Goal: Contribute content: Contribute content

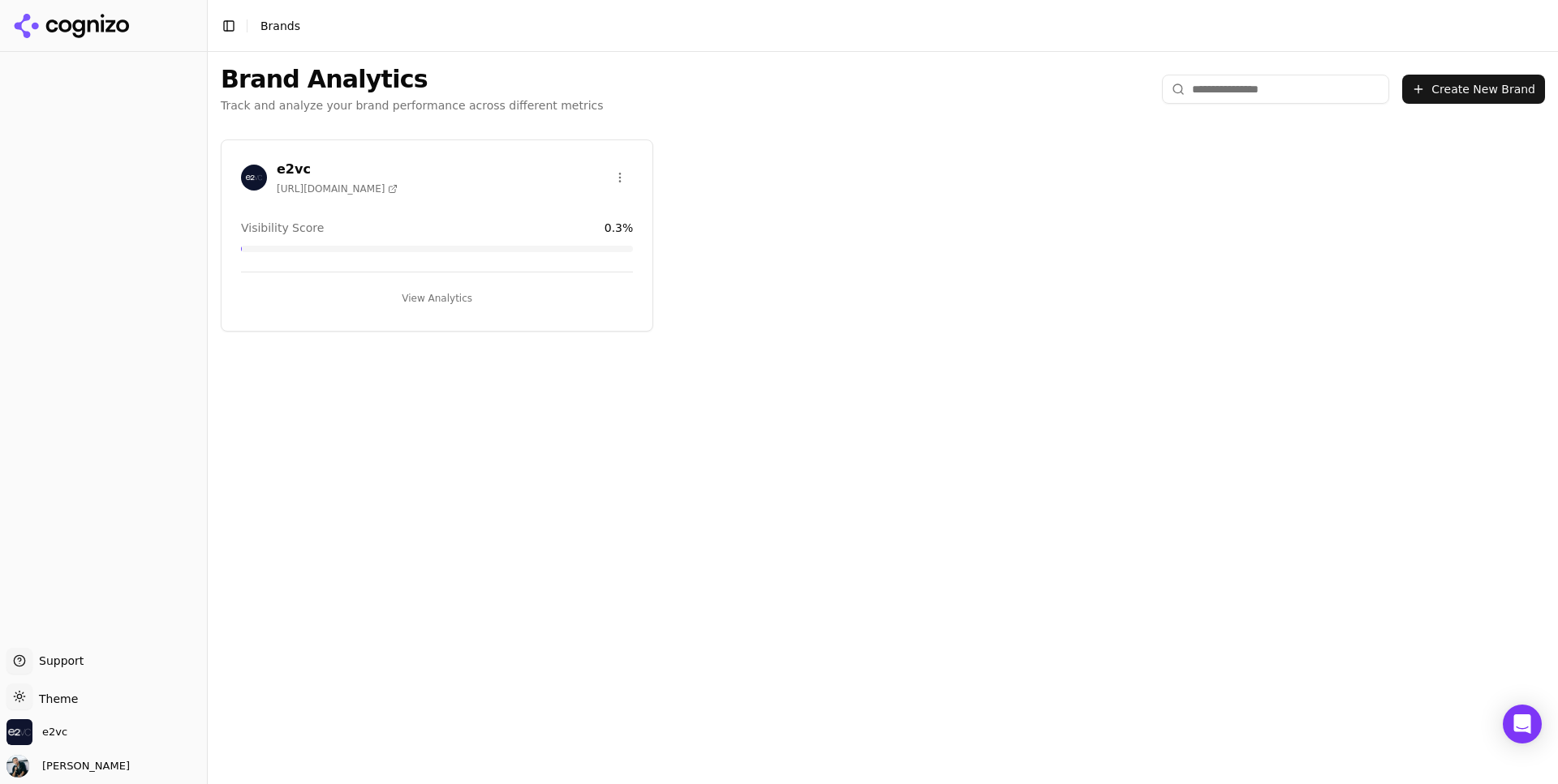
click at [475, 298] on button "View Analytics" at bounding box center [437, 298] width 392 height 26
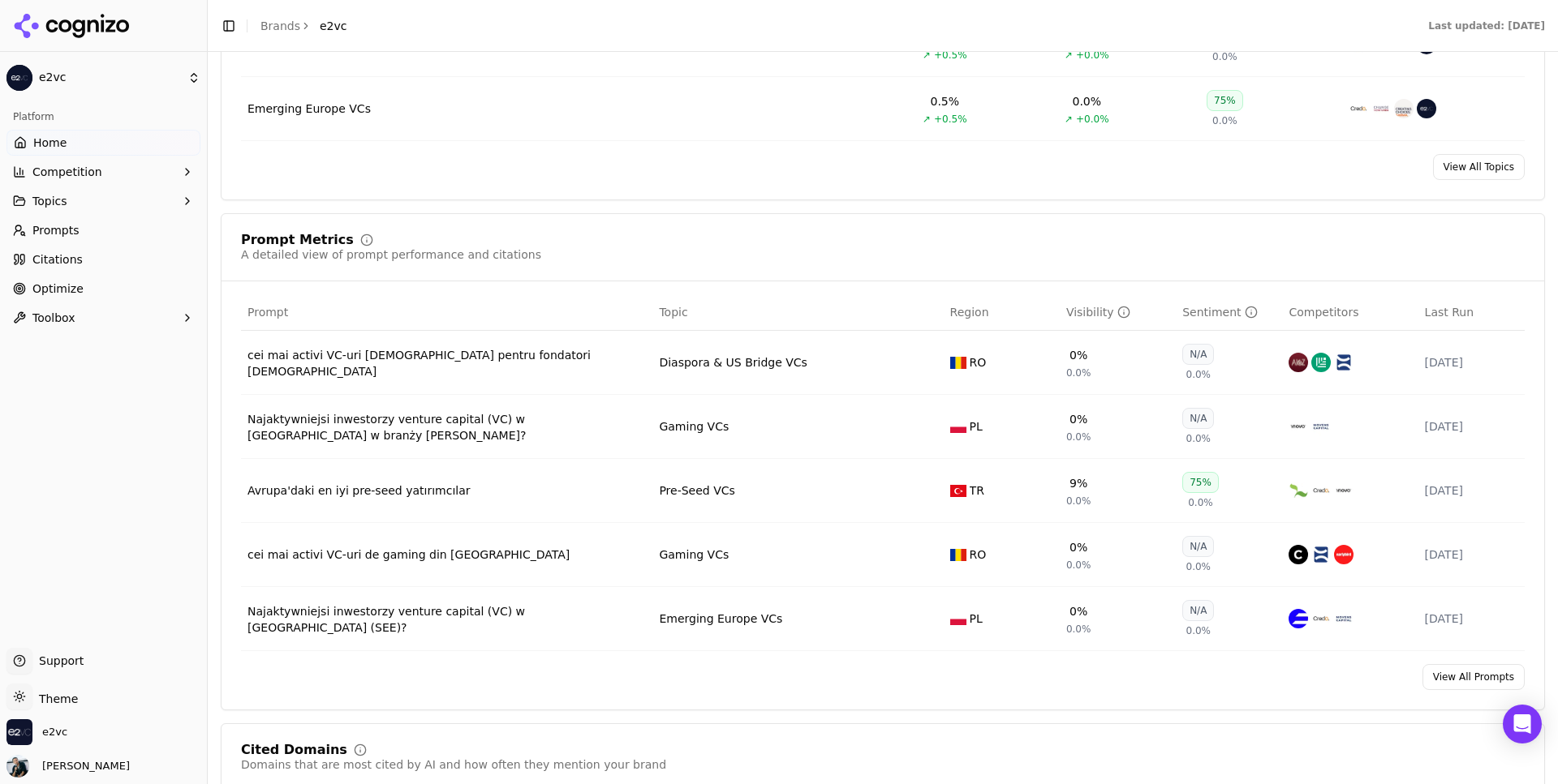
scroll to position [1028, 0]
click at [165, 455] on div "Platform Home Competition Topics Prompts Citations Optimize Toolbox" at bounding box center [103, 369] width 207 height 544
drag, startPoint x: 570, startPoint y: 367, endPoint x: 554, endPoint y: 367, distance: 16.0
copy div "cei mai activi VC-uri [DEMOGRAPHIC_DATA] pentru fondatori [DEMOGRAPHIC_DATA]"
click at [1075, 358] on div "0%" at bounding box center [1078, 353] width 18 height 16
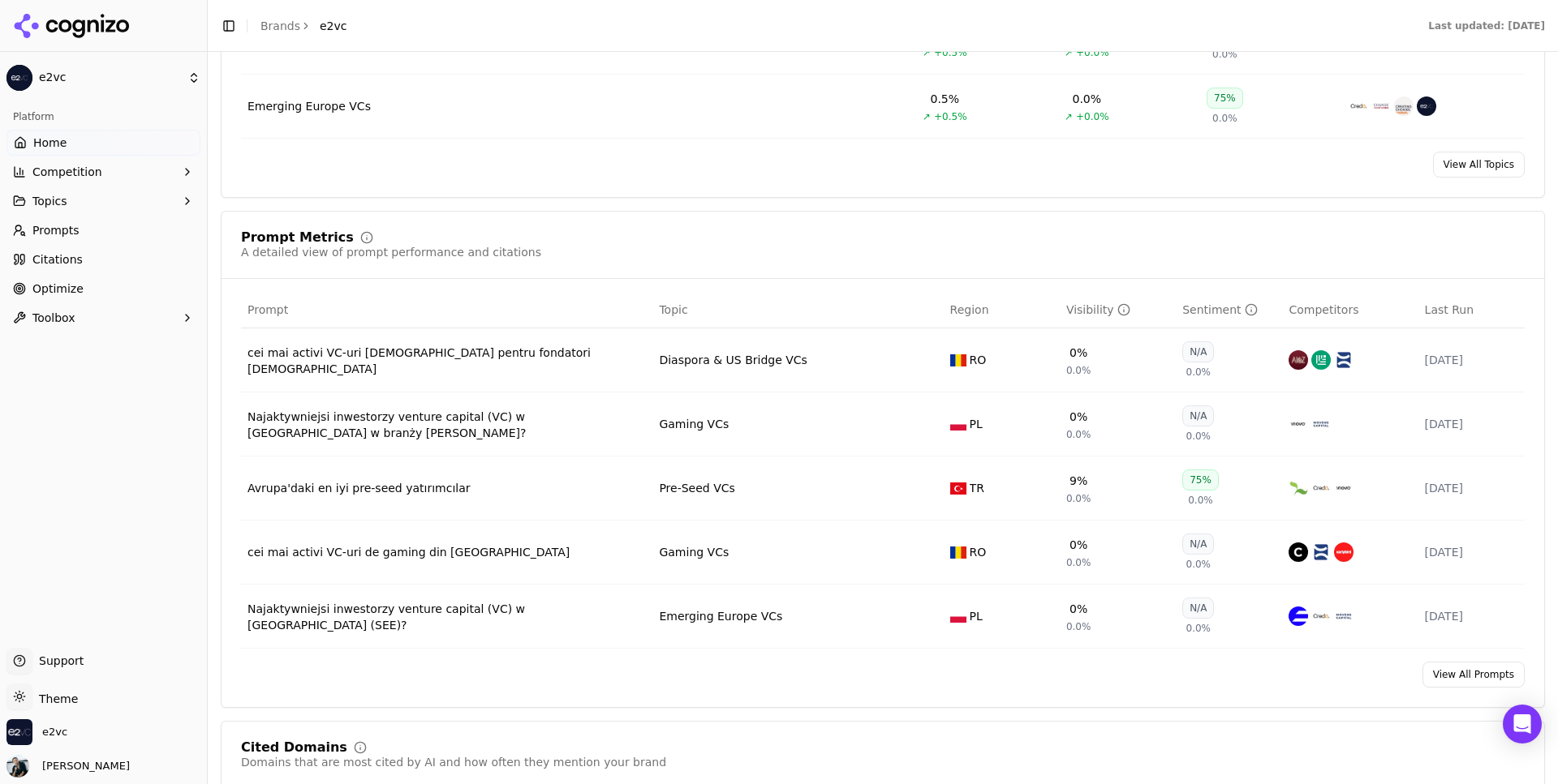
click at [1075, 358] on div "0%" at bounding box center [1078, 353] width 18 height 16
click at [1083, 364] on div "0% 0.0%" at bounding box center [1078, 361] width 25 height 32
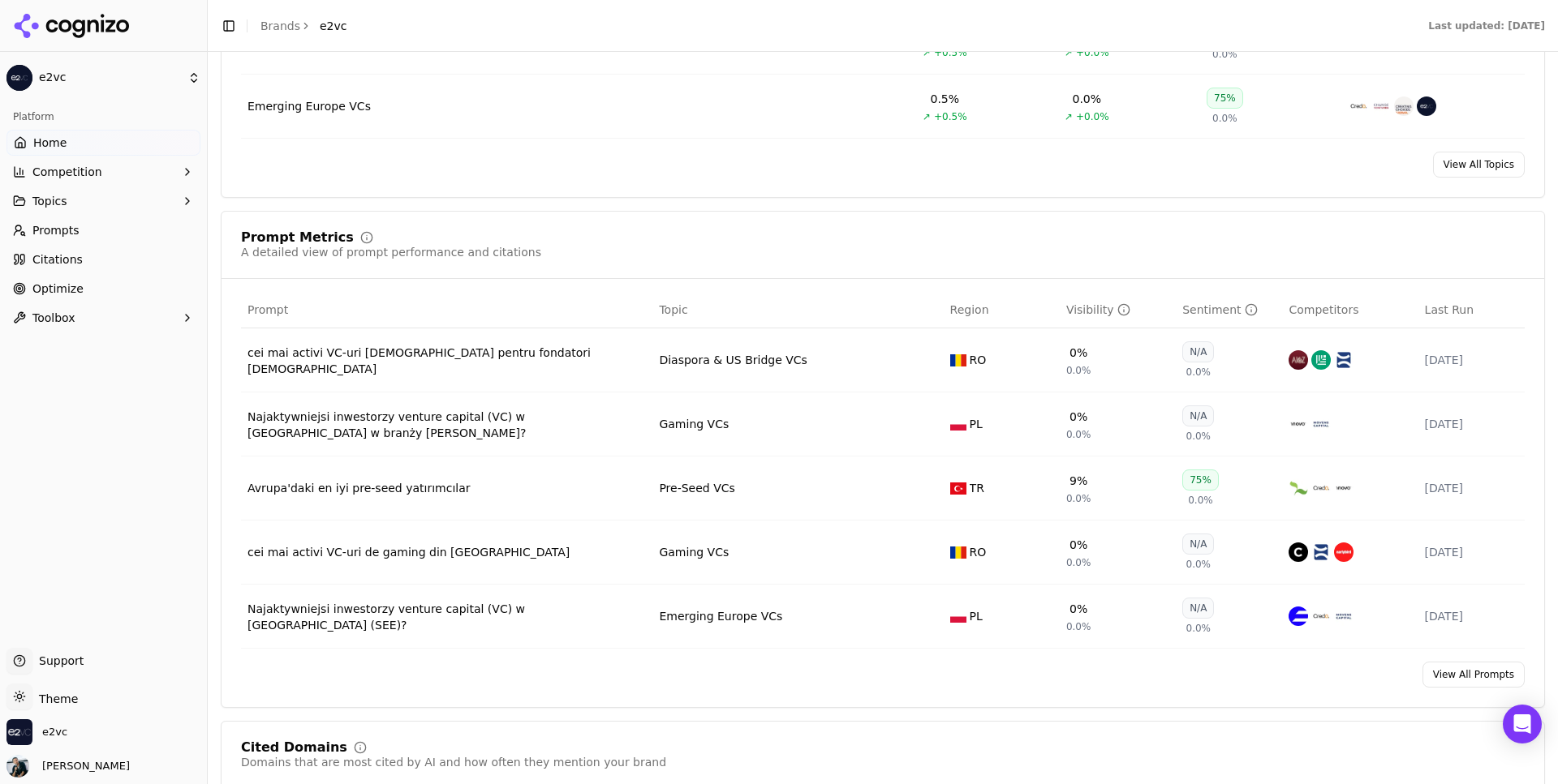
click at [750, 343] on td "Diaspora & US Bridge VCs" at bounding box center [798, 361] width 291 height 64
click at [415, 358] on div "cei mai activi VC-uri [DEMOGRAPHIC_DATA] pentru fondatori [DEMOGRAPHIC_DATA]" at bounding box center [447, 361] width 398 height 32
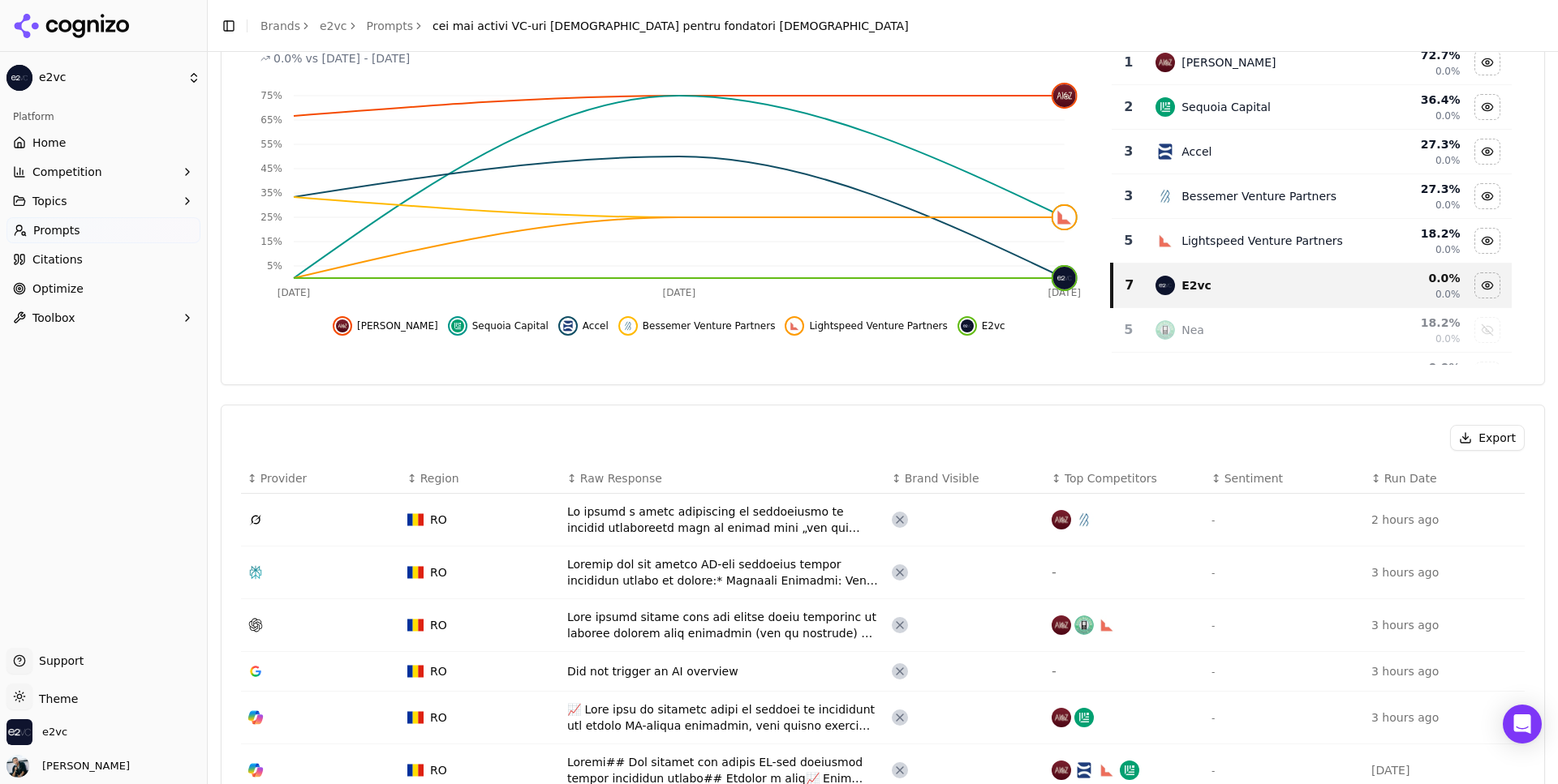
scroll to position [216, 0]
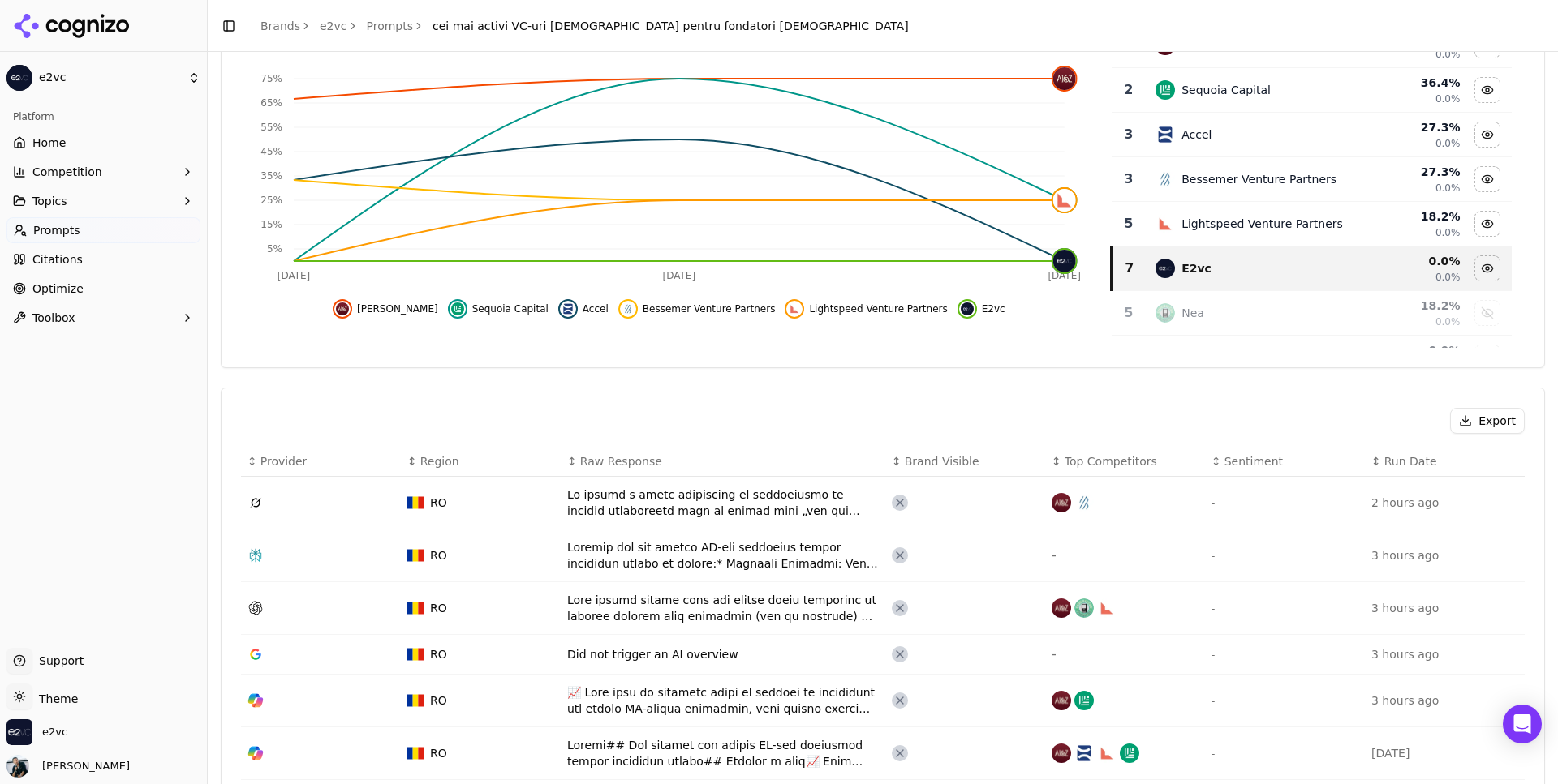
click at [1238, 260] on div "E2vc" at bounding box center [1250, 268] width 187 height 20
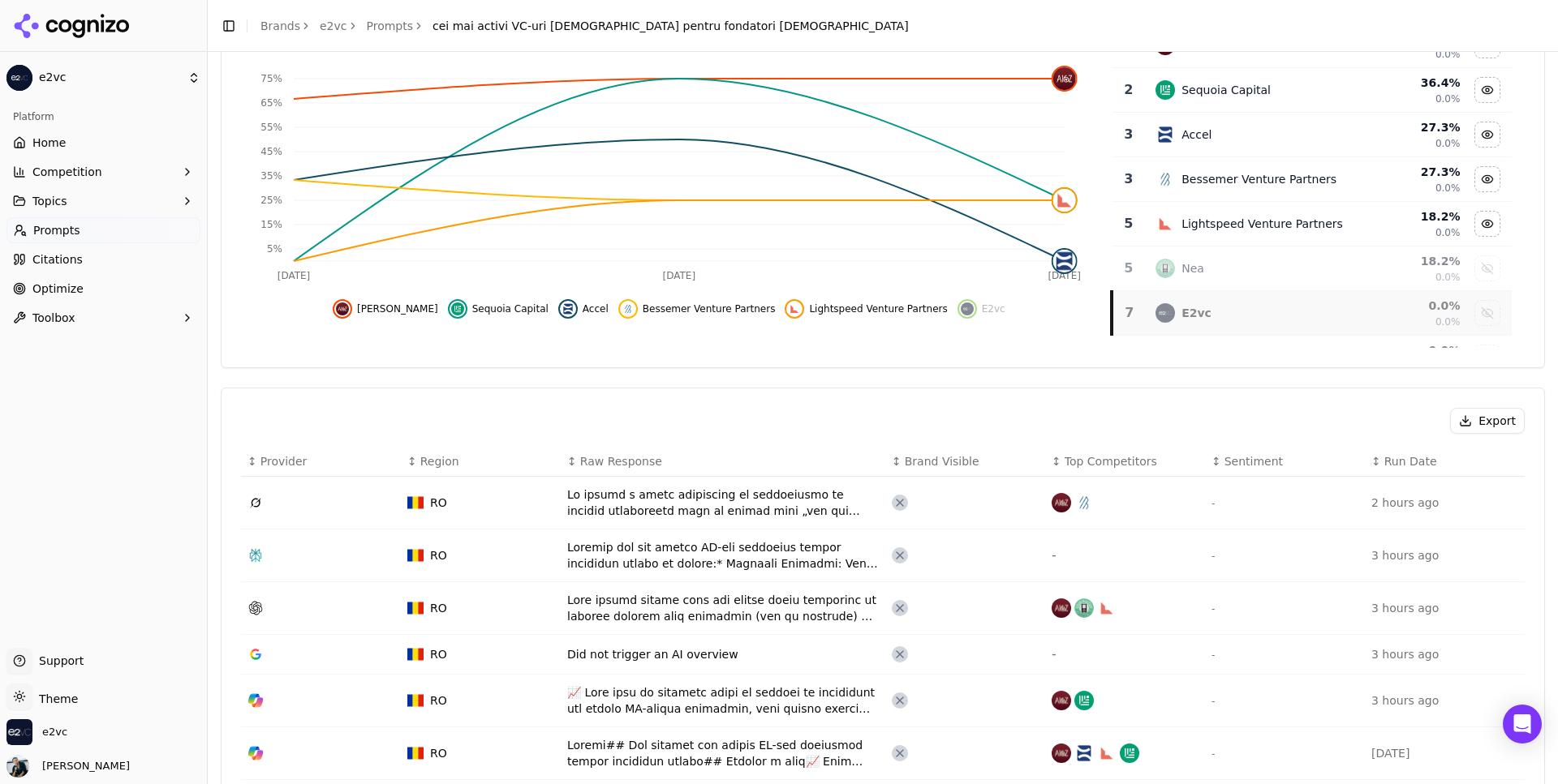
click at [1230, 313] on div "E2vc" at bounding box center [1250, 314] width 187 height 20
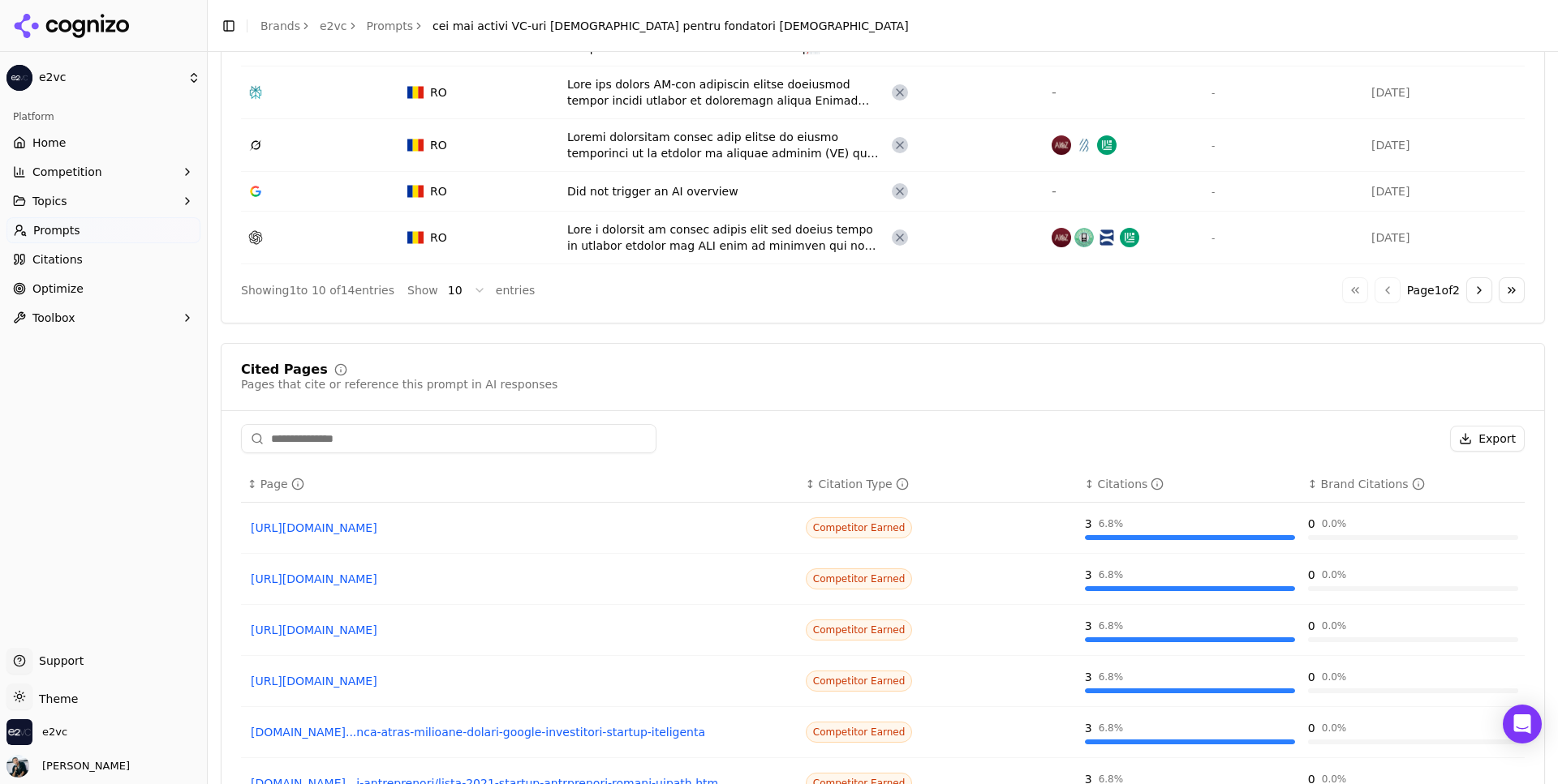
scroll to position [1007, 0]
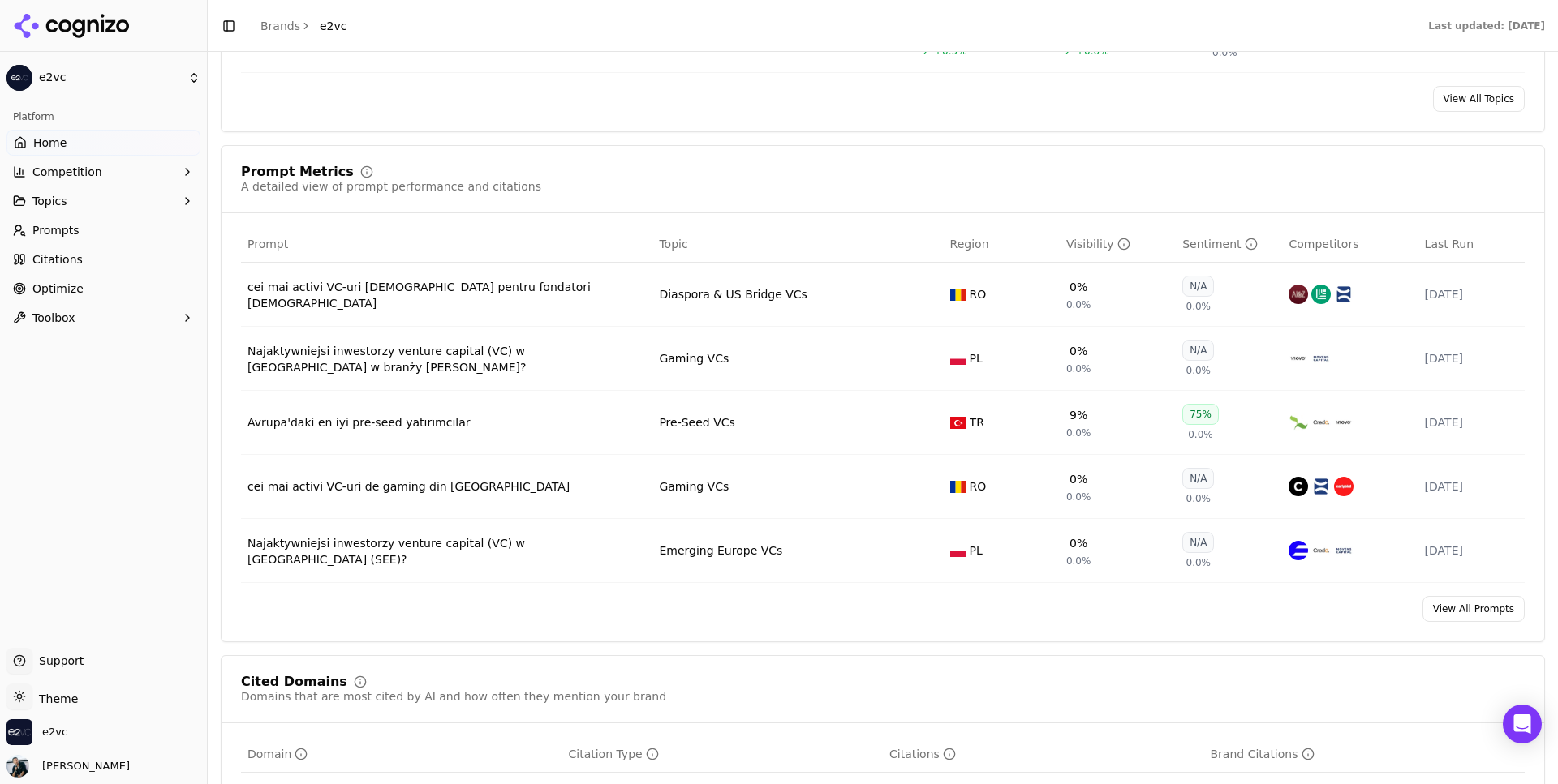
scroll to position [1103, 0]
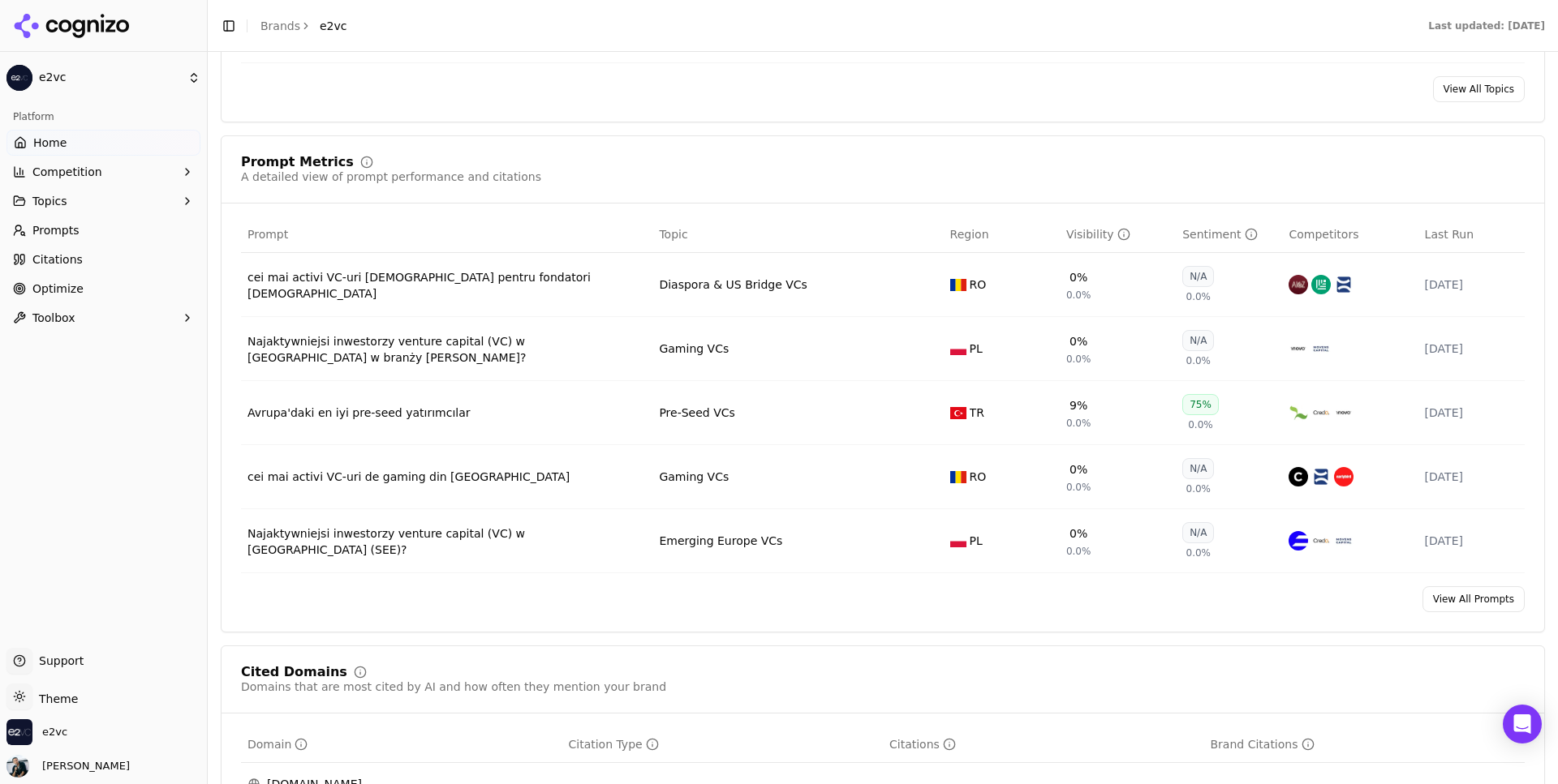
click at [401, 421] on div "Avrupa'daki en iyi pre-seed yatırımcılar" at bounding box center [447, 412] width 398 height 16
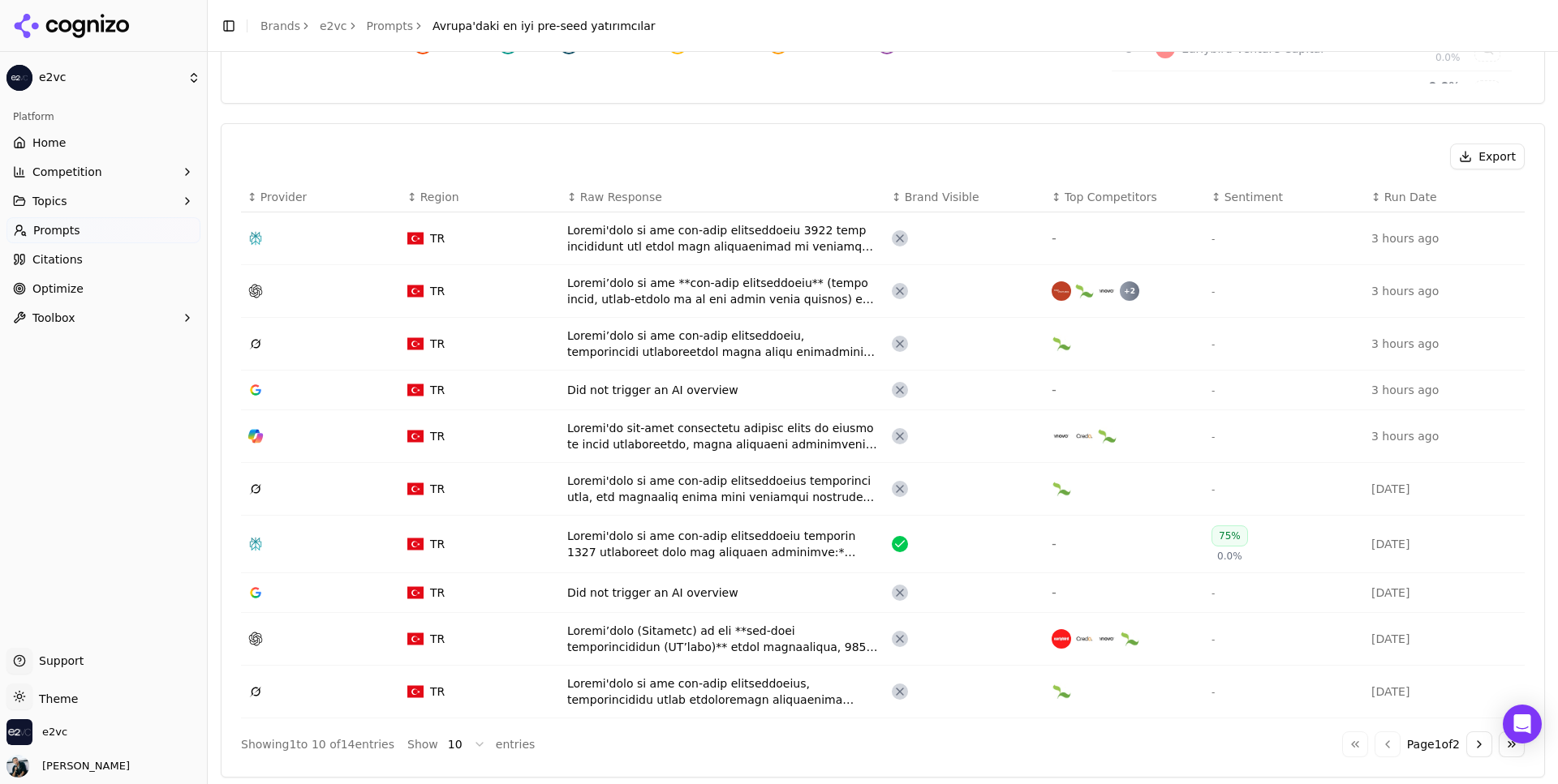
scroll to position [481, 0]
click at [776, 550] on div "Data table" at bounding box center [723, 543] width 312 height 32
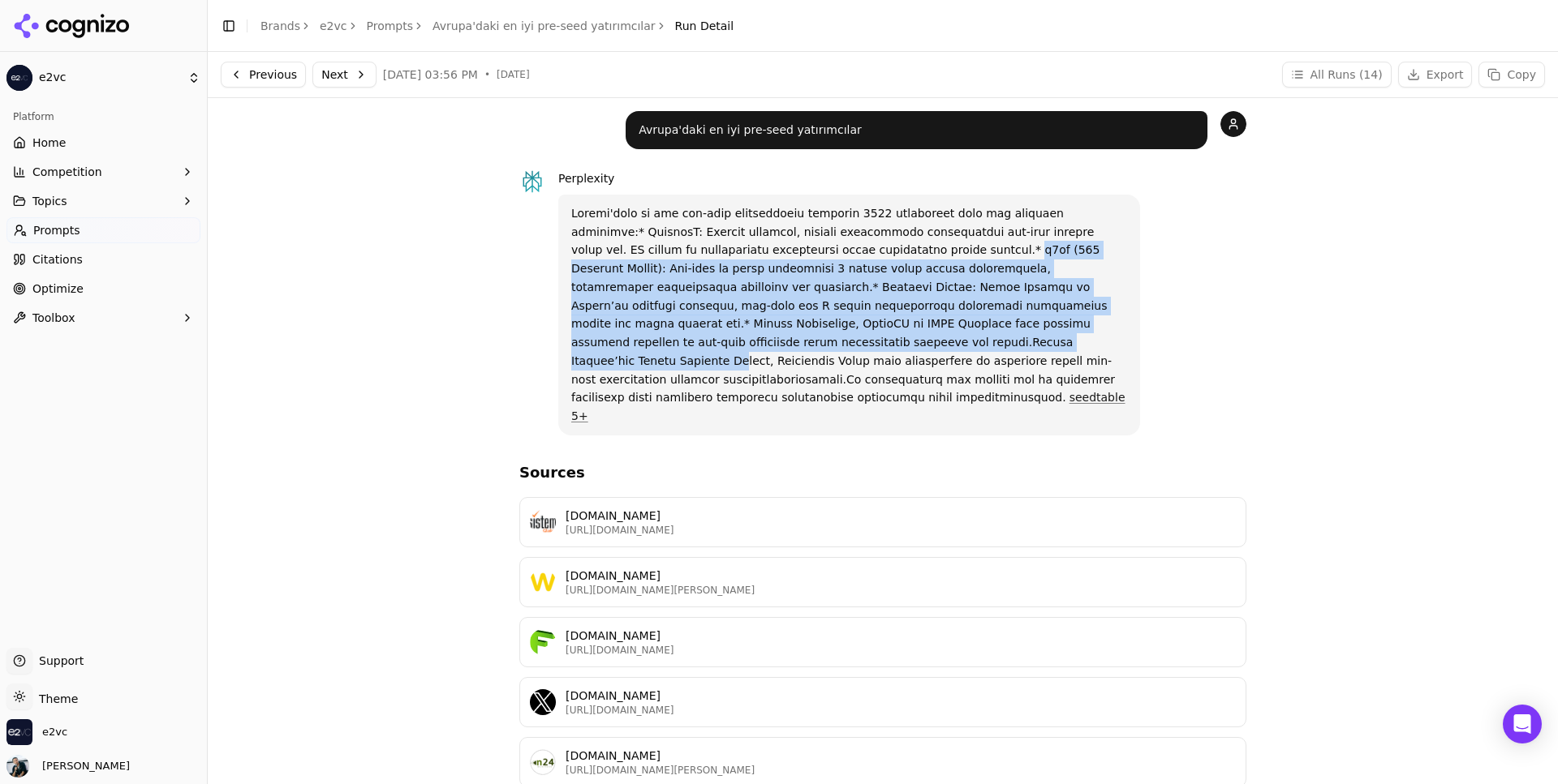
drag, startPoint x: 805, startPoint y: 246, endPoint x: 1049, endPoint y: 331, distance: 258.4
click at [1049, 331] on p "seedtable 5+" at bounding box center [849, 314] width 556 height 222
drag, startPoint x: 925, startPoint y: 256, endPoint x: 974, endPoint y: 318, distance: 79.0
click at [974, 318] on p "seedtable 5+" at bounding box center [849, 314] width 556 height 222
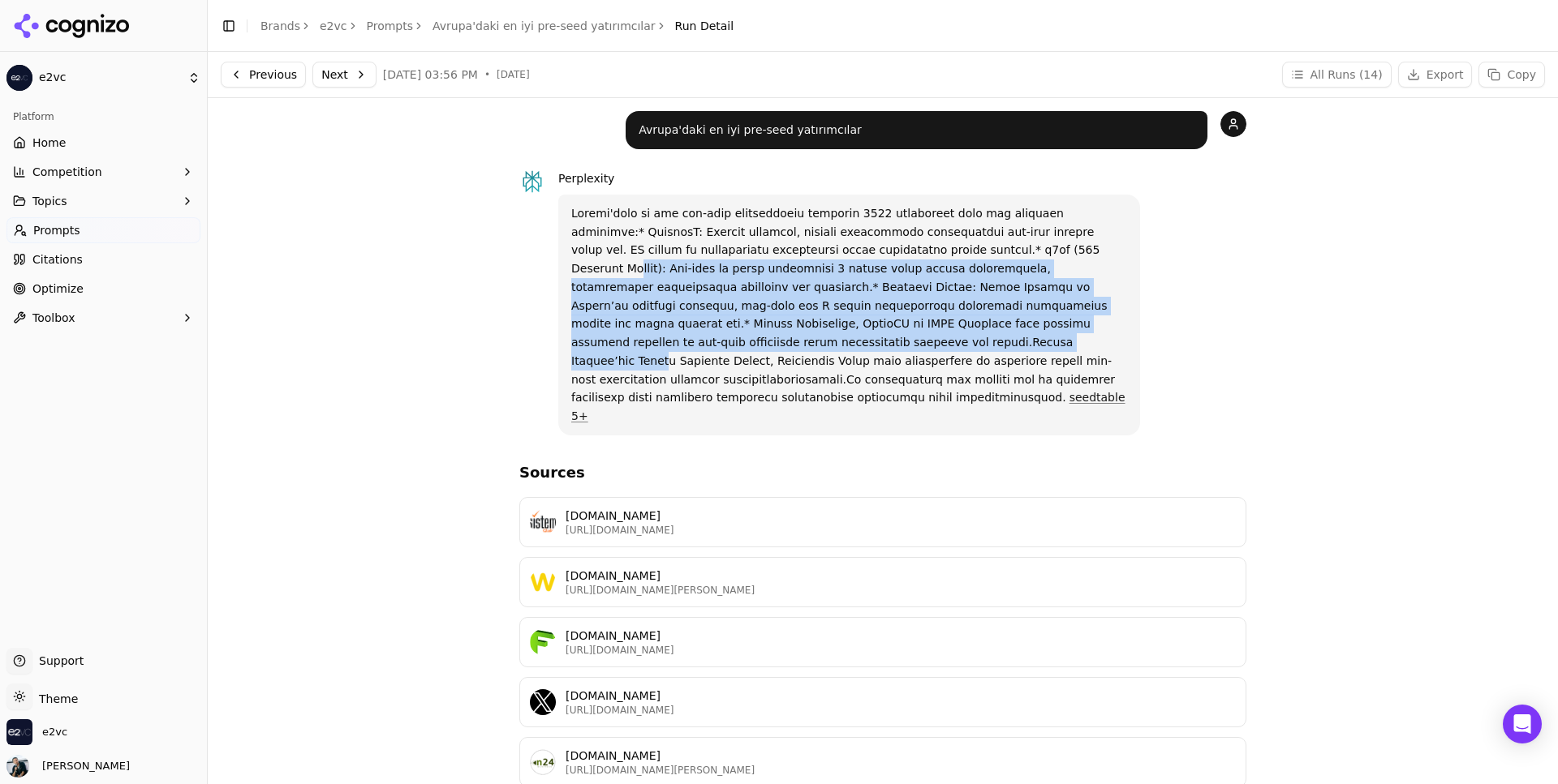
click at [973, 318] on p "seedtable 5+" at bounding box center [849, 314] width 556 height 222
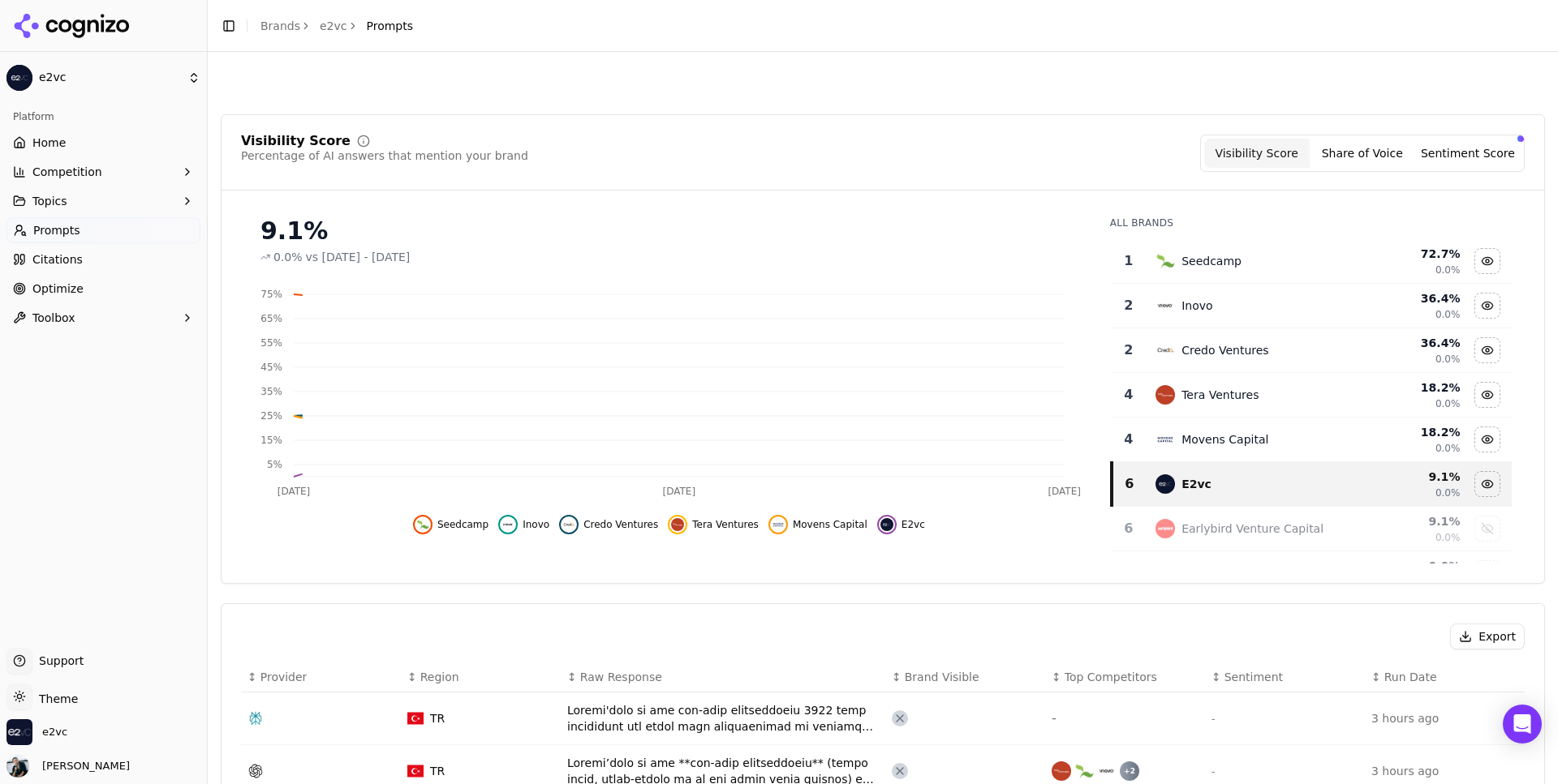
scroll to position [530, 0]
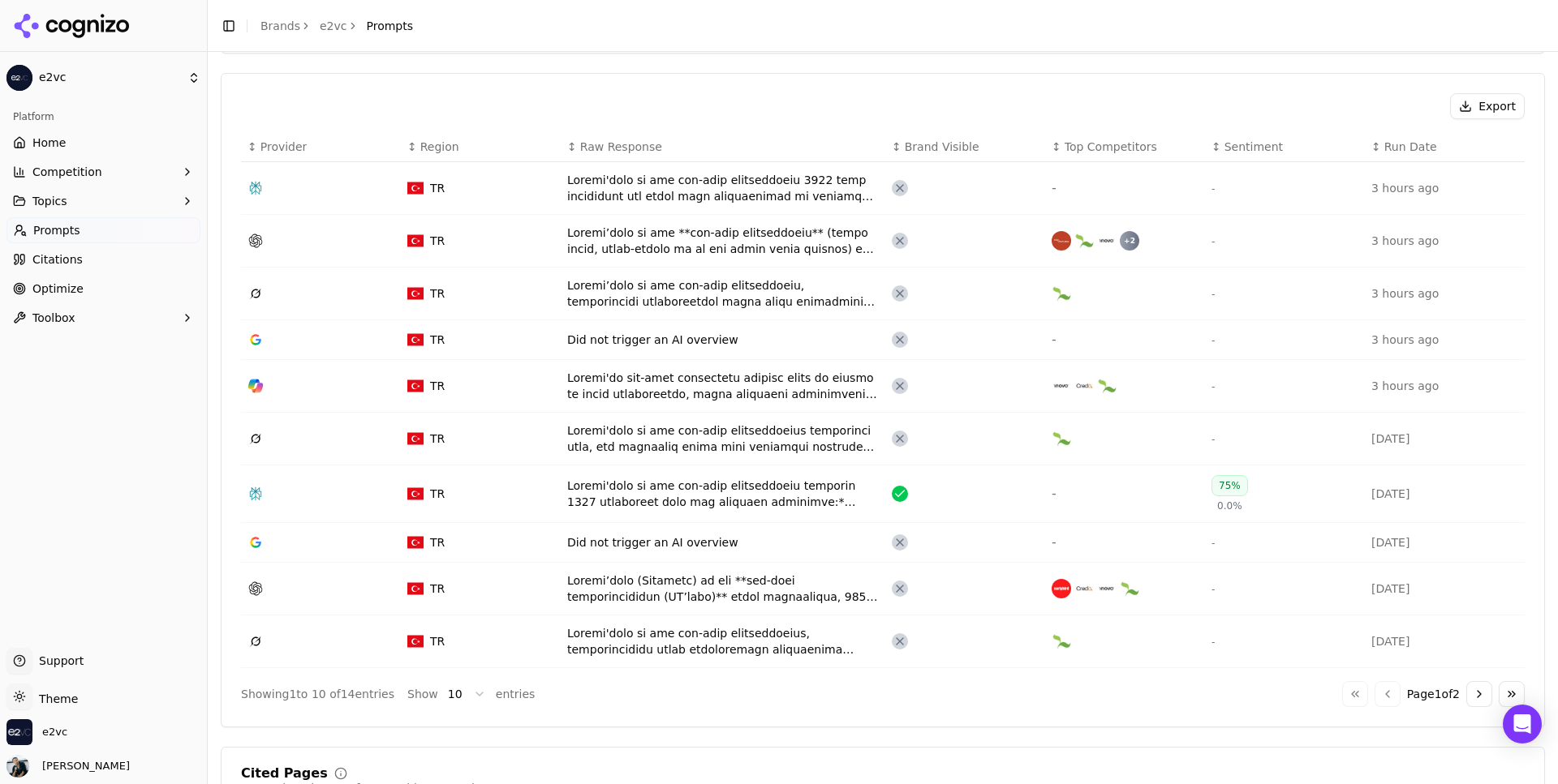
click at [1474, 698] on button "Go to next page" at bounding box center [1479, 694] width 26 height 26
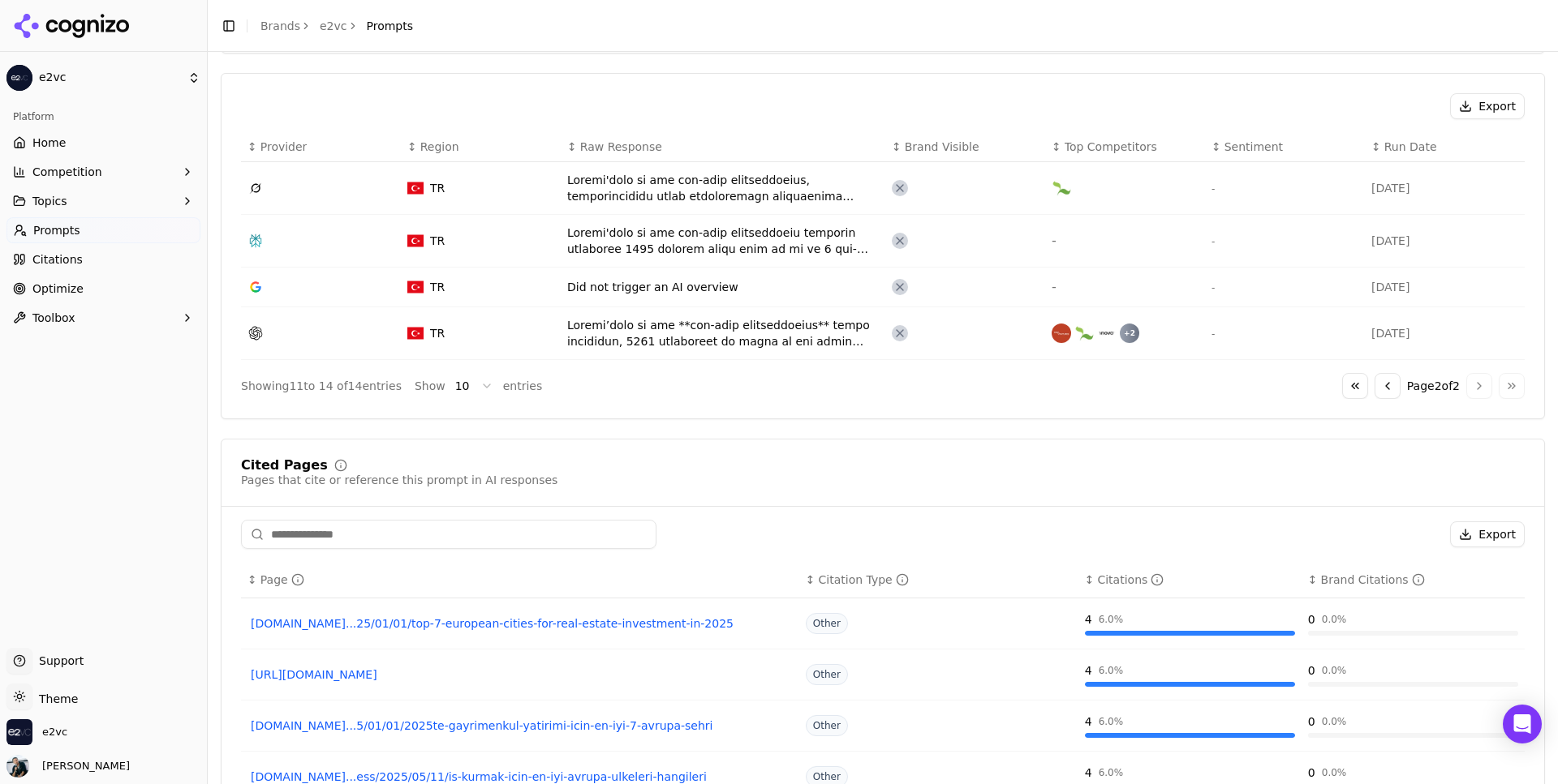
click at [772, 236] on div "Data table" at bounding box center [723, 241] width 312 height 32
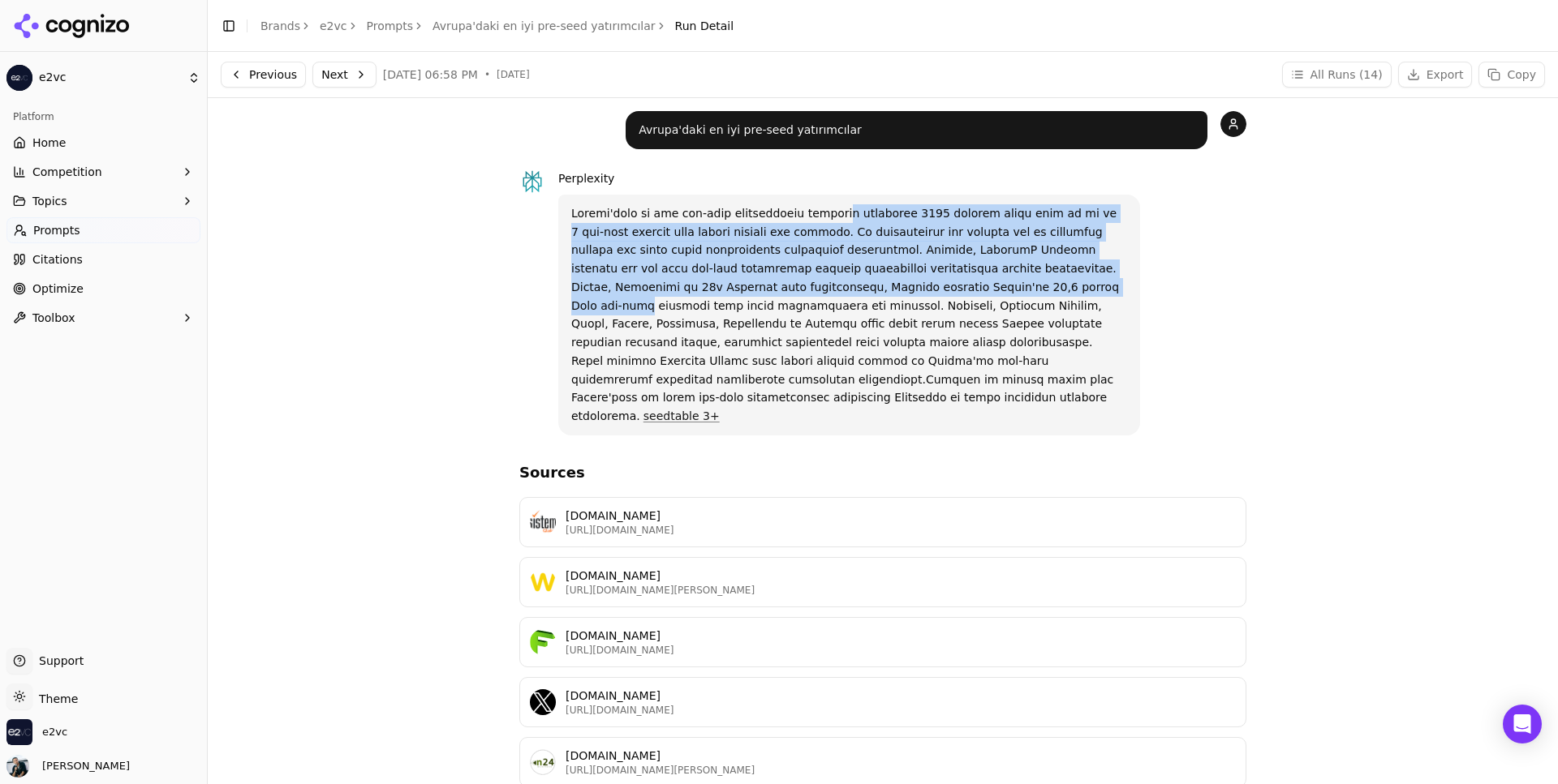
drag, startPoint x: 812, startPoint y: 213, endPoint x: 939, endPoint y: 310, distance: 159.8
click at [939, 310] on p "seedtable 3+" at bounding box center [849, 314] width 556 height 222
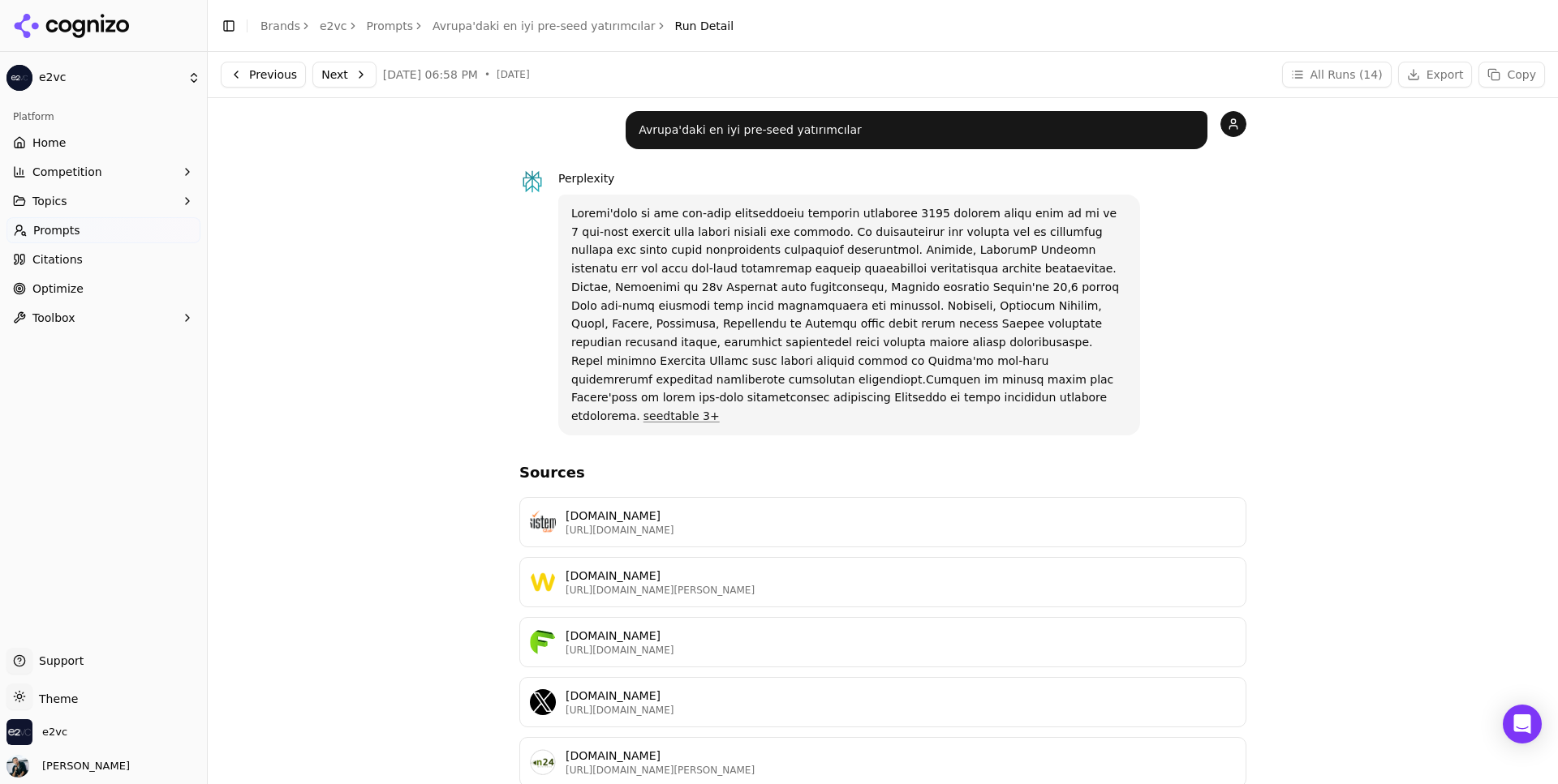
click at [964, 316] on p "seedtable 3+" at bounding box center [849, 314] width 556 height 222
click at [957, 340] on p "seedtable 3+" at bounding box center [849, 314] width 556 height 222
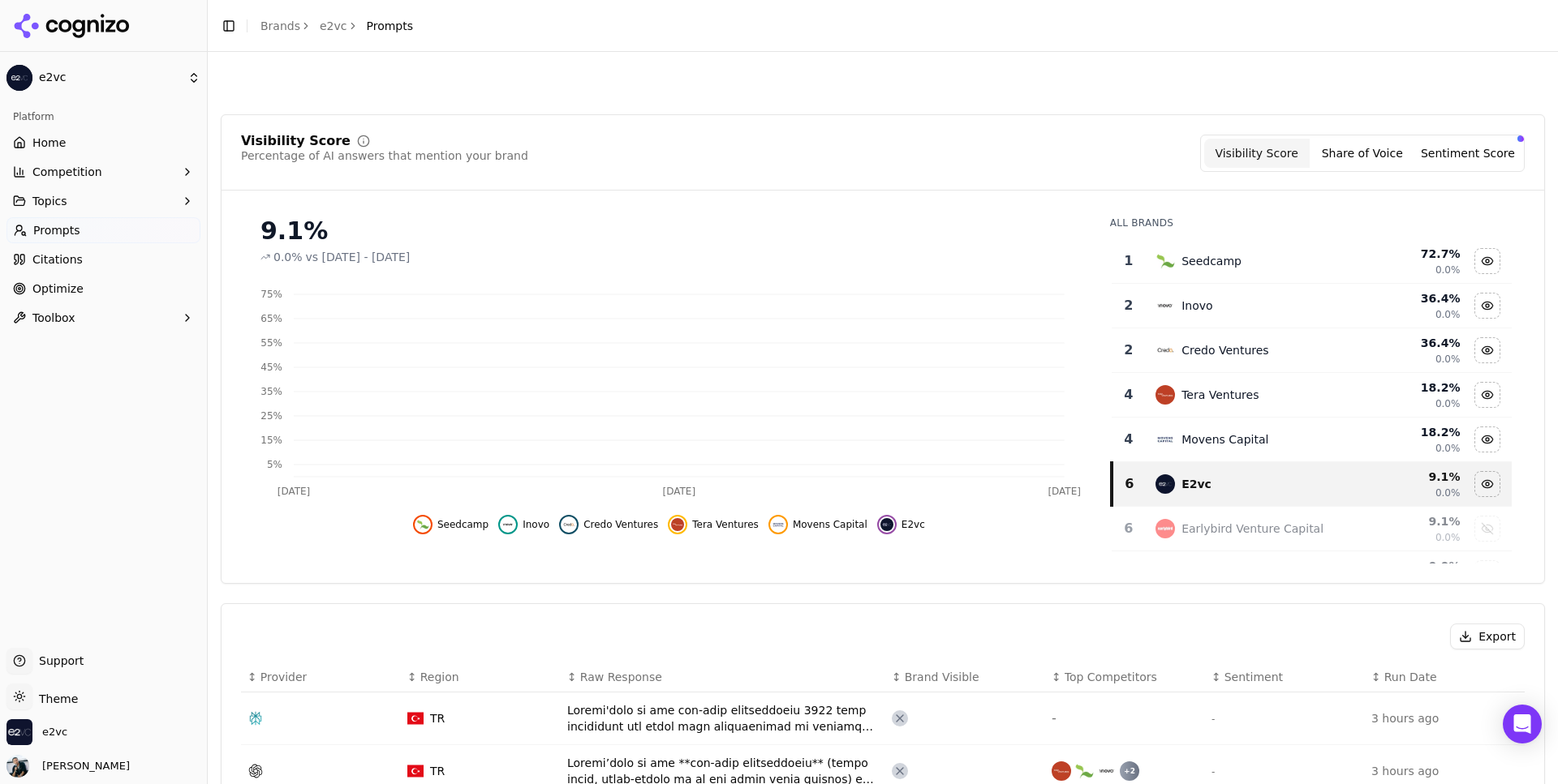
scroll to position [580, 0]
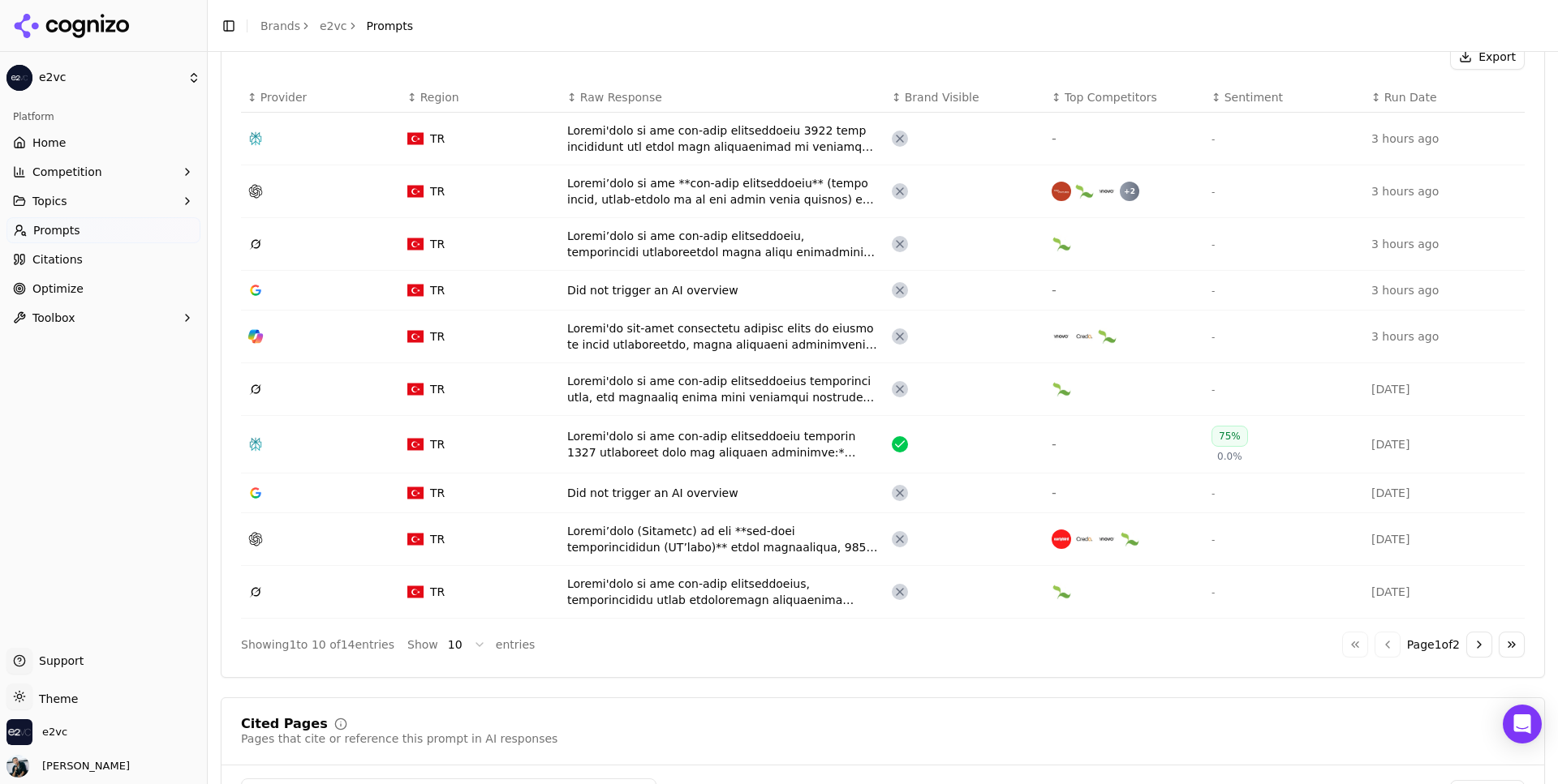
click at [721, 472] on td "Data table" at bounding box center [723, 445] width 324 height 58
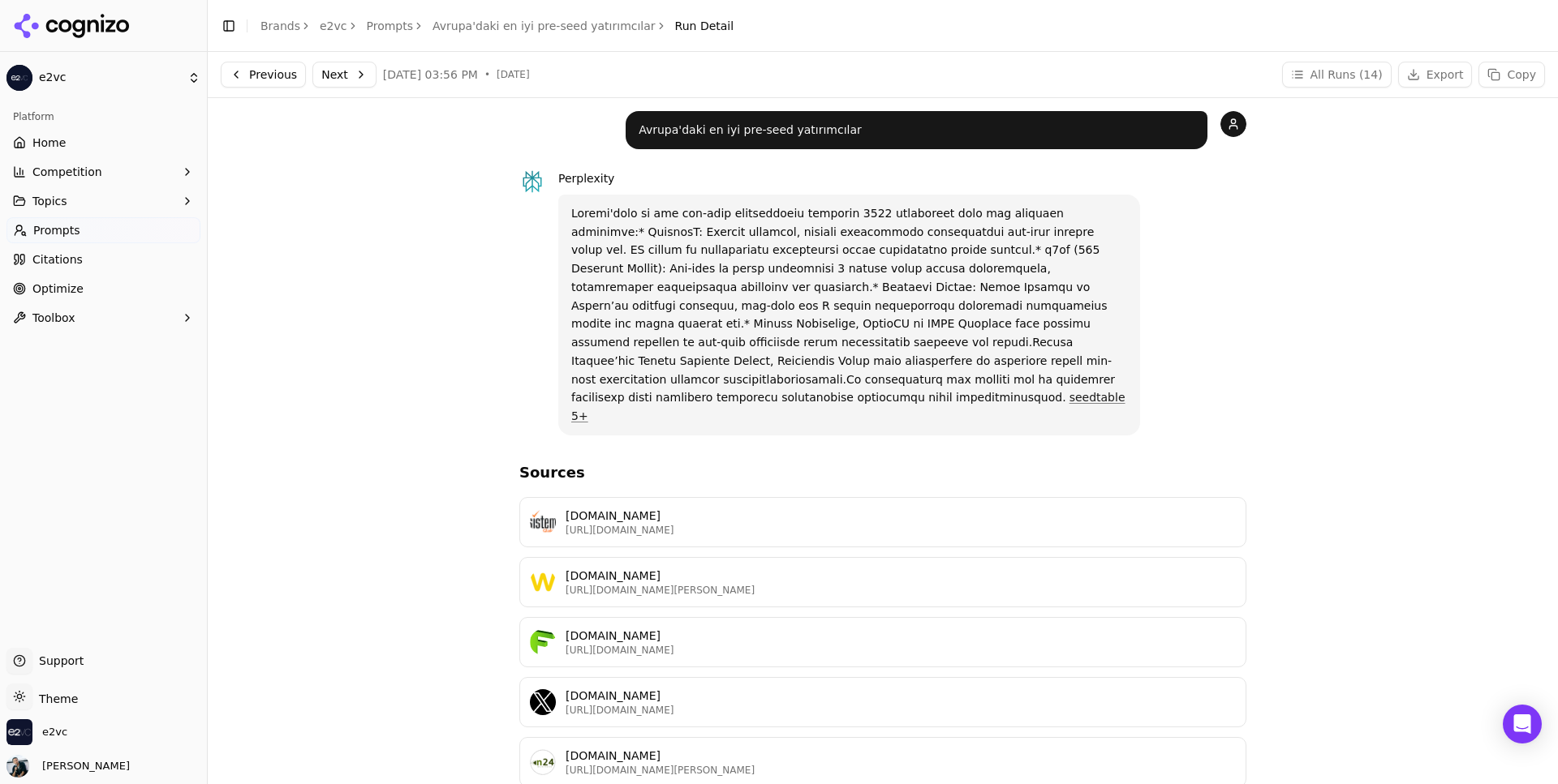
click at [721, 128] on p "Avrupa'daki en iyi pre-seed yatırımcılar" at bounding box center [917, 130] width 556 height 19
copy div "Avrupa'daki en iyi pre-seed yatırımcılar"
click at [377, 22] on link "Prompts" at bounding box center [390, 26] width 47 height 16
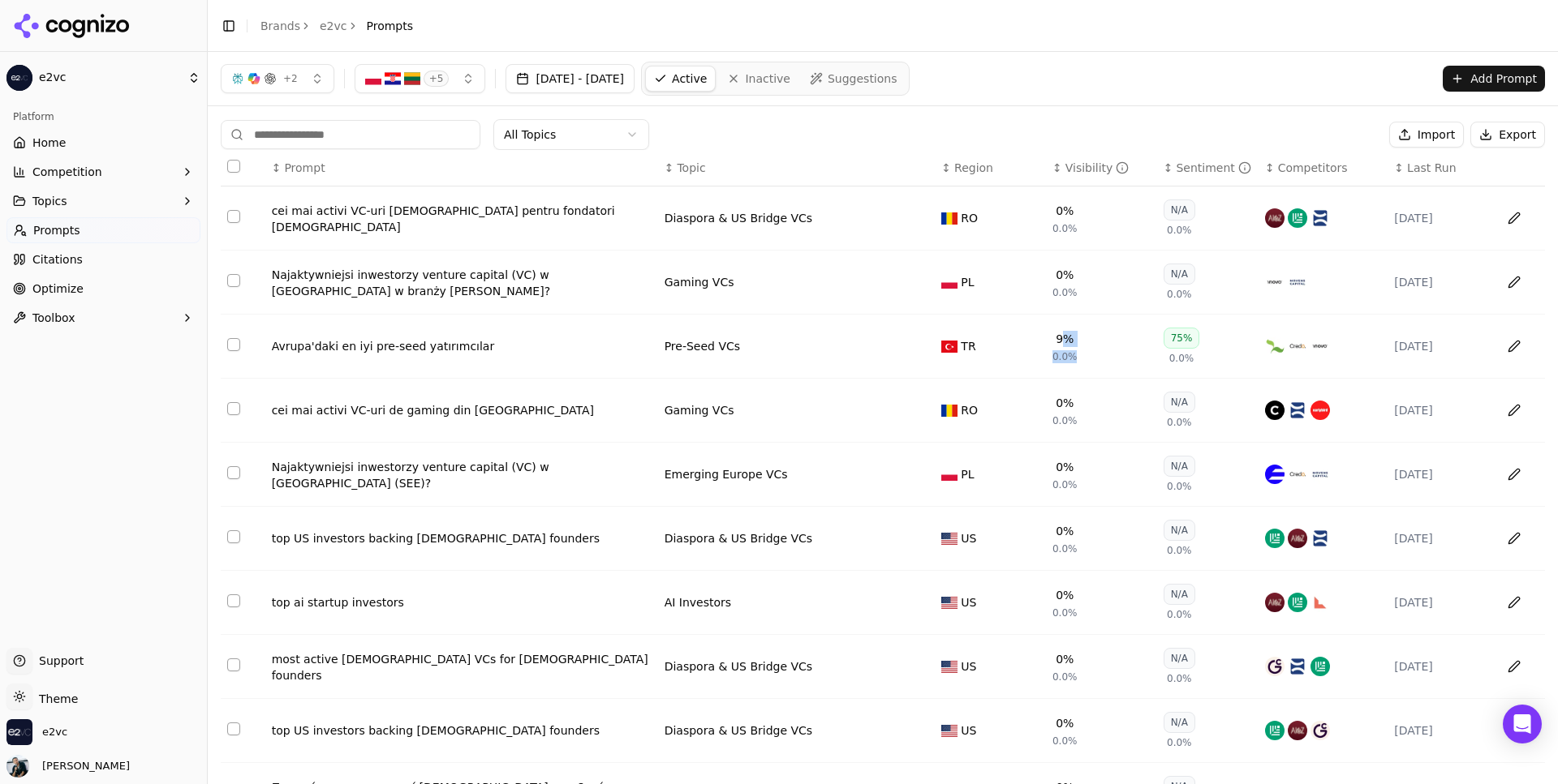
drag, startPoint x: 1060, startPoint y: 344, endPoint x: 1091, endPoint y: 344, distance: 31.0
click at [1091, 344] on td "9% 0.0%" at bounding box center [1102, 347] width 111 height 64
click at [1511, 77] on button "Add Prompt" at bounding box center [1494, 78] width 102 height 26
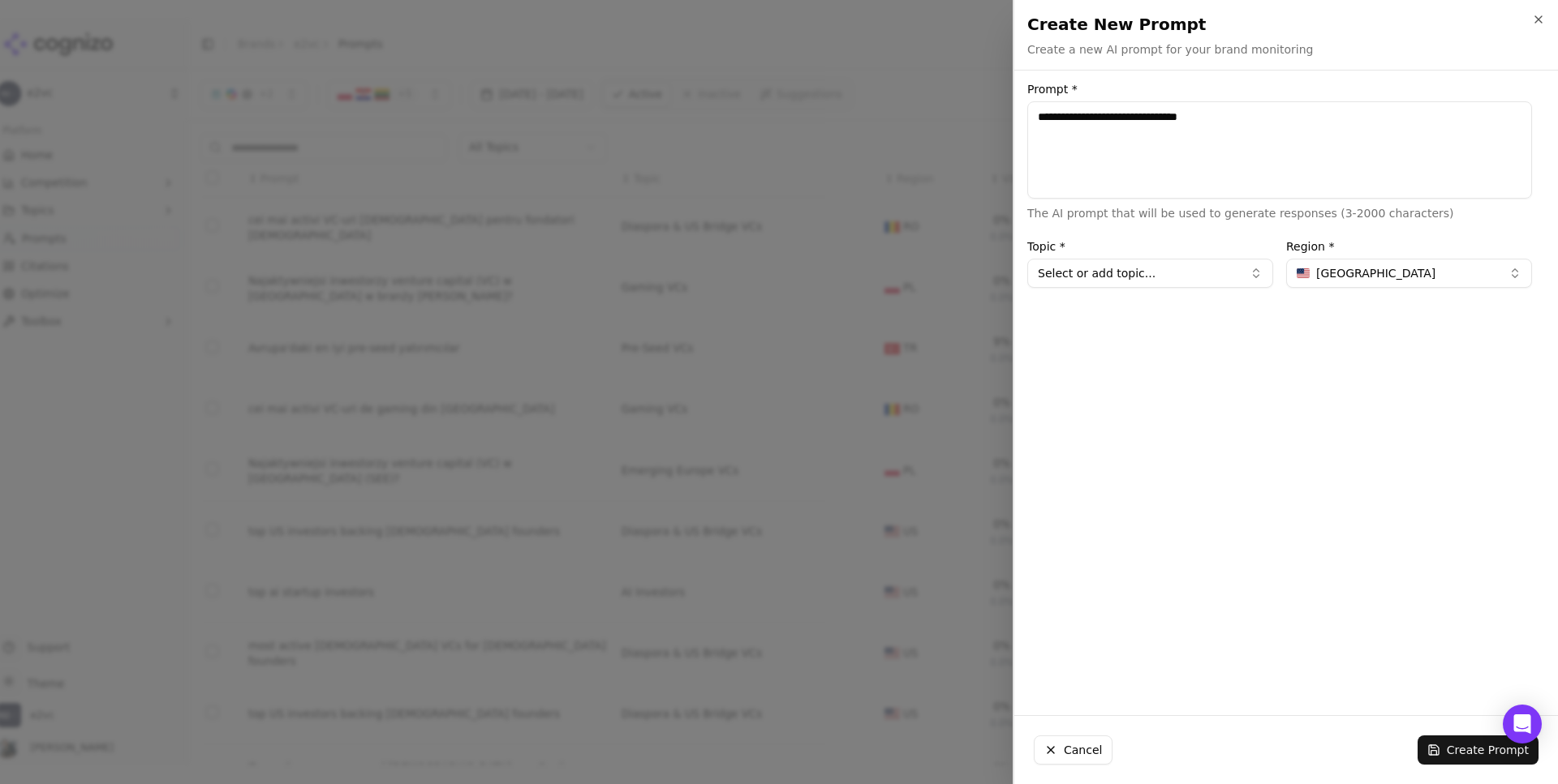
drag, startPoint x: 1156, startPoint y: 118, endPoint x: 1273, endPoint y: 118, distance: 117.0
click at [1273, 118] on textarea "**********" at bounding box center [1280, 150] width 504 height 97
drag, startPoint x: 1325, startPoint y: 118, endPoint x: 1426, endPoint y: 119, distance: 101.0
click at [1426, 118] on textarea "**********" at bounding box center [1280, 150] width 504 height 97
click at [1519, 121] on textarea "**********" at bounding box center [1280, 150] width 504 height 97
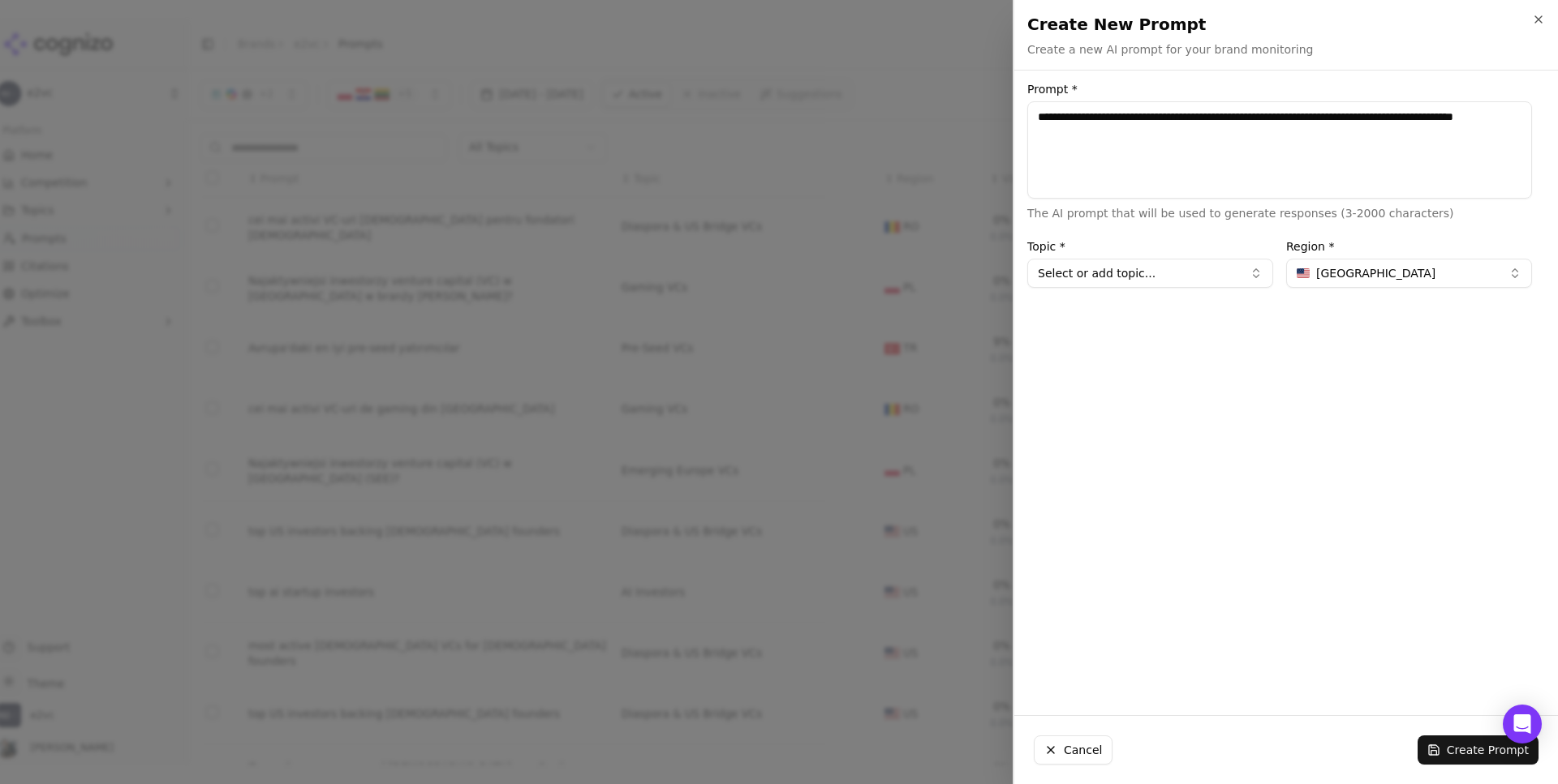
type textarea "**********"
click at [1359, 284] on button "United States" at bounding box center [1409, 273] width 246 height 29
type input "*"
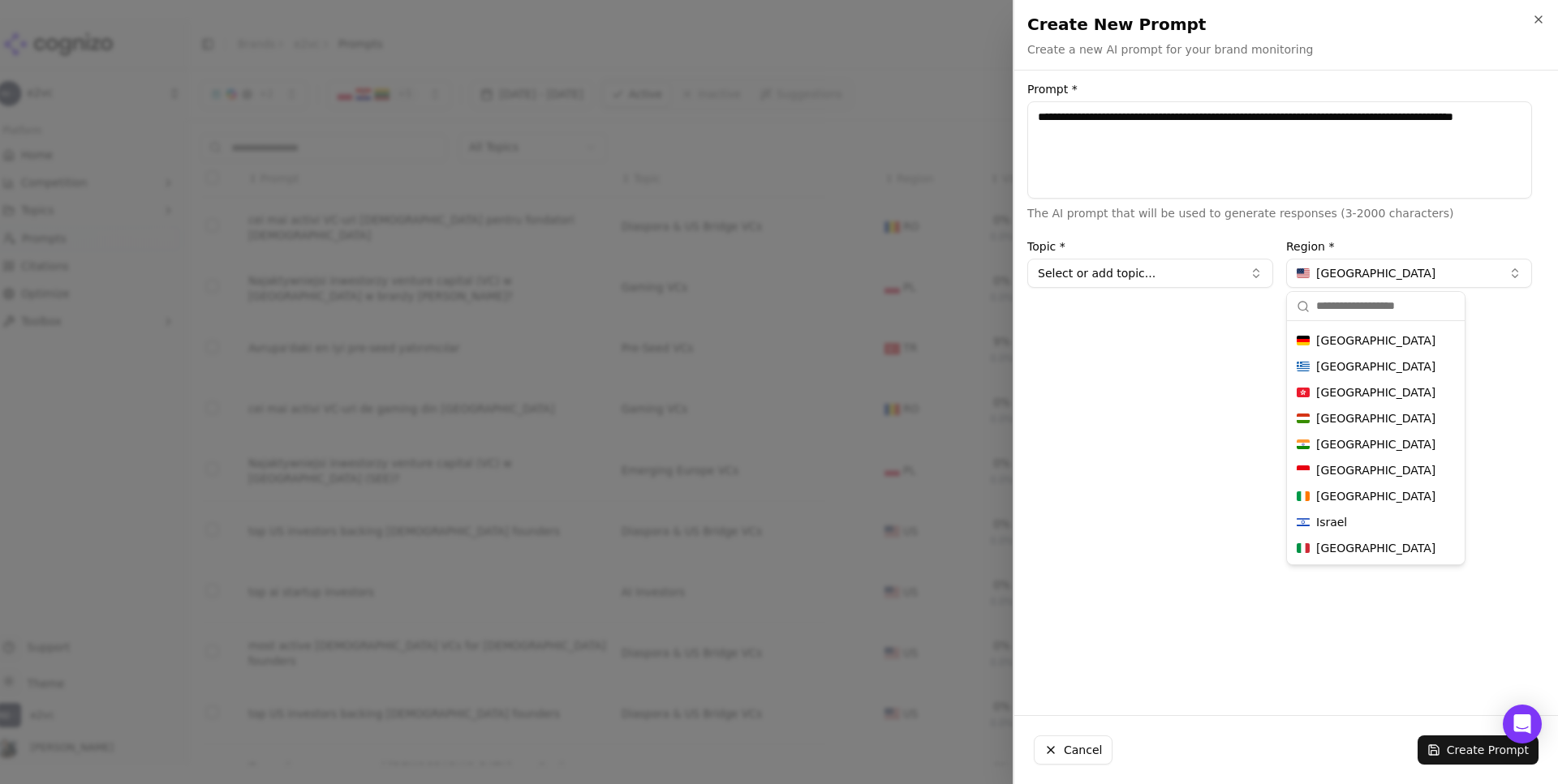
type input "*"
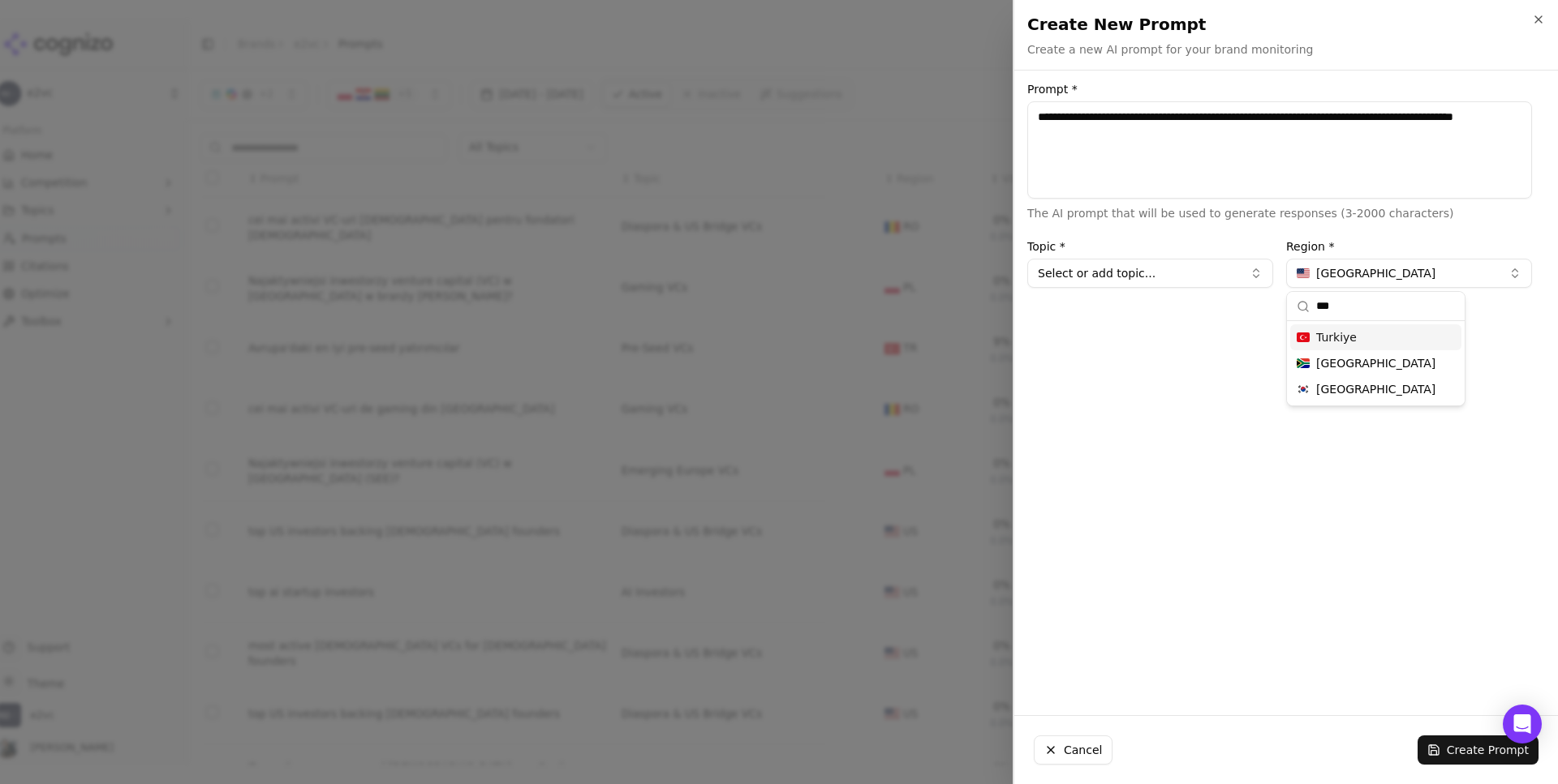
type input "***"
click at [1393, 338] on div "Turkiye" at bounding box center [1376, 337] width 171 height 26
click at [1225, 274] on button "Select or add topic..." at bounding box center [1151, 273] width 246 height 29
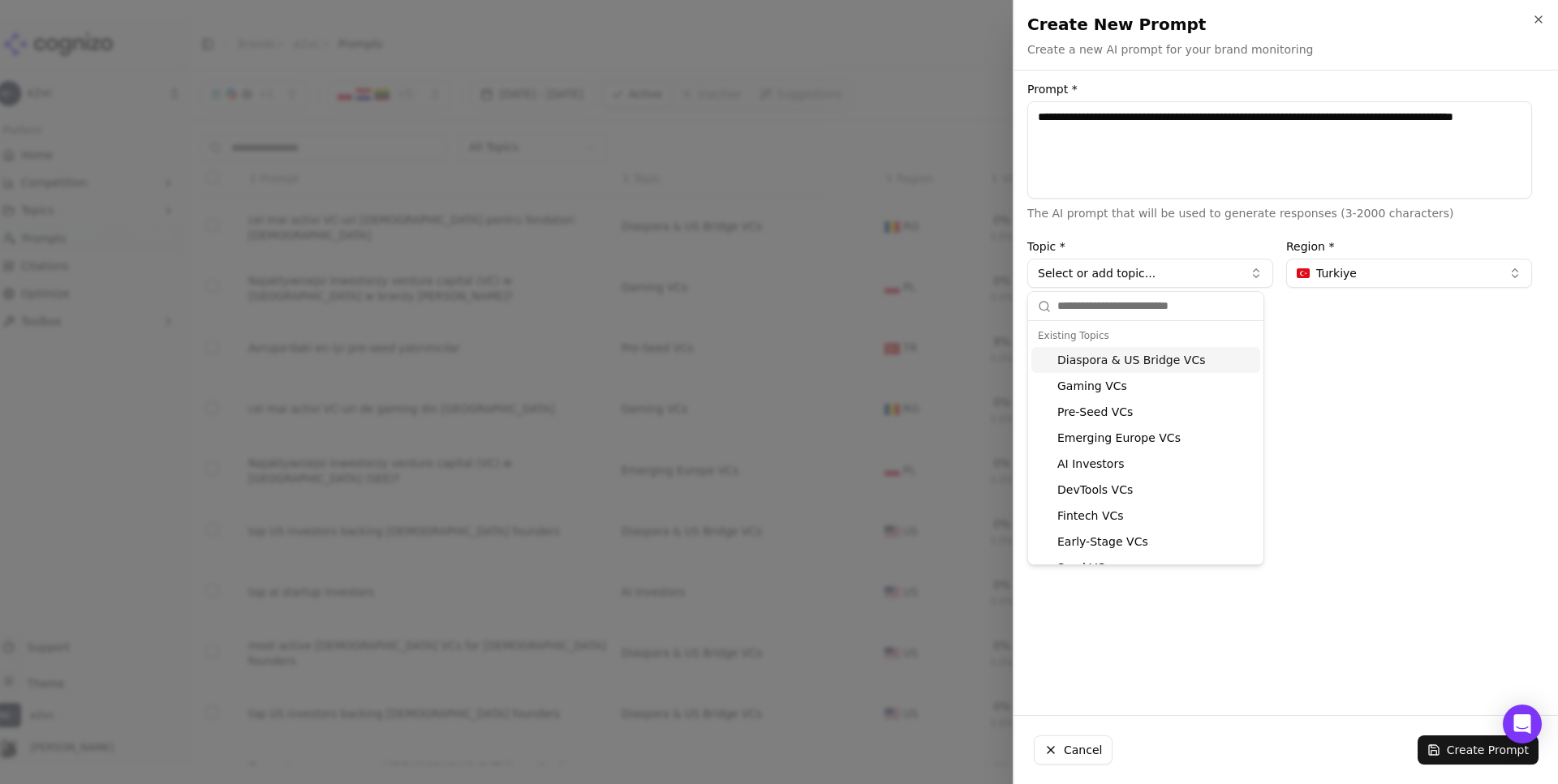
click at [1179, 363] on div "Diaspora & US Bridge VCs" at bounding box center [1145, 360] width 229 height 26
type input "**********"
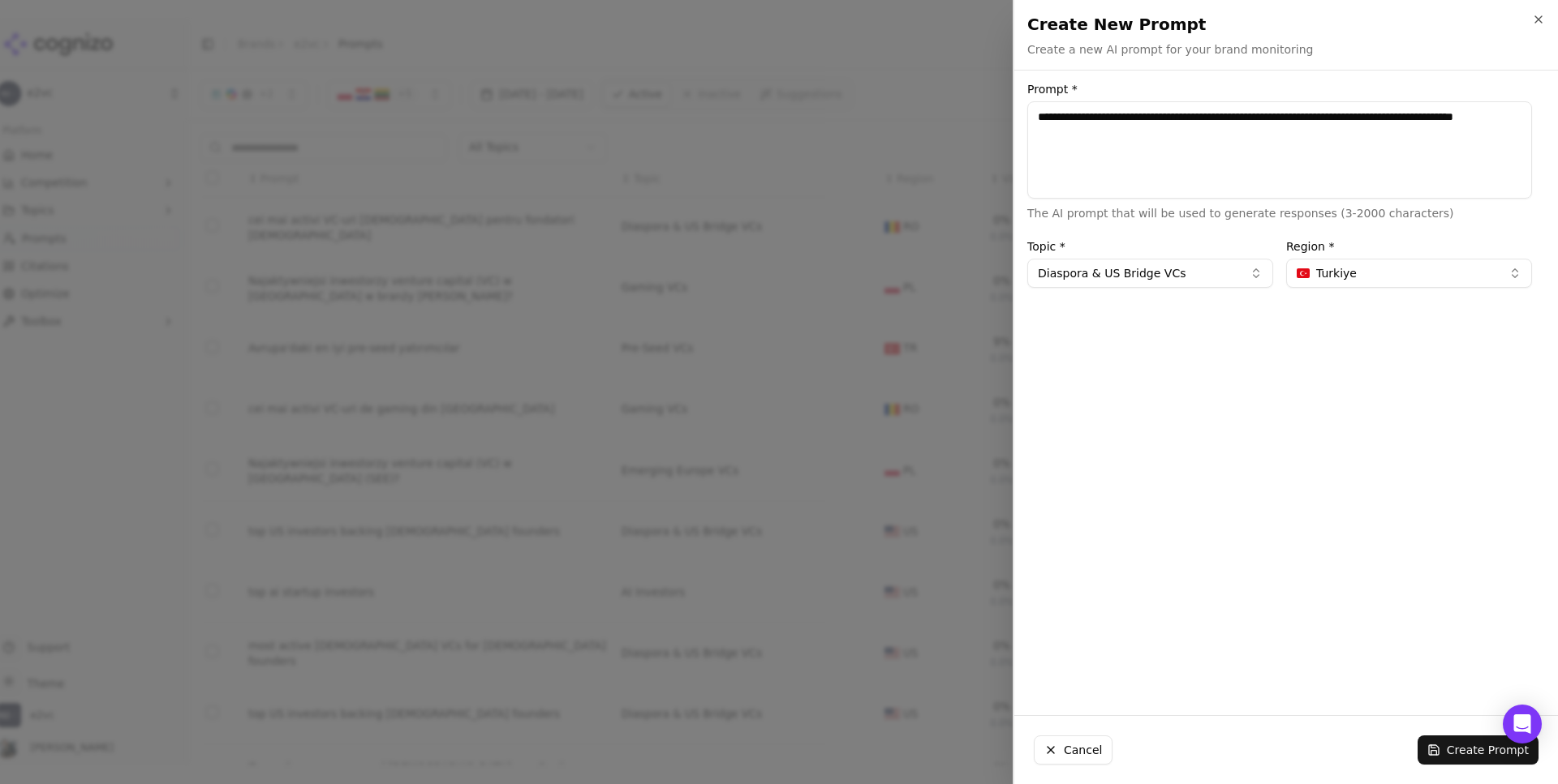
click at [1447, 747] on button "Create Prompt" at bounding box center [1479, 750] width 121 height 29
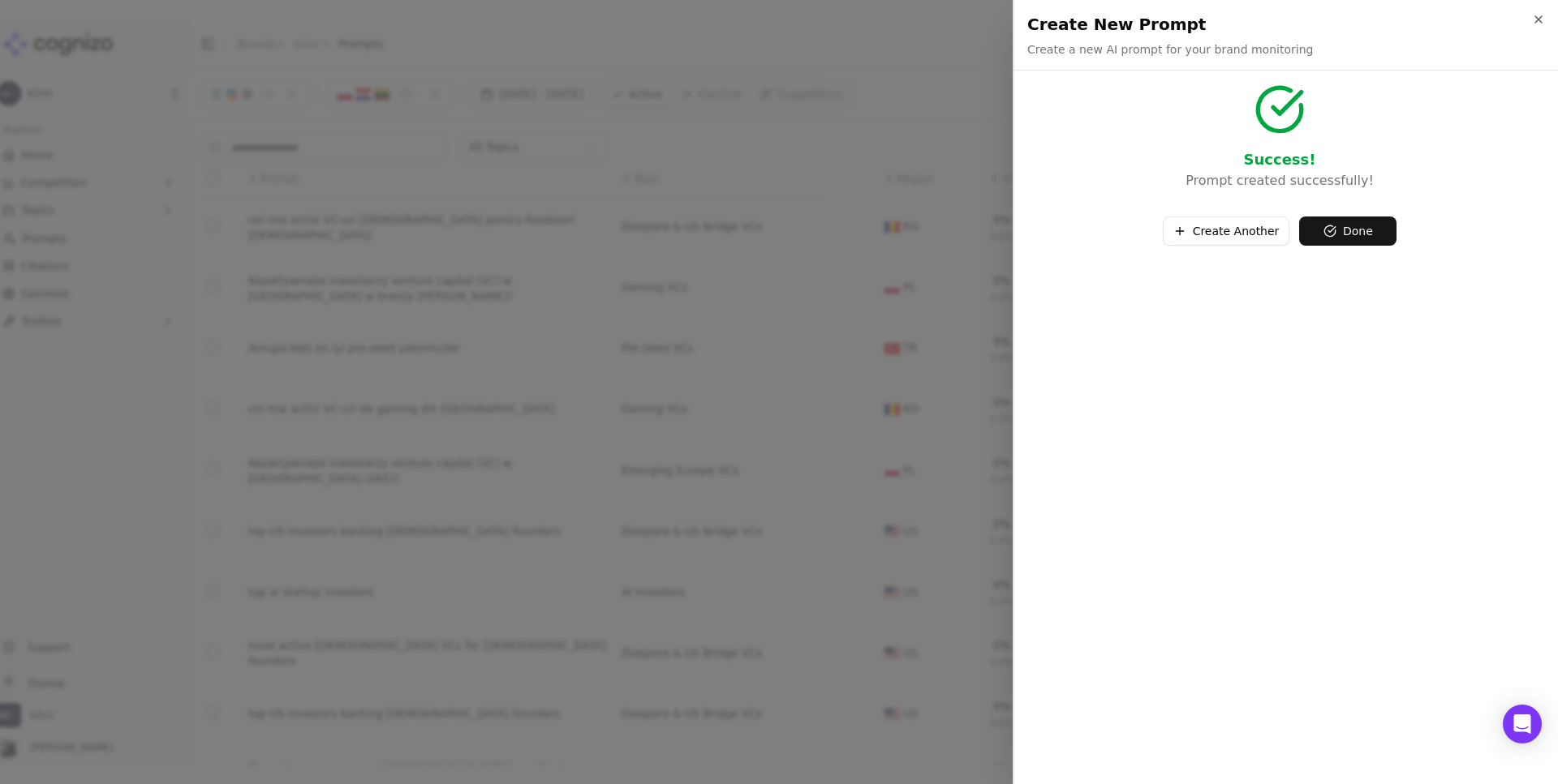
click at [1327, 232] on button "Done" at bounding box center [1348, 231] width 97 height 29
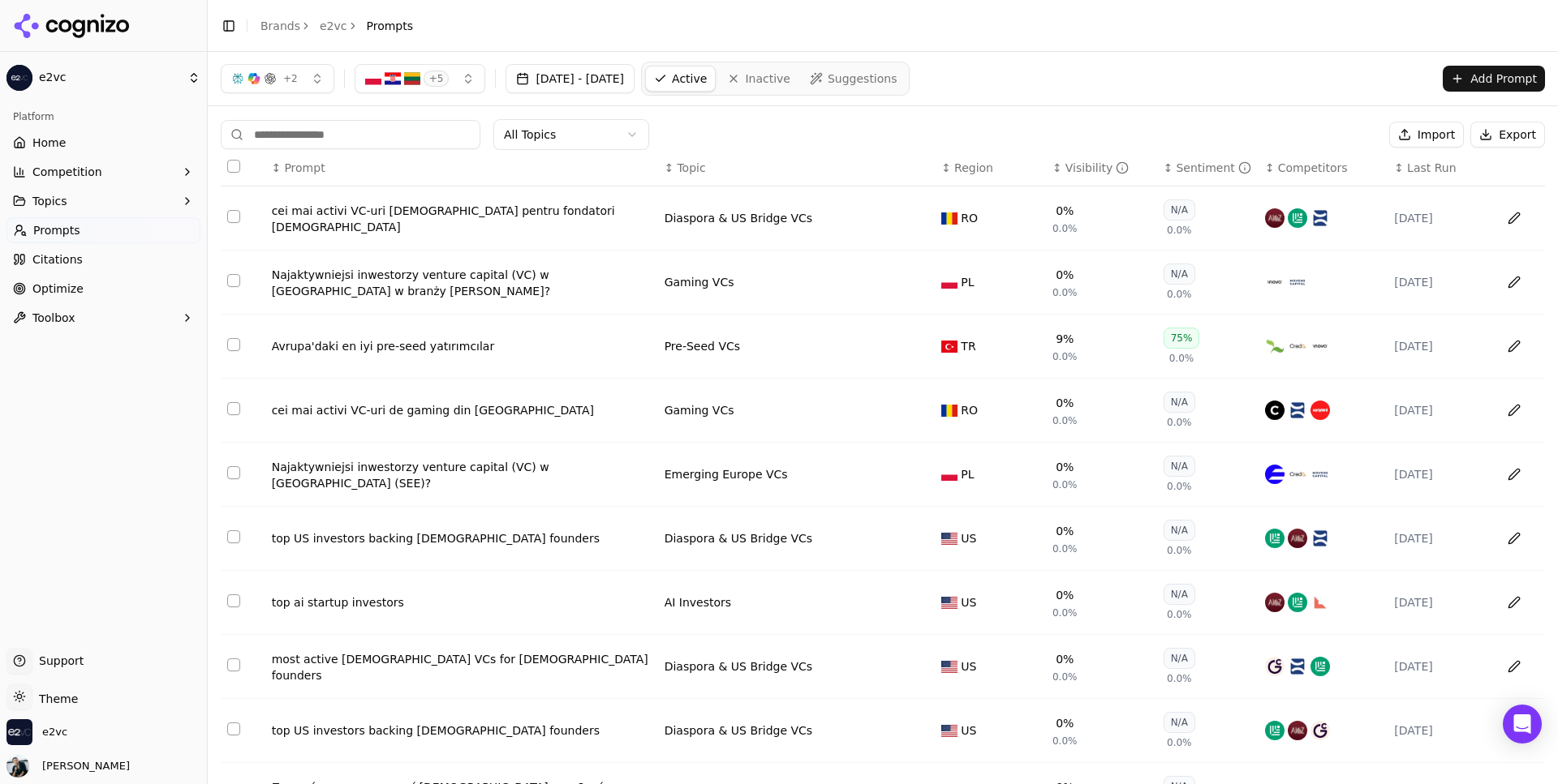
click at [108, 146] on link "Home" at bounding box center [103, 143] width 194 height 26
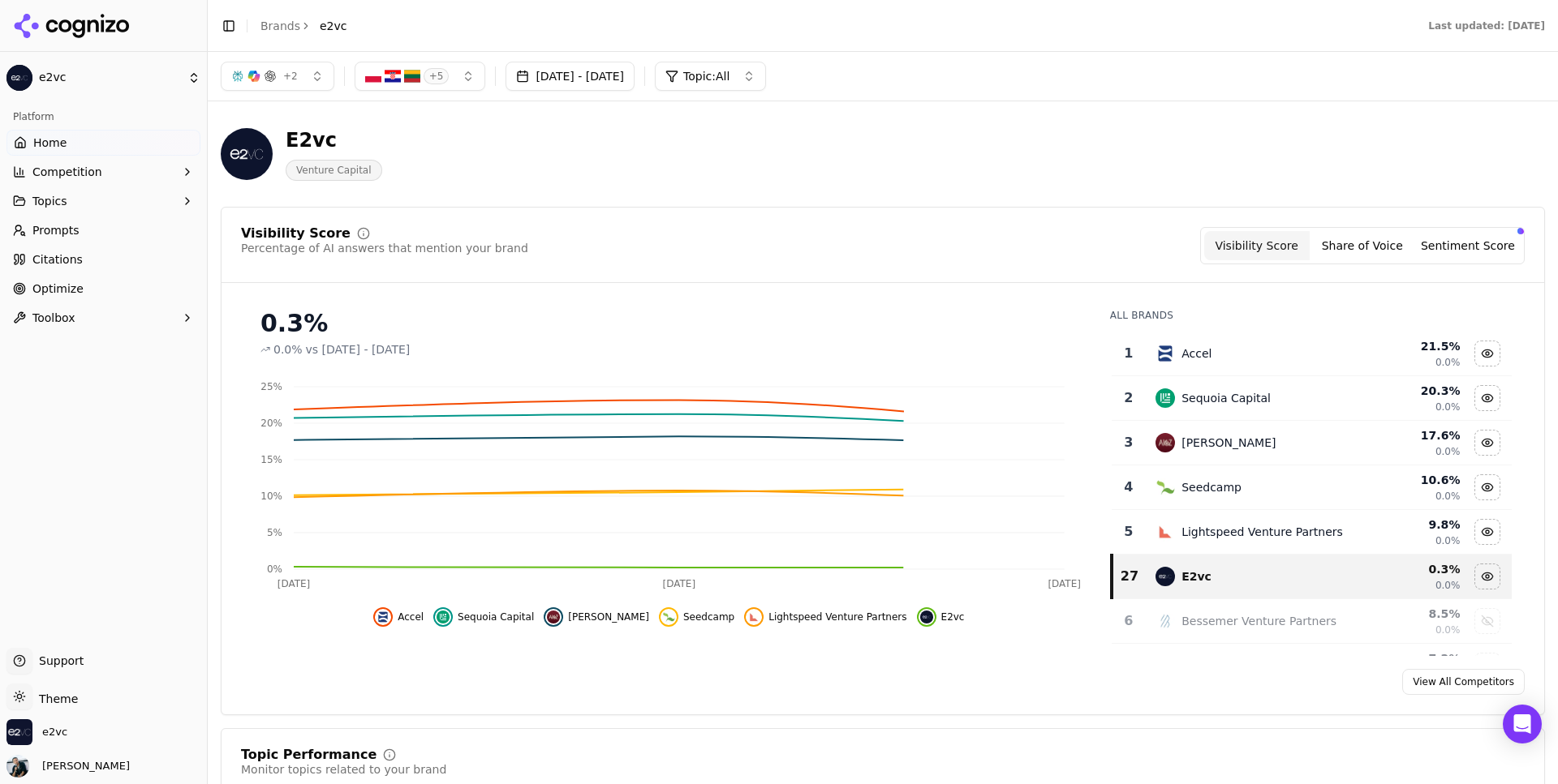
click at [106, 199] on button "Topics" at bounding box center [103, 200] width 194 height 26
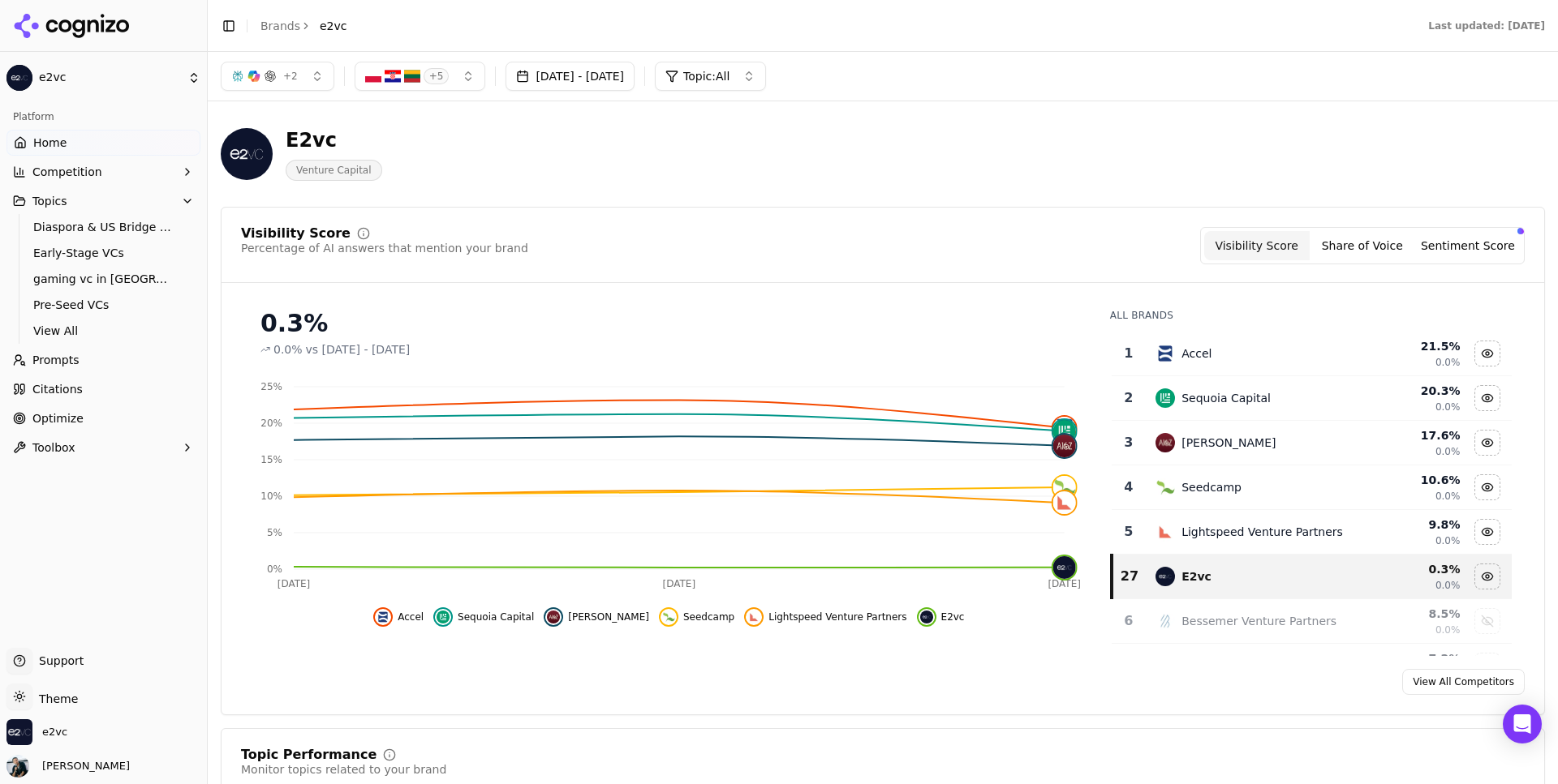
click at [48, 367] on span "Prompts" at bounding box center [55, 360] width 47 height 16
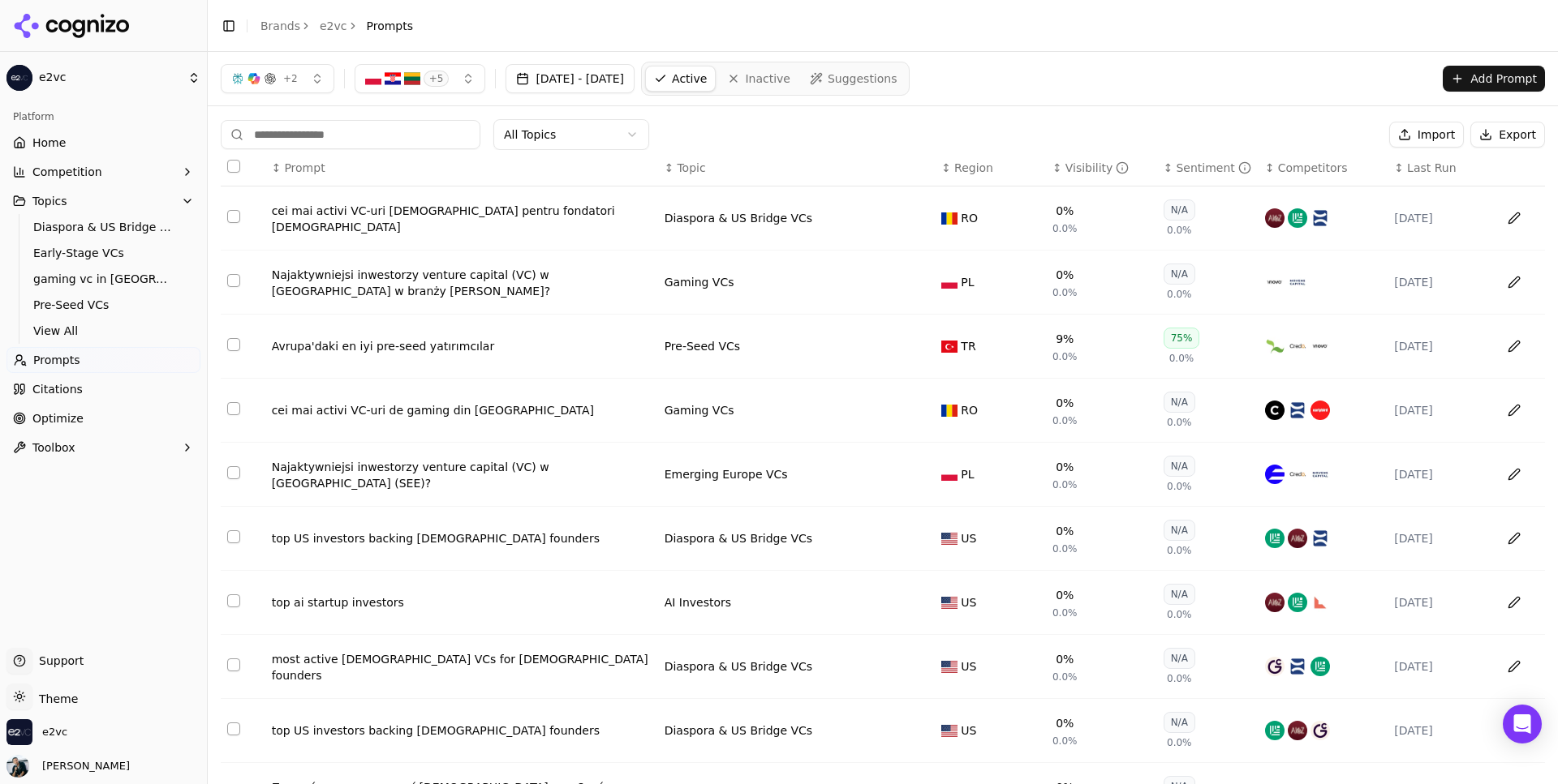
click at [63, 386] on span "Citations" at bounding box center [57, 389] width 50 height 16
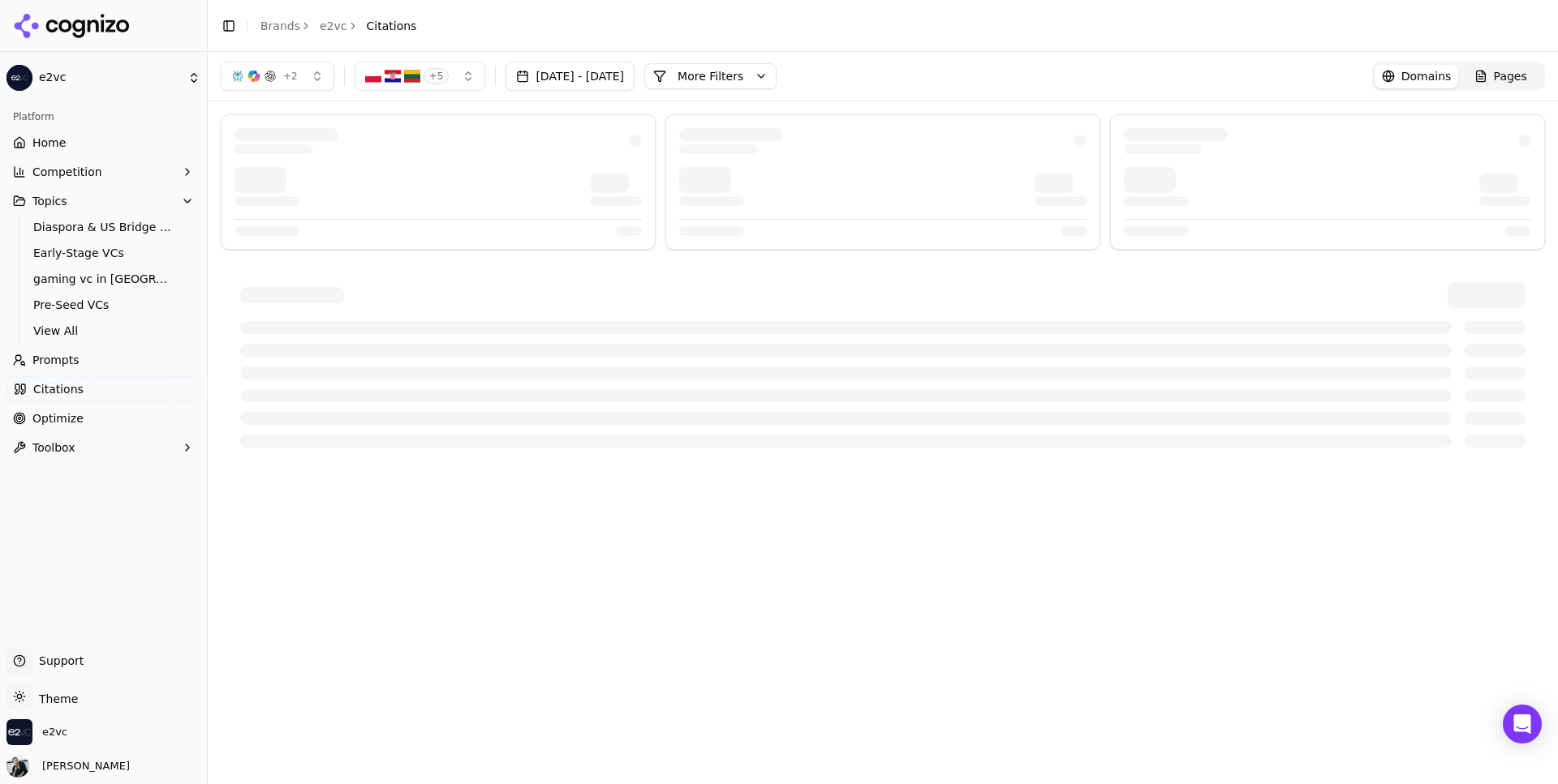
click at [56, 358] on span "Prompts" at bounding box center [55, 360] width 47 height 16
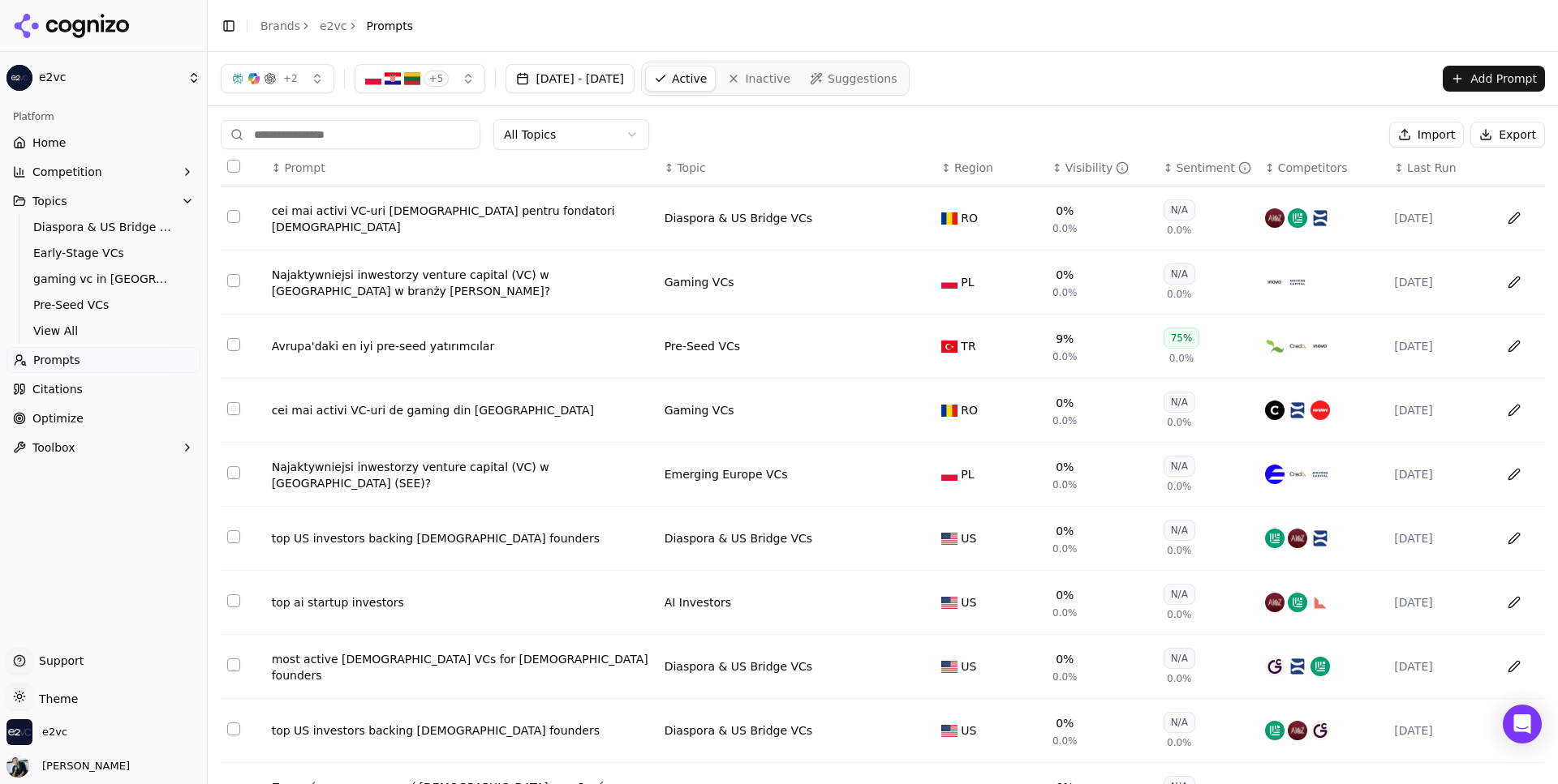
scroll to position [99, 0]
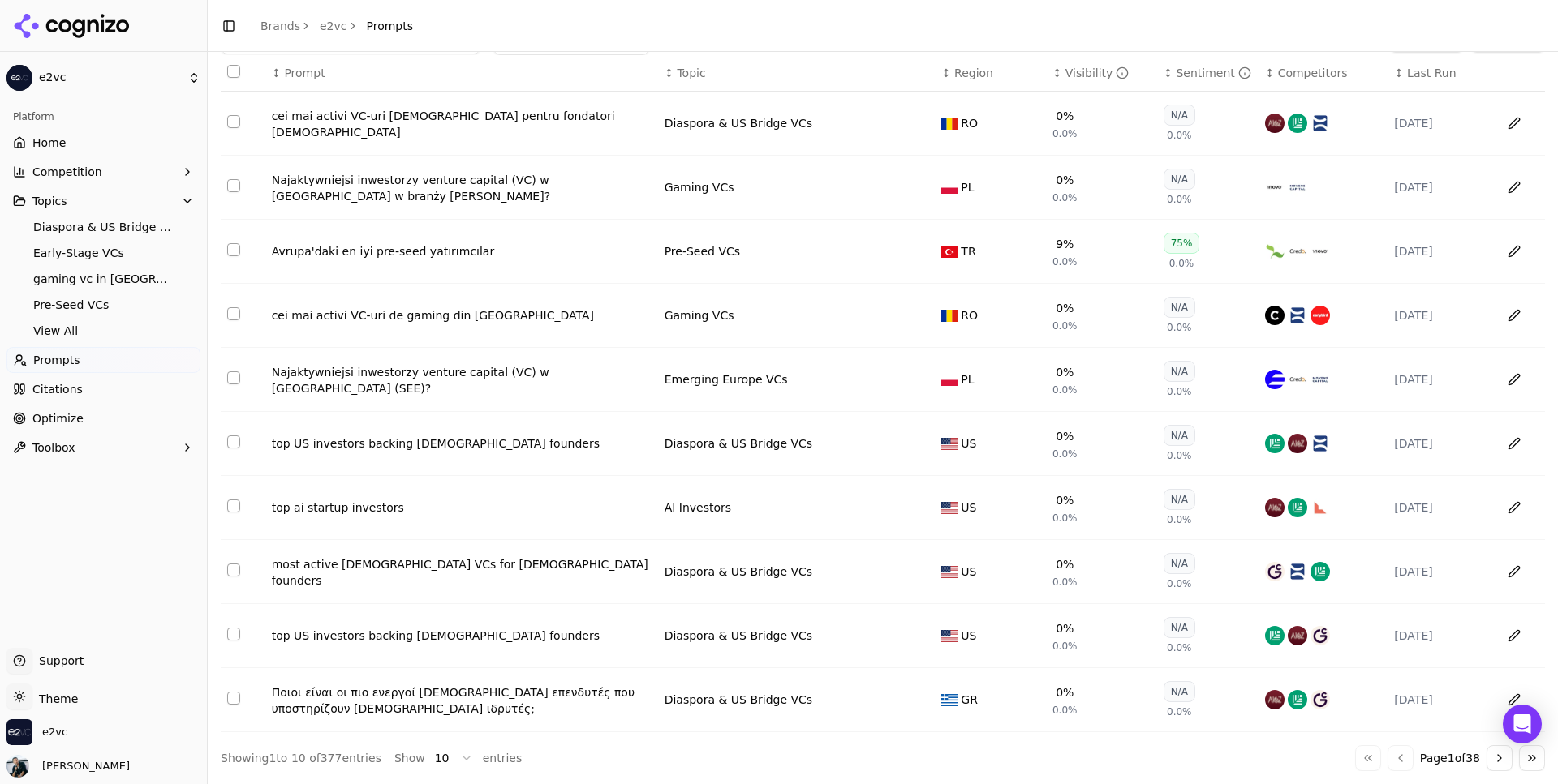
click at [1179, 245] on div "75%" at bounding box center [1182, 243] width 37 height 21
click at [416, 251] on div "Avrupa'daki en iyi pre-seed yatırımcılar" at bounding box center [462, 251] width 380 height 16
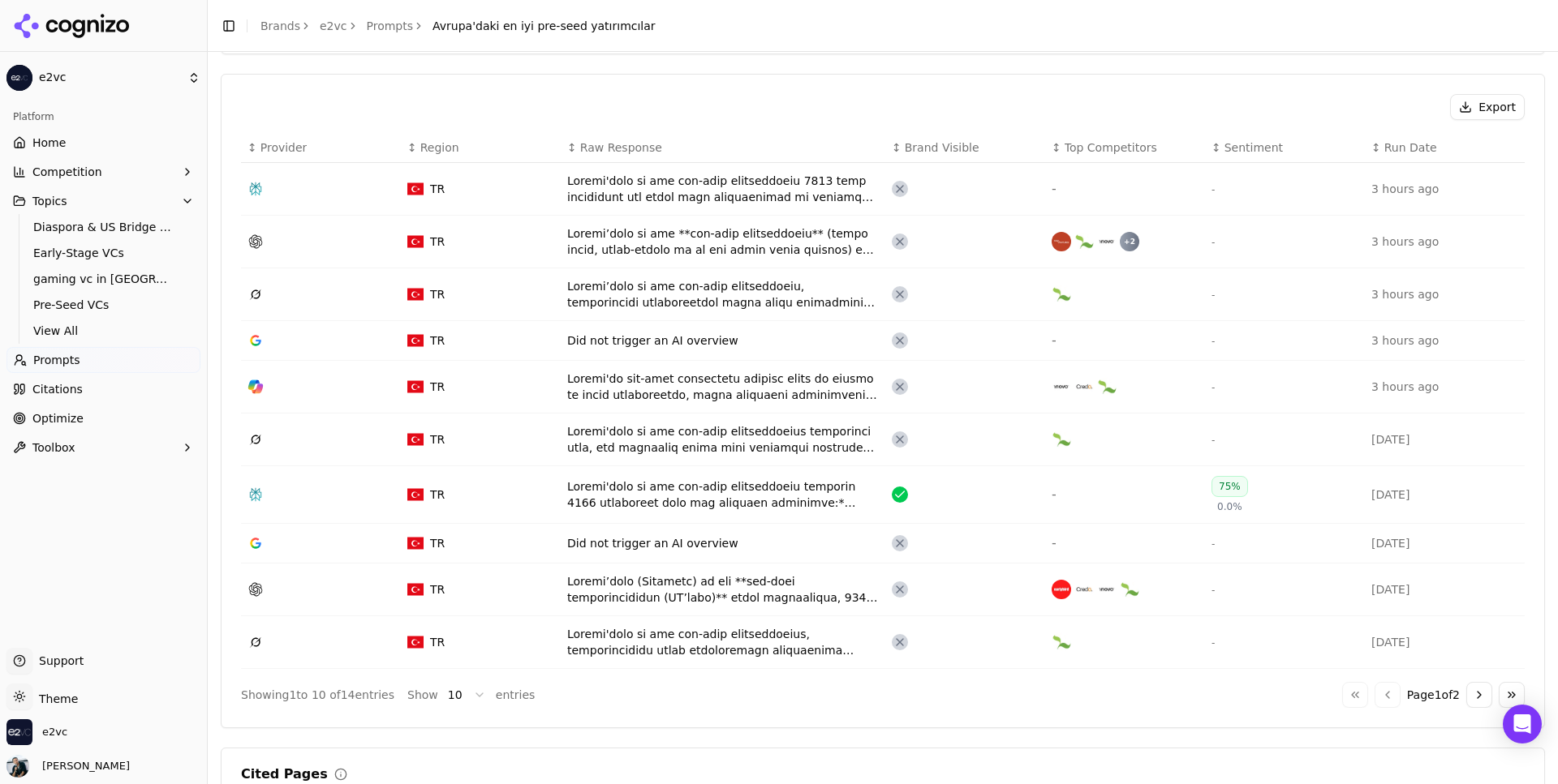
scroll to position [551, 0]
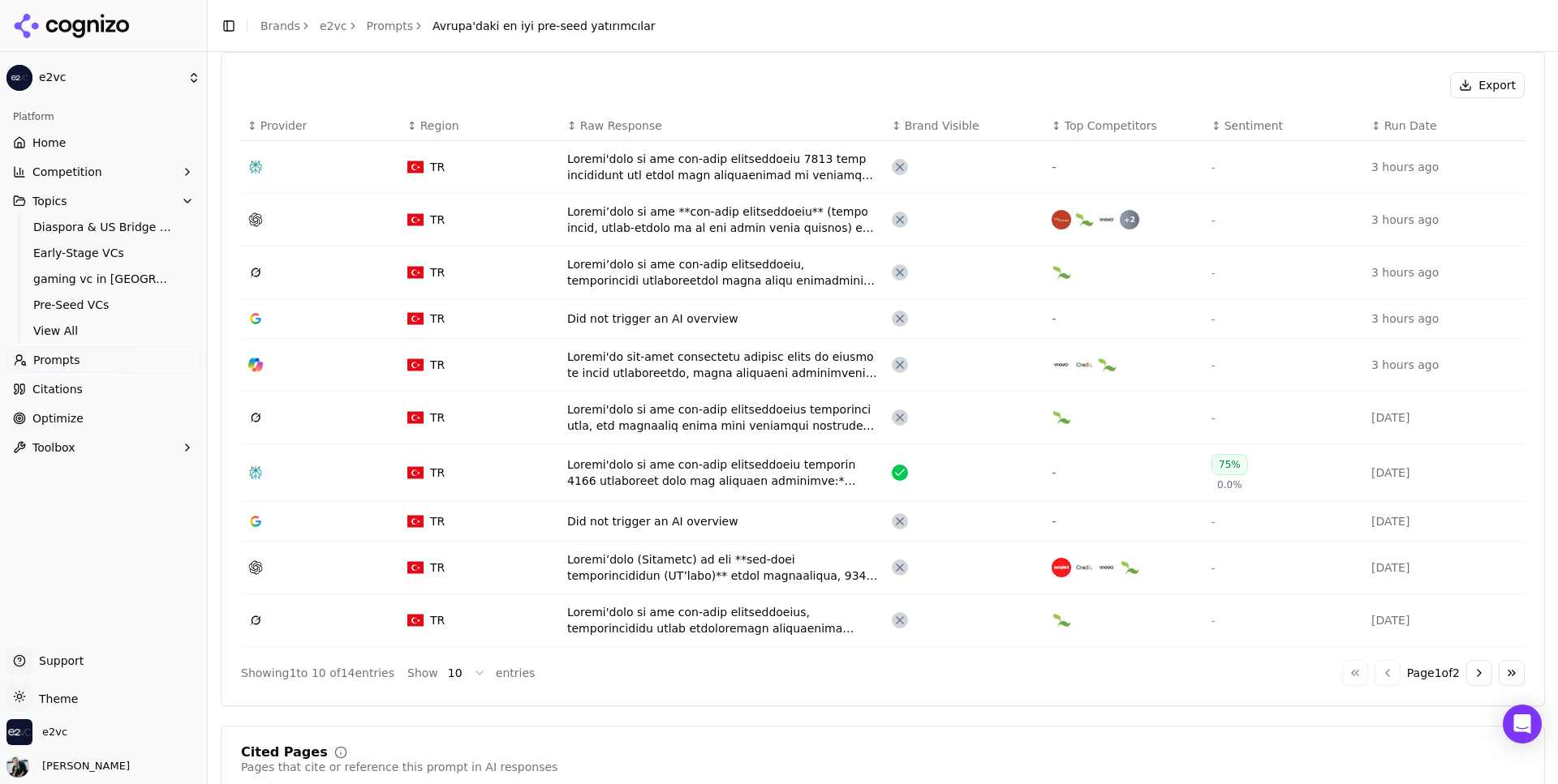
click at [830, 476] on div "Data table" at bounding box center [723, 473] width 312 height 32
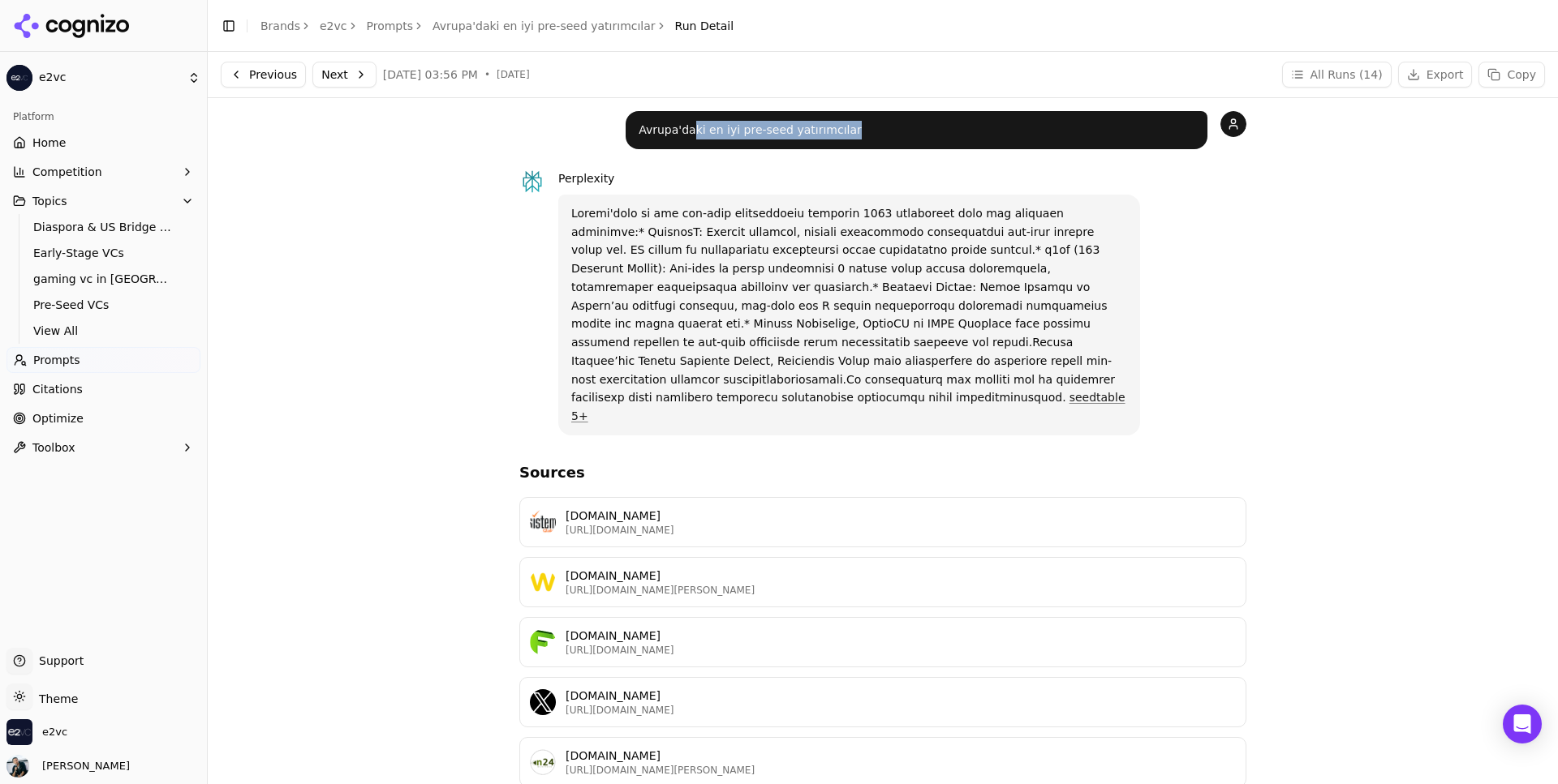
drag, startPoint x: 693, startPoint y: 130, endPoint x: 857, endPoint y: 132, distance: 164.0
click at [857, 132] on p "Avrupa'daki en iyi pre-seed yatırımcılar" at bounding box center [917, 130] width 556 height 19
click at [683, 242] on p "seedtable 5+" at bounding box center [849, 314] width 556 height 222
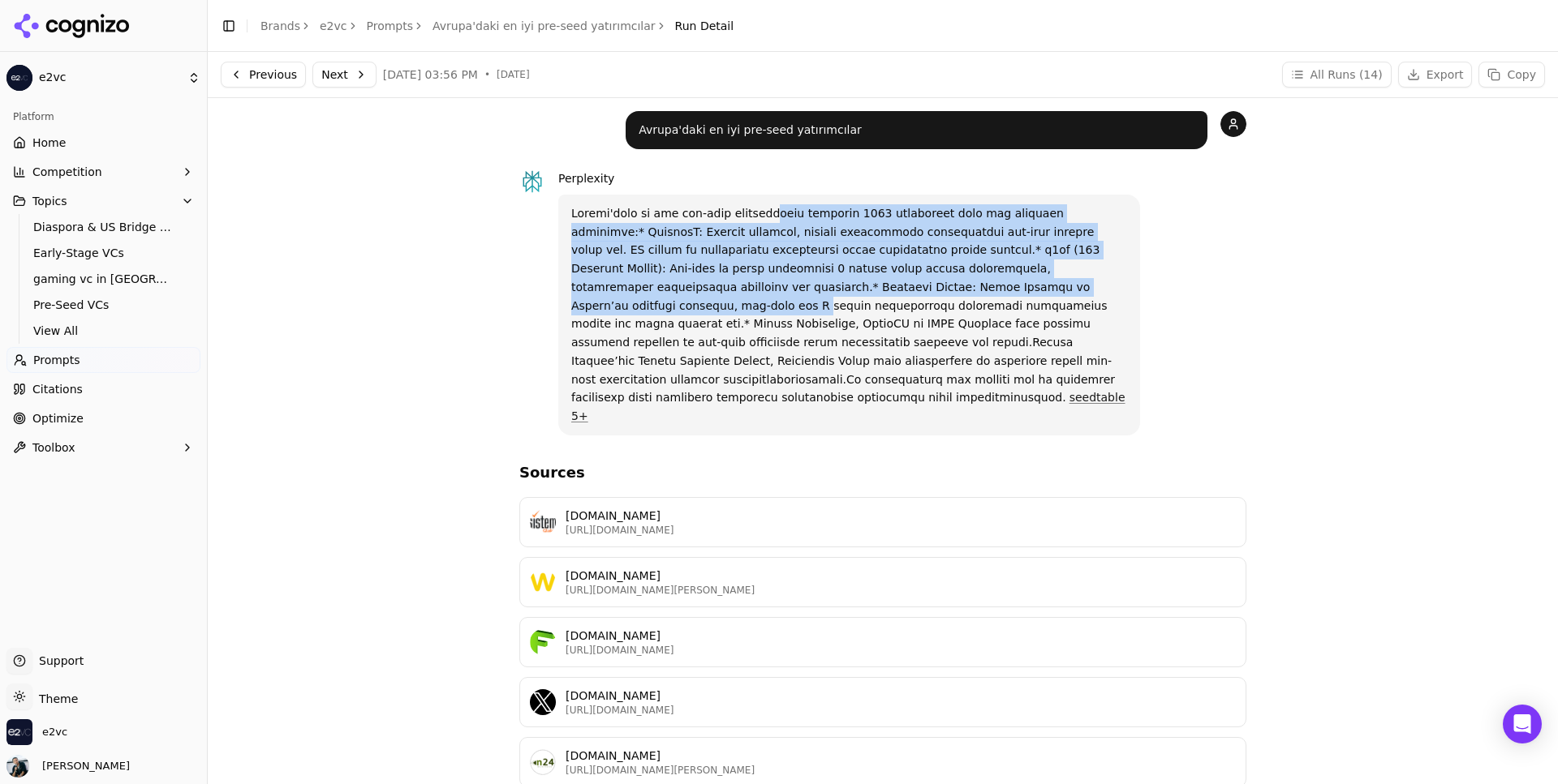
drag, startPoint x: 757, startPoint y: 214, endPoint x: 871, endPoint y: 296, distance: 140.4
click at [871, 295] on p "seedtable 5+" at bounding box center [849, 314] width 556 height 222
click at [871, 296] on p "seedtable 5+" at bounding box center [849, 314] width 556 height 222
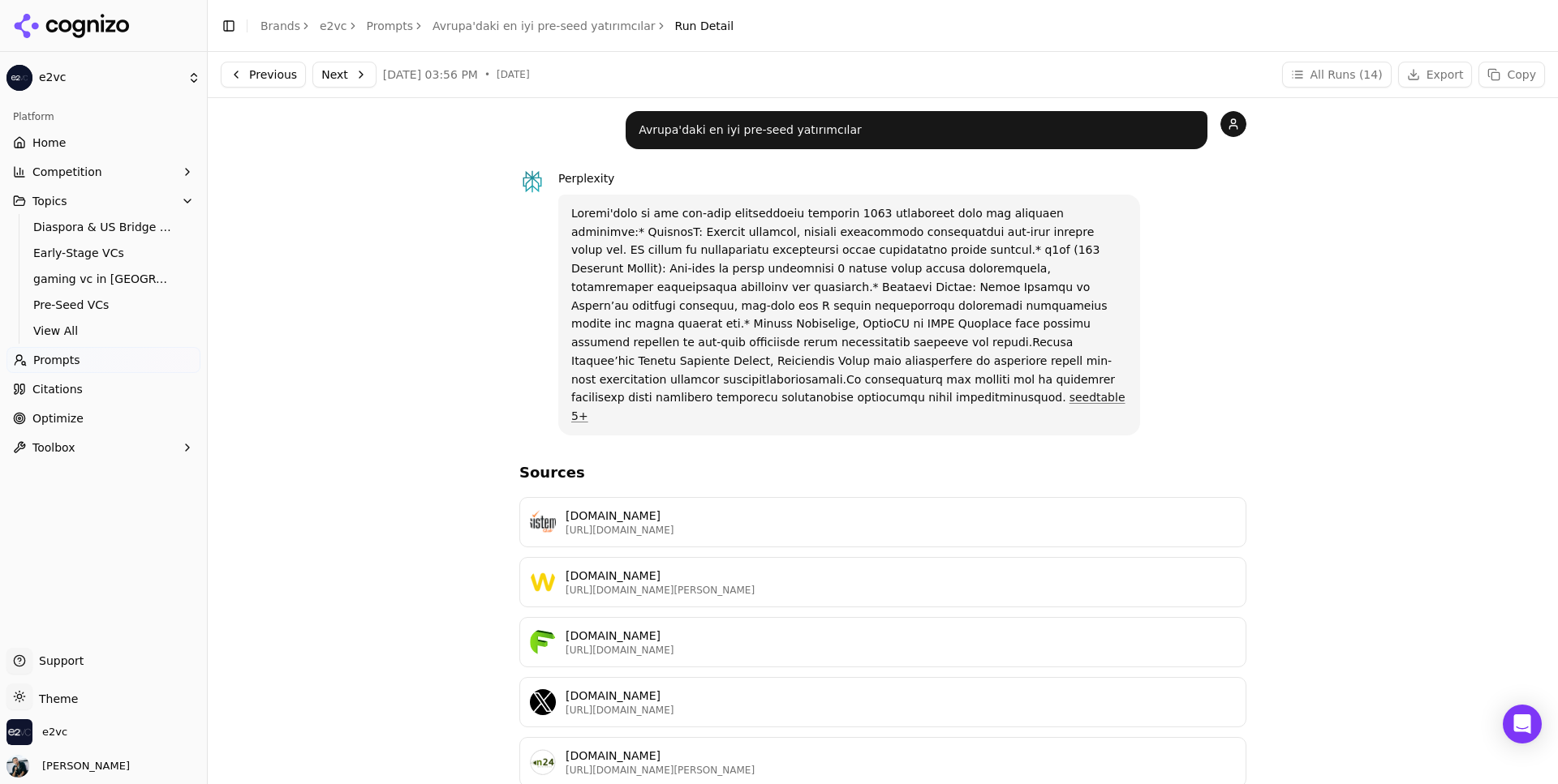
click at [792, 132] on p "Avrupa'daki en iyi pre-seed yatırımcılar" at bounding box center [917, 130] width 556 height 19
copy div "Avrupa'daki en iyi pre-seed yatırımcılar"
click at [439, 25] on link "Avrupa'daki en iyi pre-seed yatırımcılar" at bounding box center [544, 26] width 223 height 16
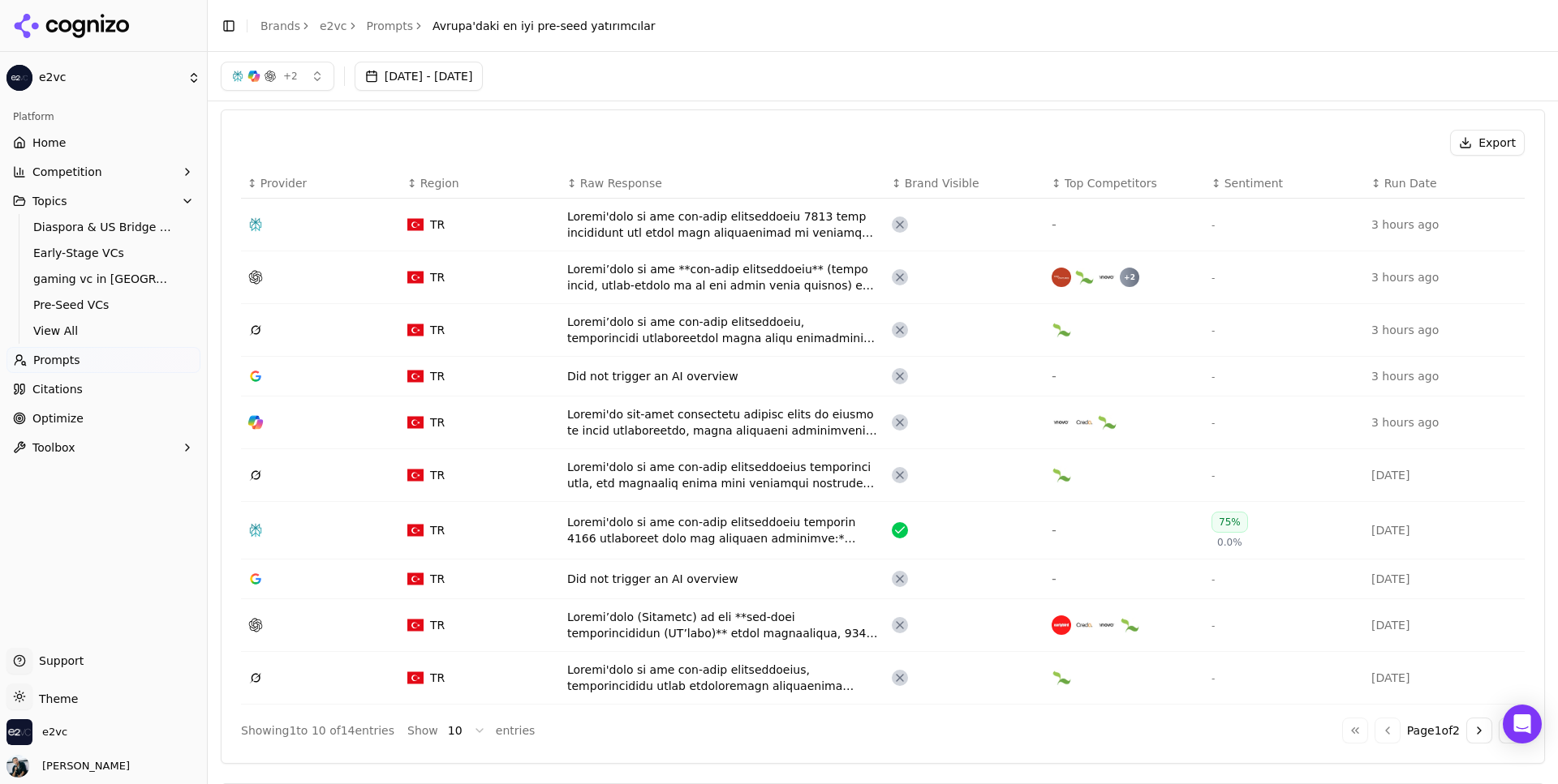
scroll to position [453, 0]
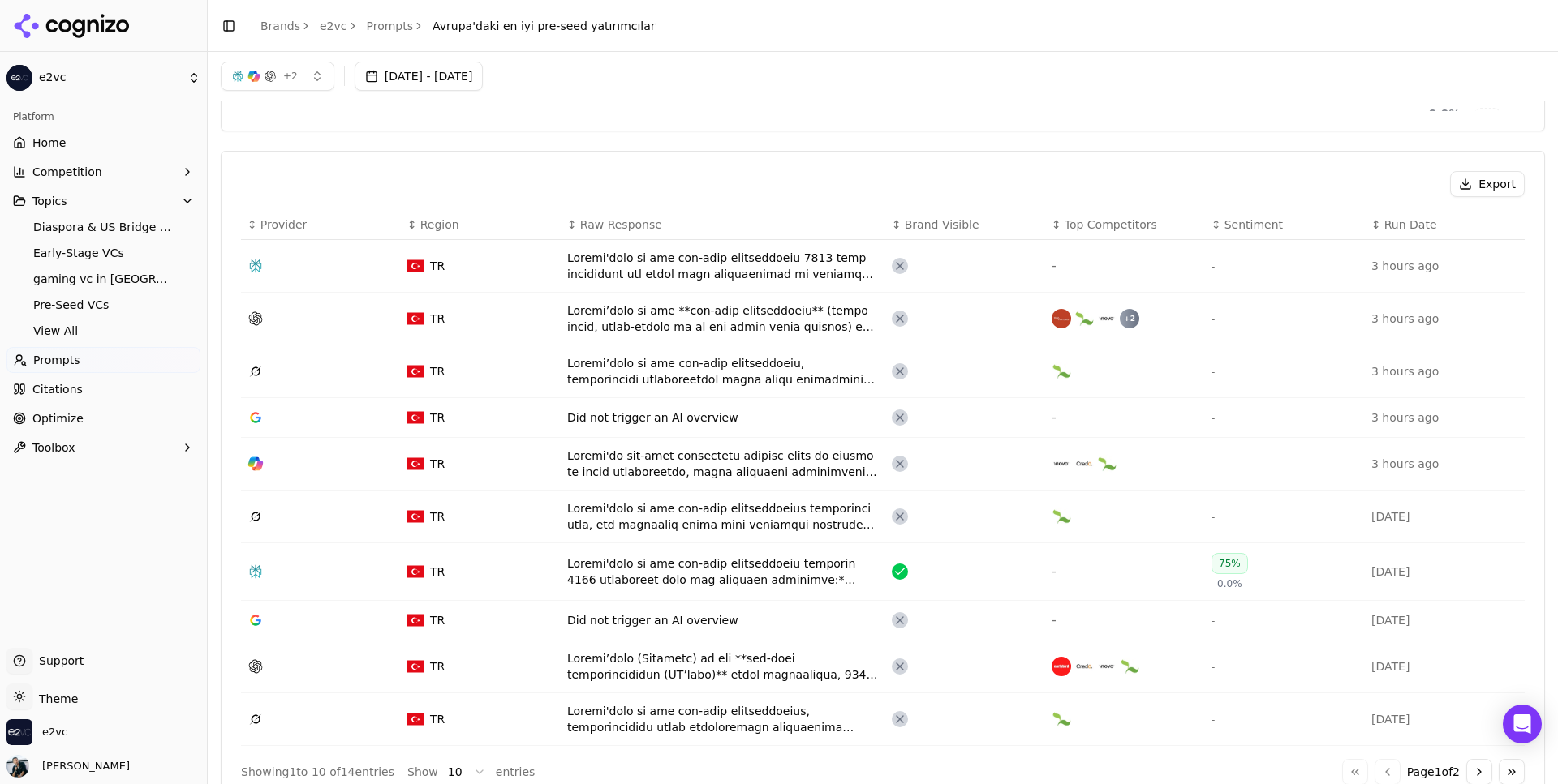
click at [778, 565] on div "Data table" at bounding box center [723, 572] width 312 height 32
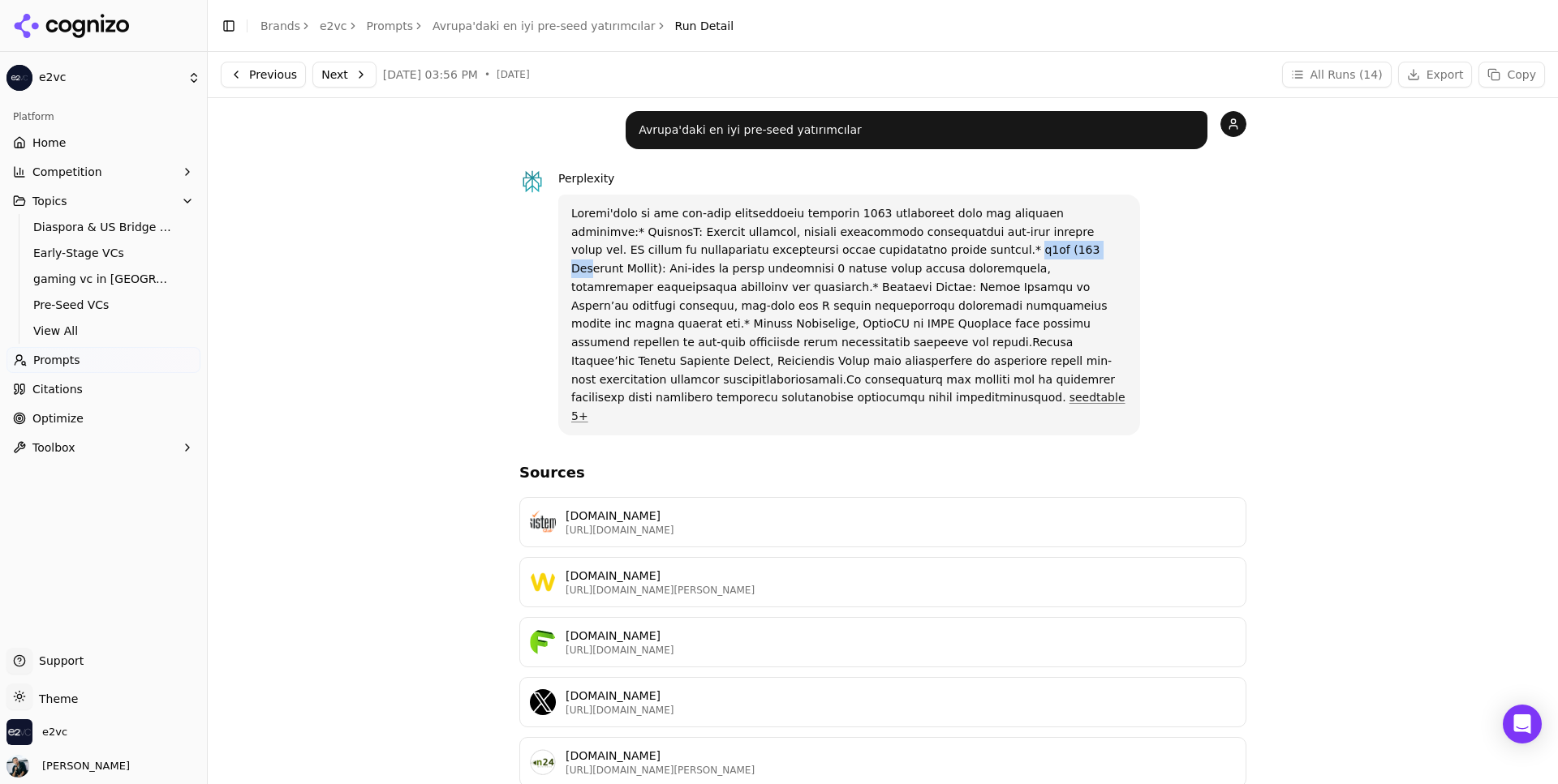
drag, startPoint x: 805, startPoint y: 256, endPoint x: 884, endPoint y: 258, distance: 79.0
click at [884, 258] on p "seedtable 5+" at bounding box center [849, 314] width 556 height 222
click at [922, 242] on p "seedtable 5+" at bounding box center [849, 314] width 556 height 222
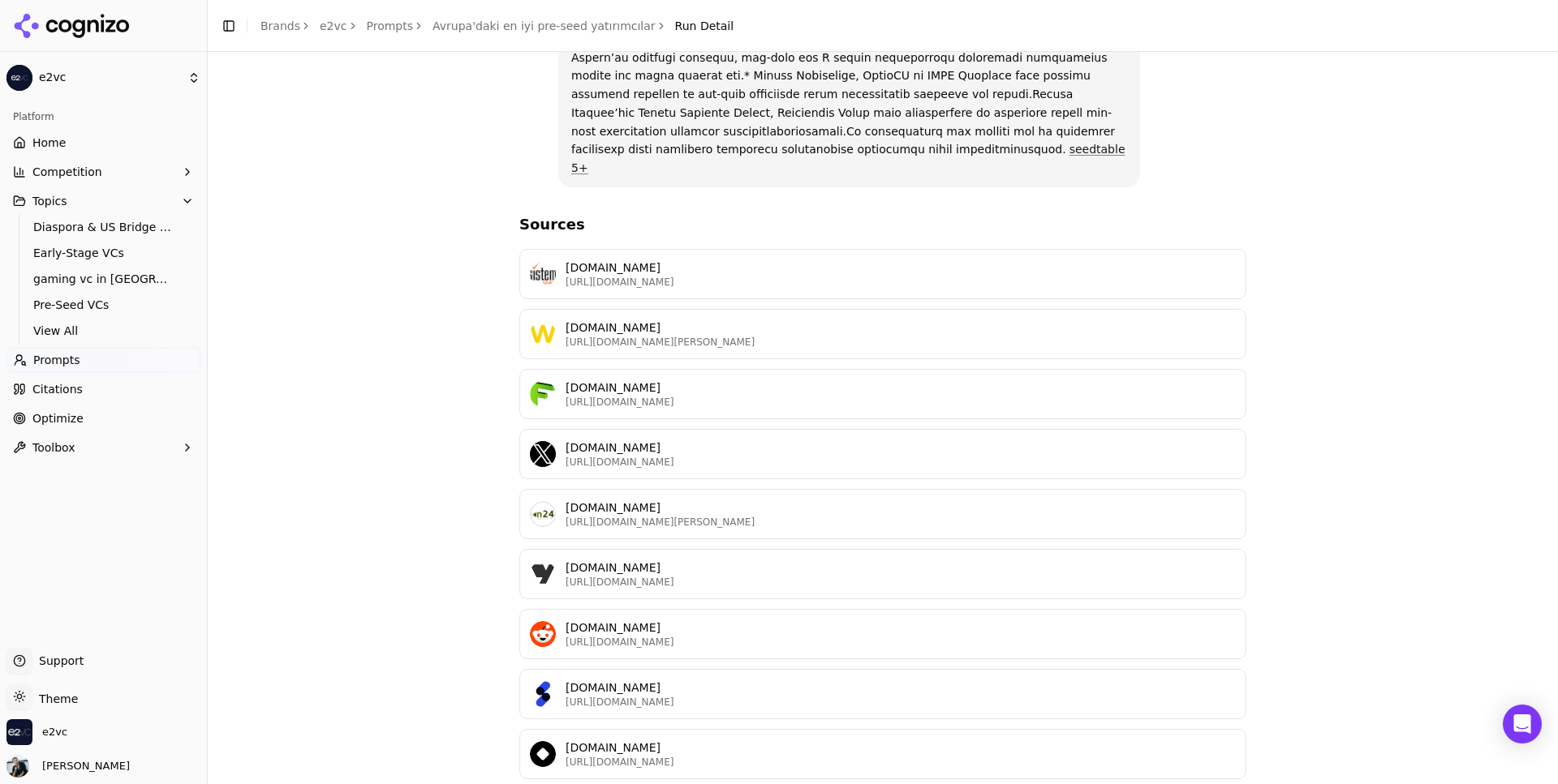
scroll to position [339, 0]
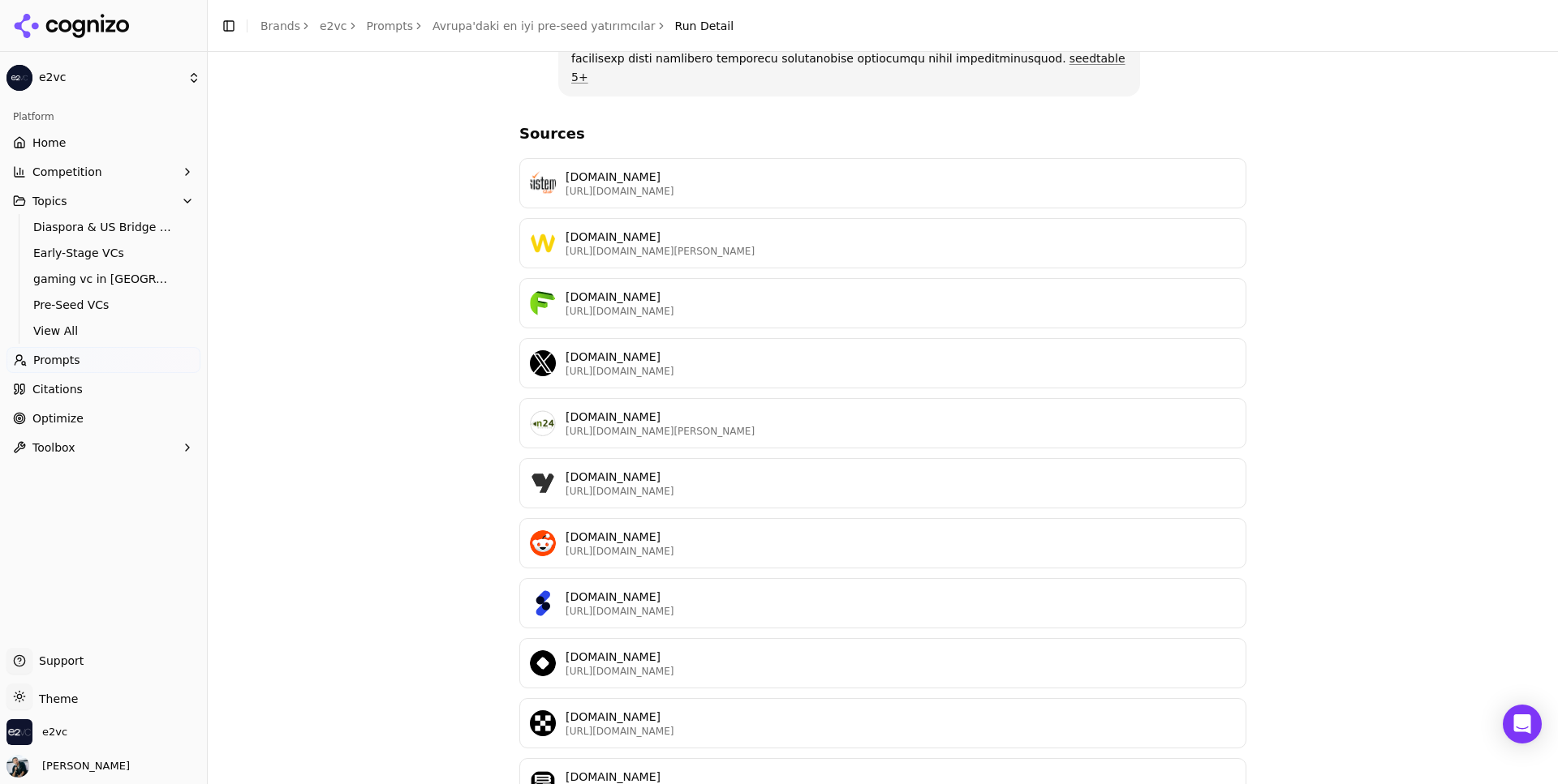
click at [64, 150] on link "Home" at bounding box center [103, 143] width 194 height 26
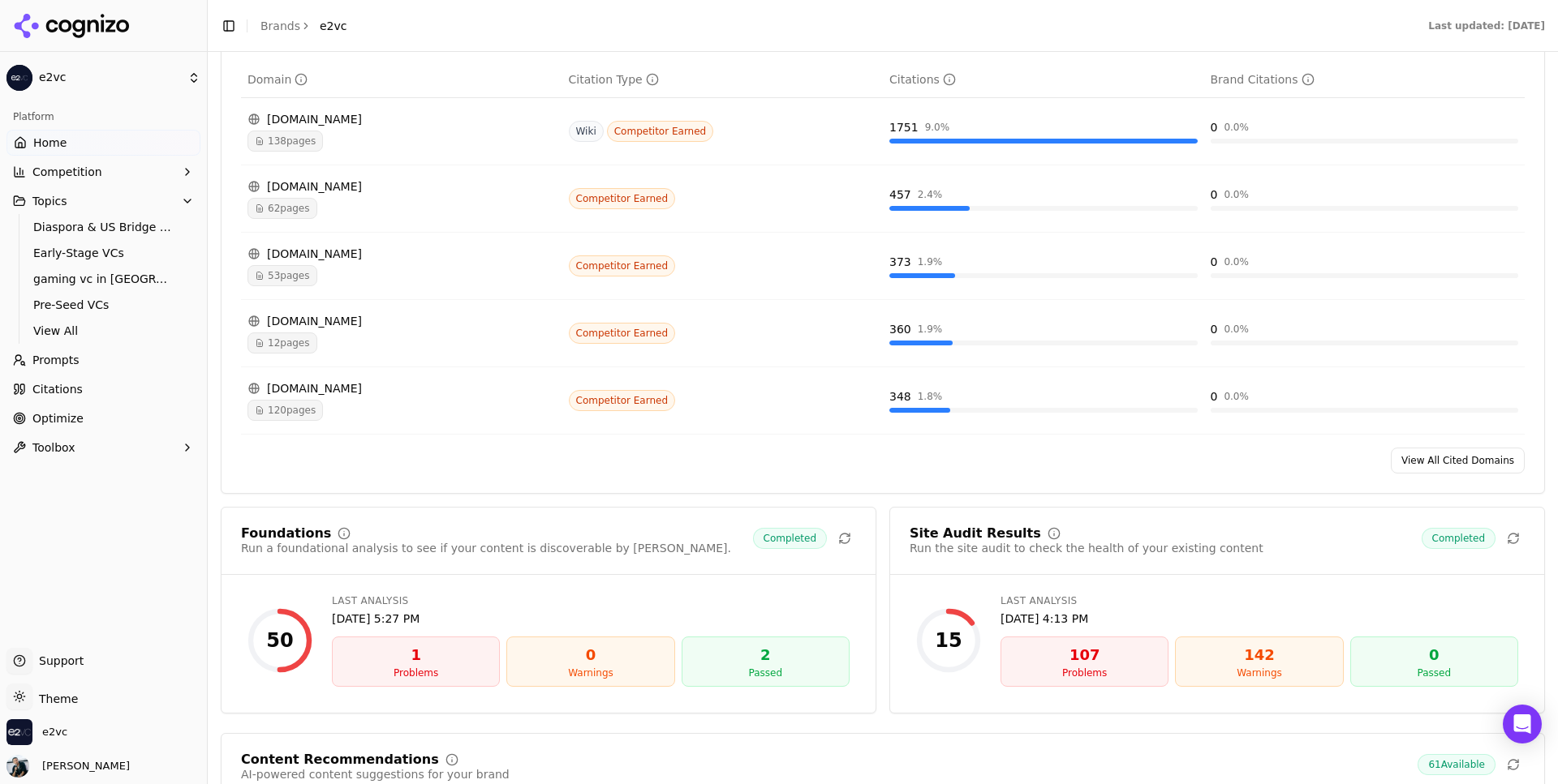
scroll to position [1771, 0]
click at [313, 187] on div "[DOMAIN_NAME]" at bounding box center [402, 184] width 308 height 16
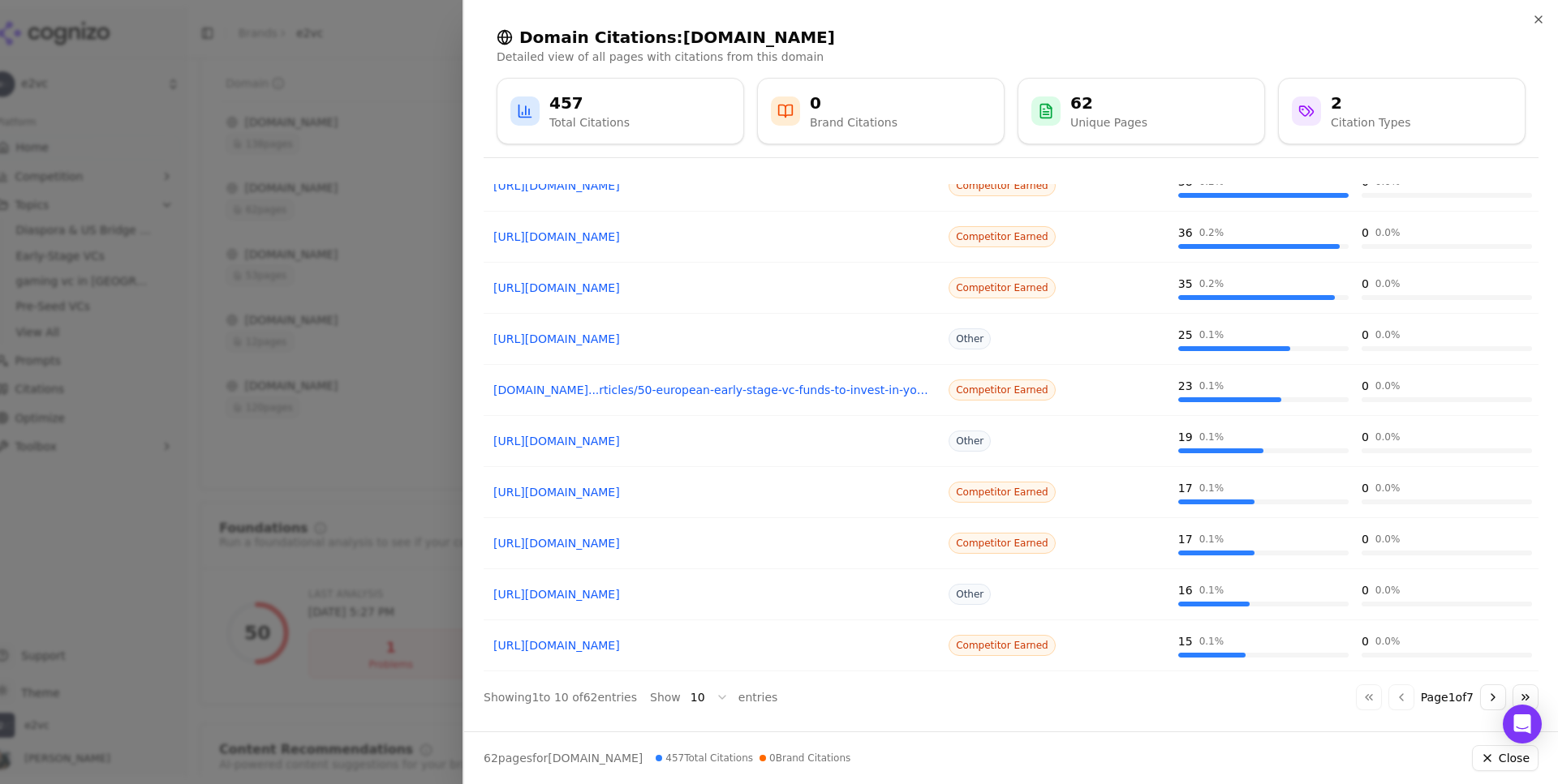
scroll to position [107, 0]
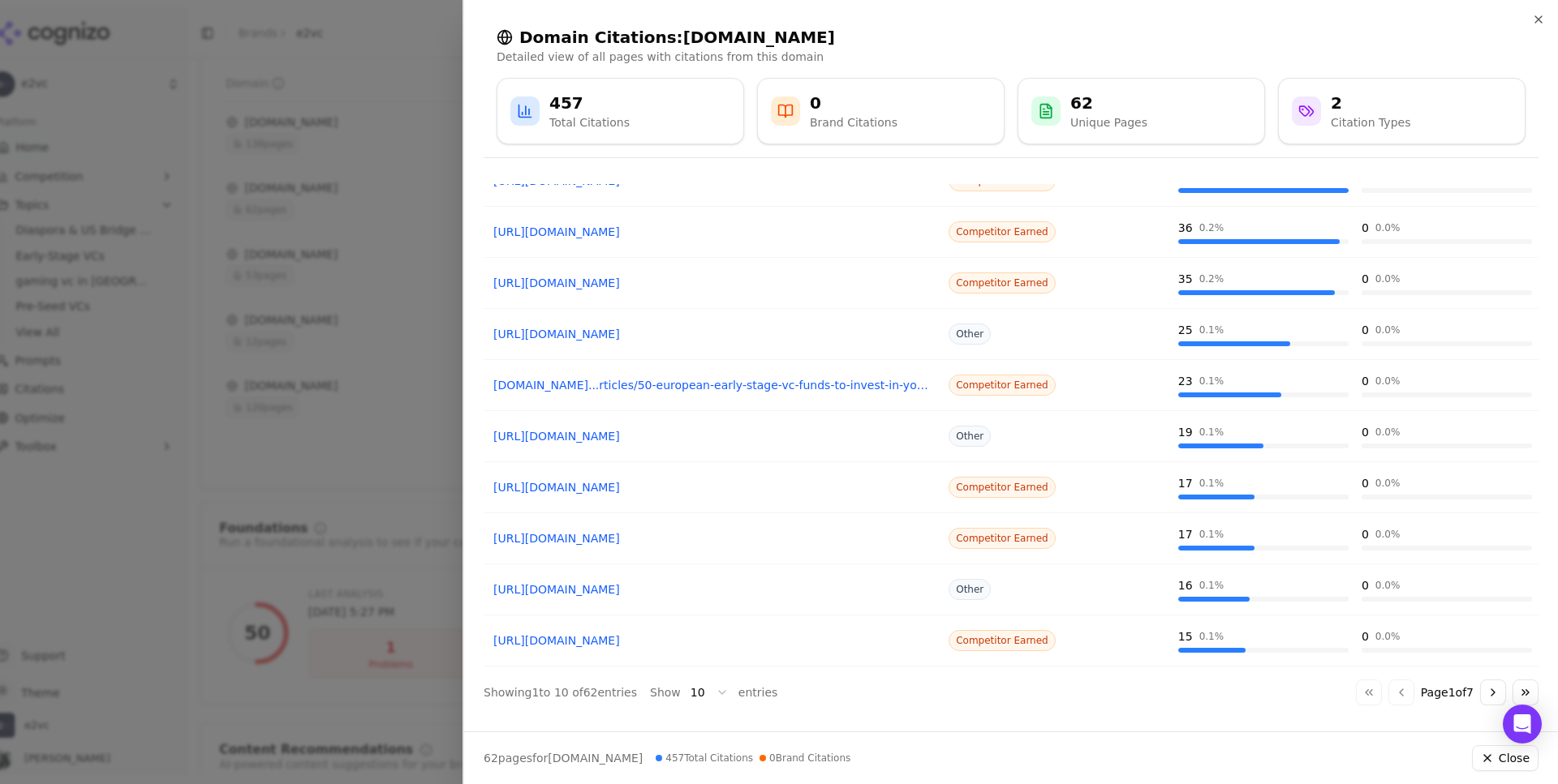
click at [409, 181] on div at bounding box center [779, 392] width 1558 height 784
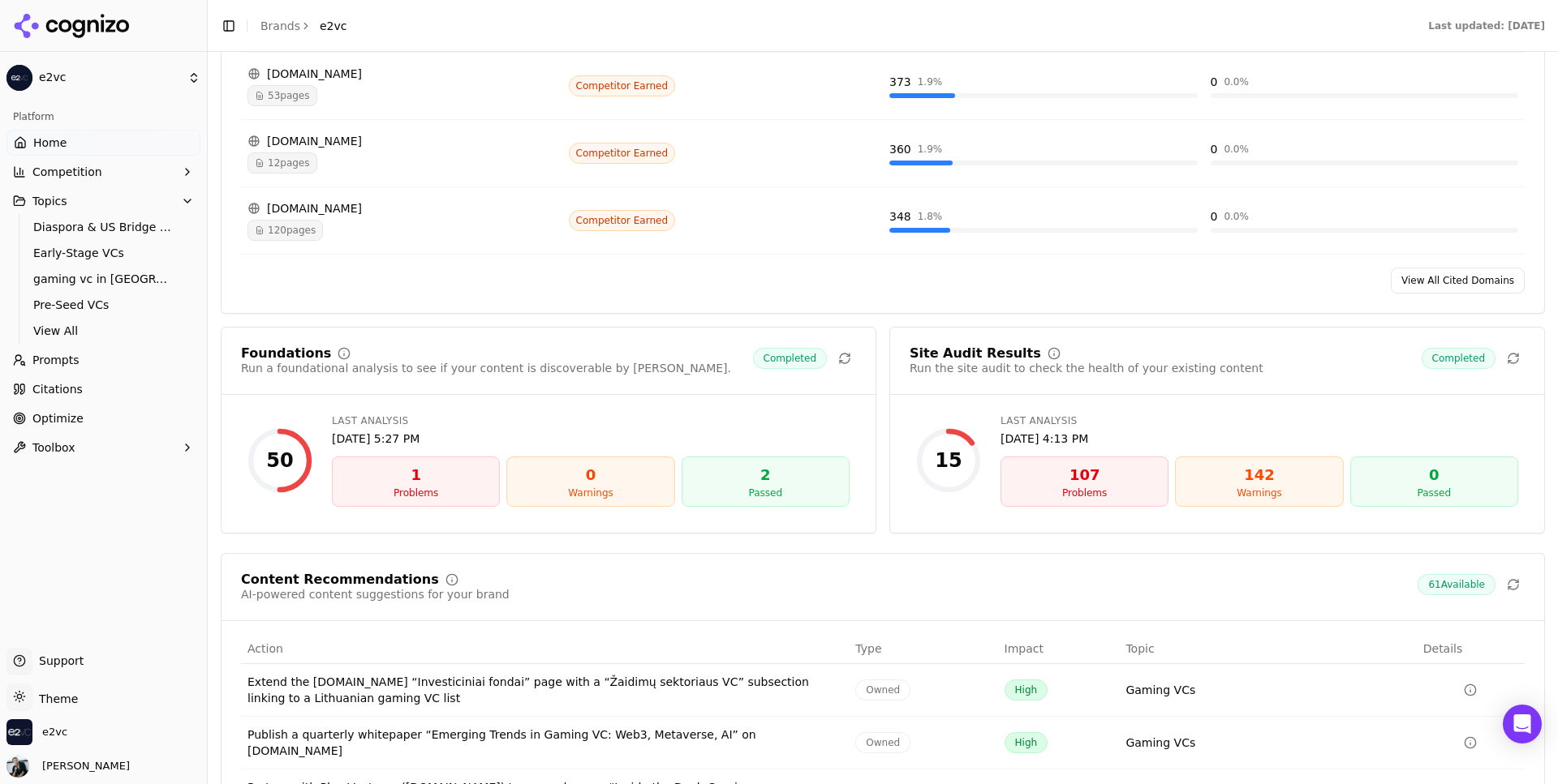
scroll to position [2001, 0]
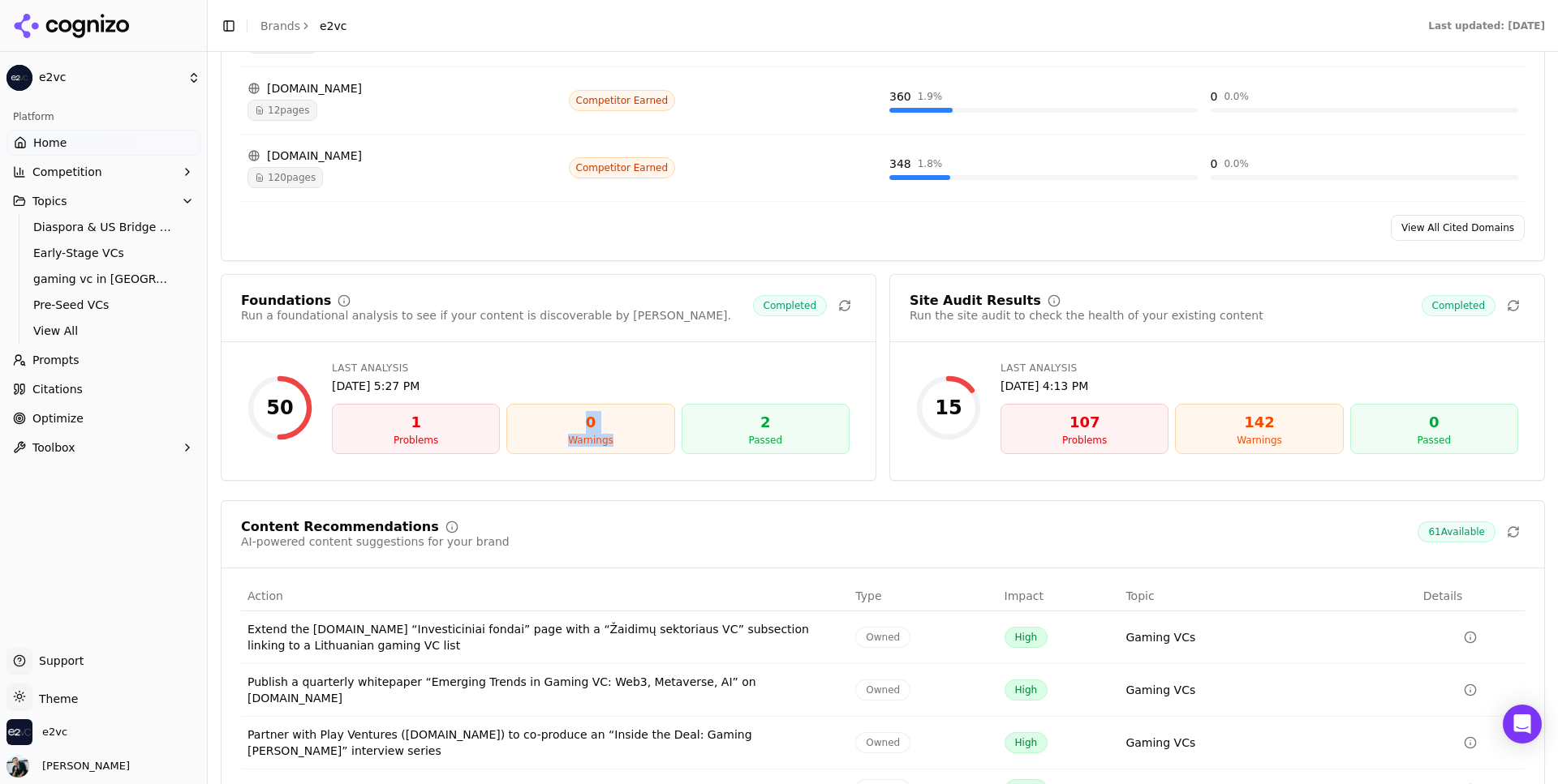
drag, startPoint x: 575, startPoint y: 429, endPoint x: 670, endPoint y: 466, distance: 102.0
click at [670, 466] on div "Foundations Run a foundational analysis to see if your content is discoverable …" at bounding box center [549, 378] width 656 height 207
click at [802, 475] on div "Foundations Run a foundational analysis to see if your content is discoverable …" at bounding box center [549, 378] width 656 height 207
click at [107, 413] on link "Optimize" at bounding box center [103, 418] width 194 height 26
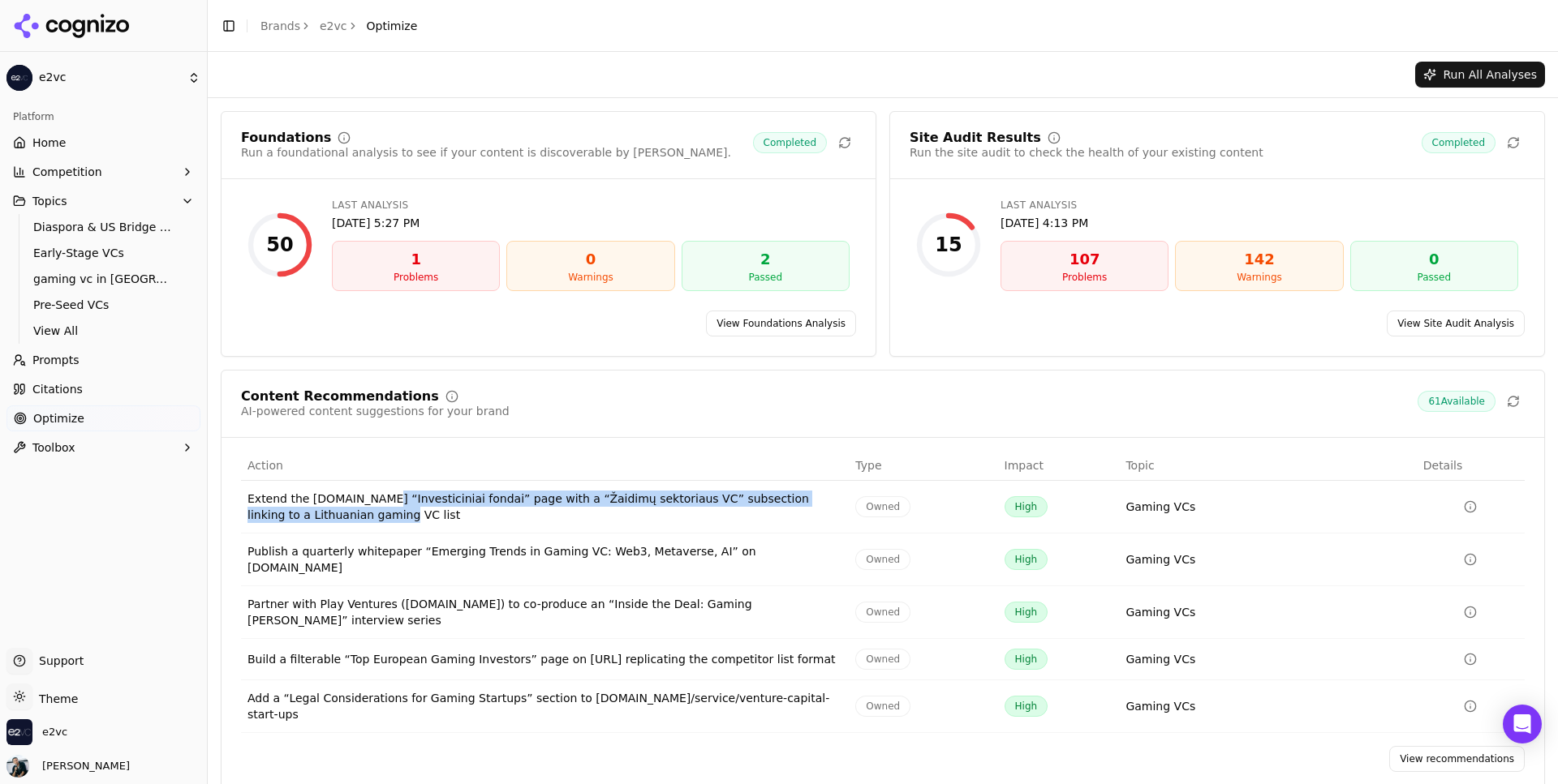
drag, startPoint x: 370, startPoint y: 494, endPoint x: 473, endPoint y: 523, distance: 107.0
click at [473, 523] on td "Extend the [DOMAIN_NAME] “Investiciniai fondai” page with a “Žaidimų sektoriaus…" at bounding box center [545, 507] width 608 height 53
click at [458, 611] on div "Partner with Play Ventures ([DOMAIN_NAME]) to co-produce an “Inside the Deal: G…" at bounding box center [545, 612] width 594 height 32
click at [496, 602] on div "Partner with Play Ventures ([DOMAIN_NAME]) to co-produce an “Inside the Deal: G…" at bounding box center [545, 612] width 594 height 32
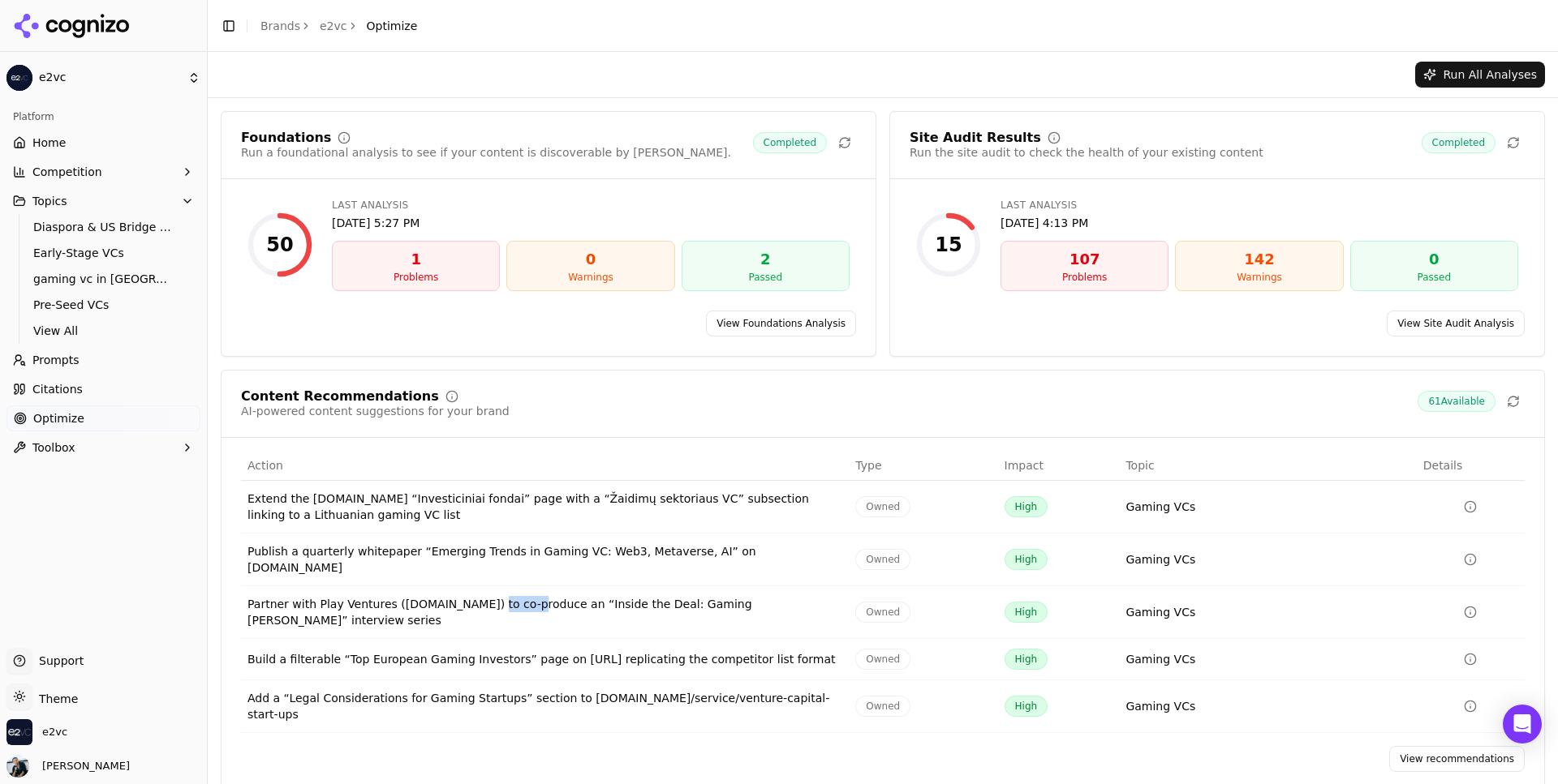
click at [496, 602] on div "Partner with Play Ventures ([DOMAIN_NAME]) to co-produce an “Inside the Deal: G…" at bounding box center [545, 612] width 594 height 32
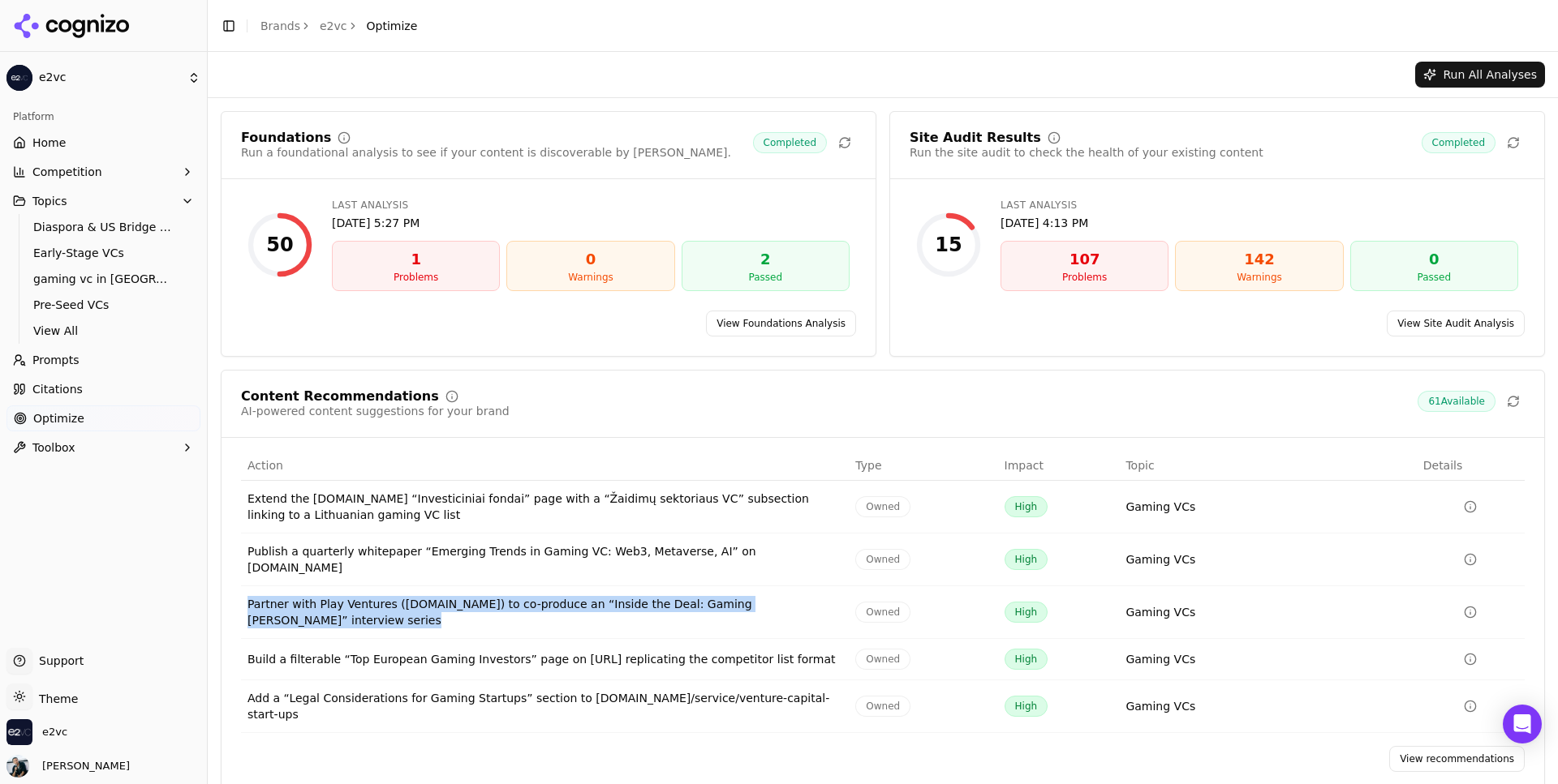
click at [496, 602] on div "Partner with Play Ventures ([DOMAIN_NAME]) to co-produce an “Inside the Deal: G…" at bounding box center [545, 612] width 594 height 32
click at [516, 608] on div "Partner with Play Ventures ([DOMAIN_NAME]) to co-produce an “Inside the Deal: G…" at bounding box center [545, 612] width 594 height 32
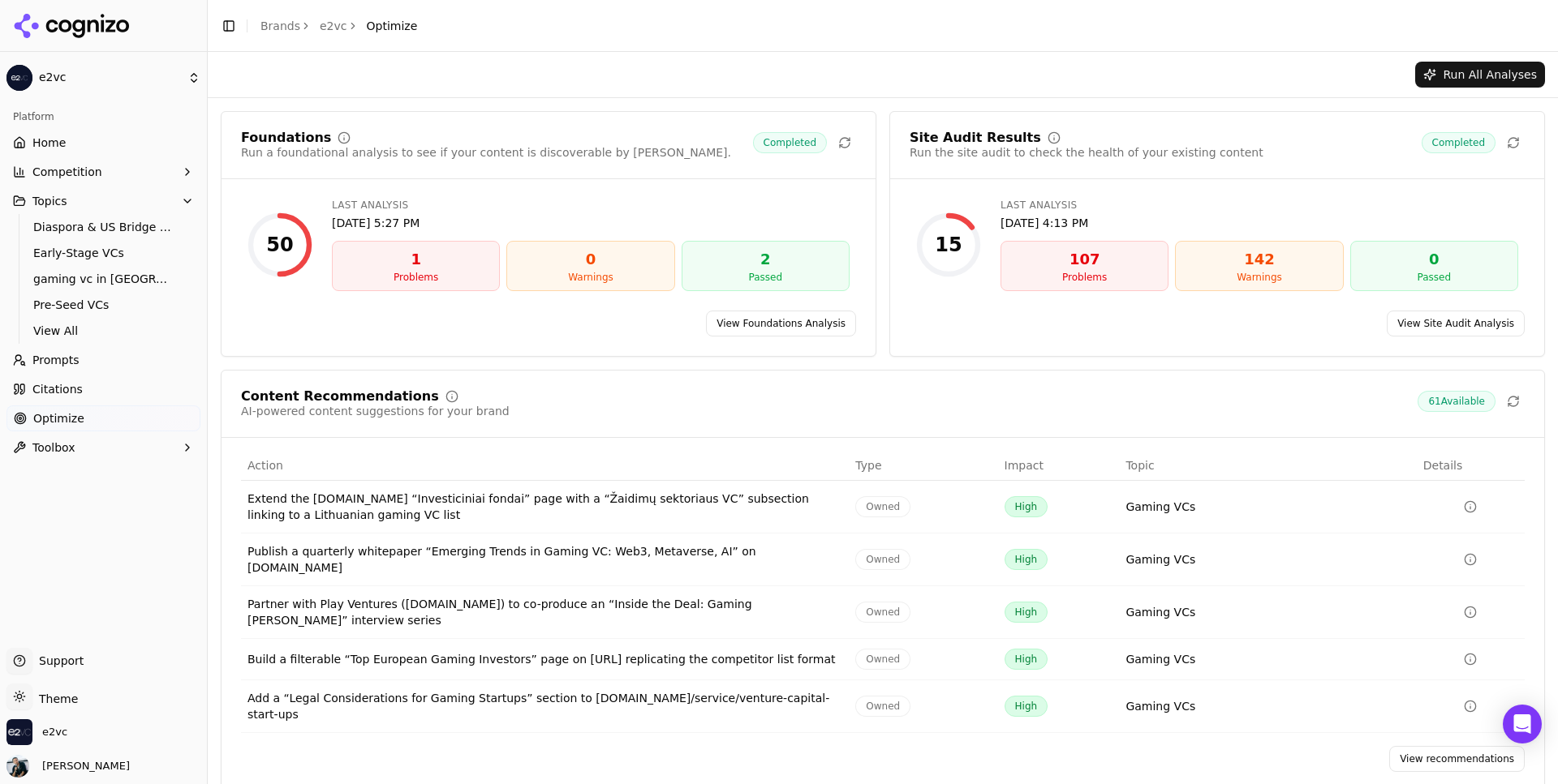
click at [1470, 747] on link "View recommendations" at bounding box center [1457, 759] width 135 height 26
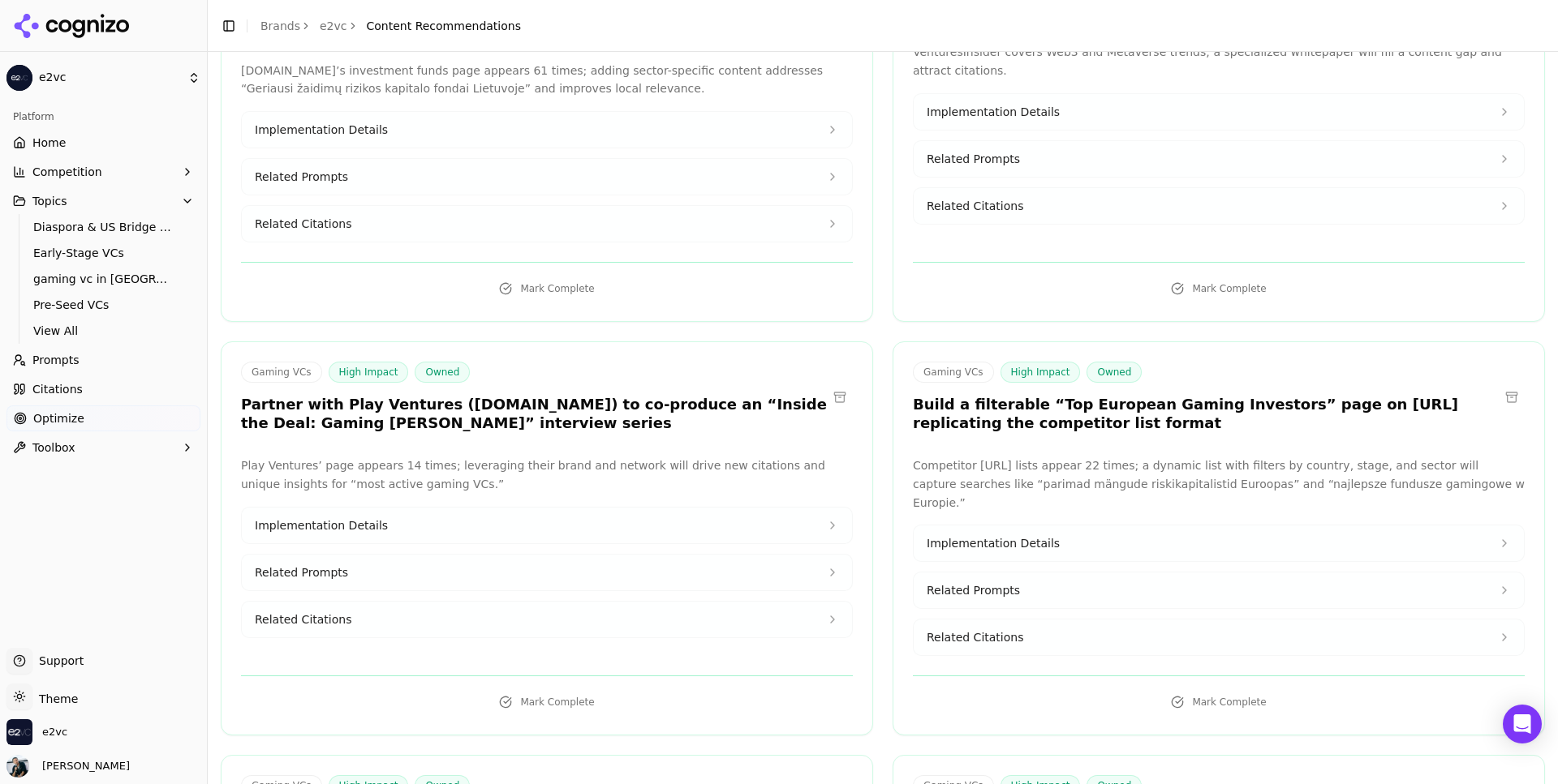
scroll to position [255, 0]
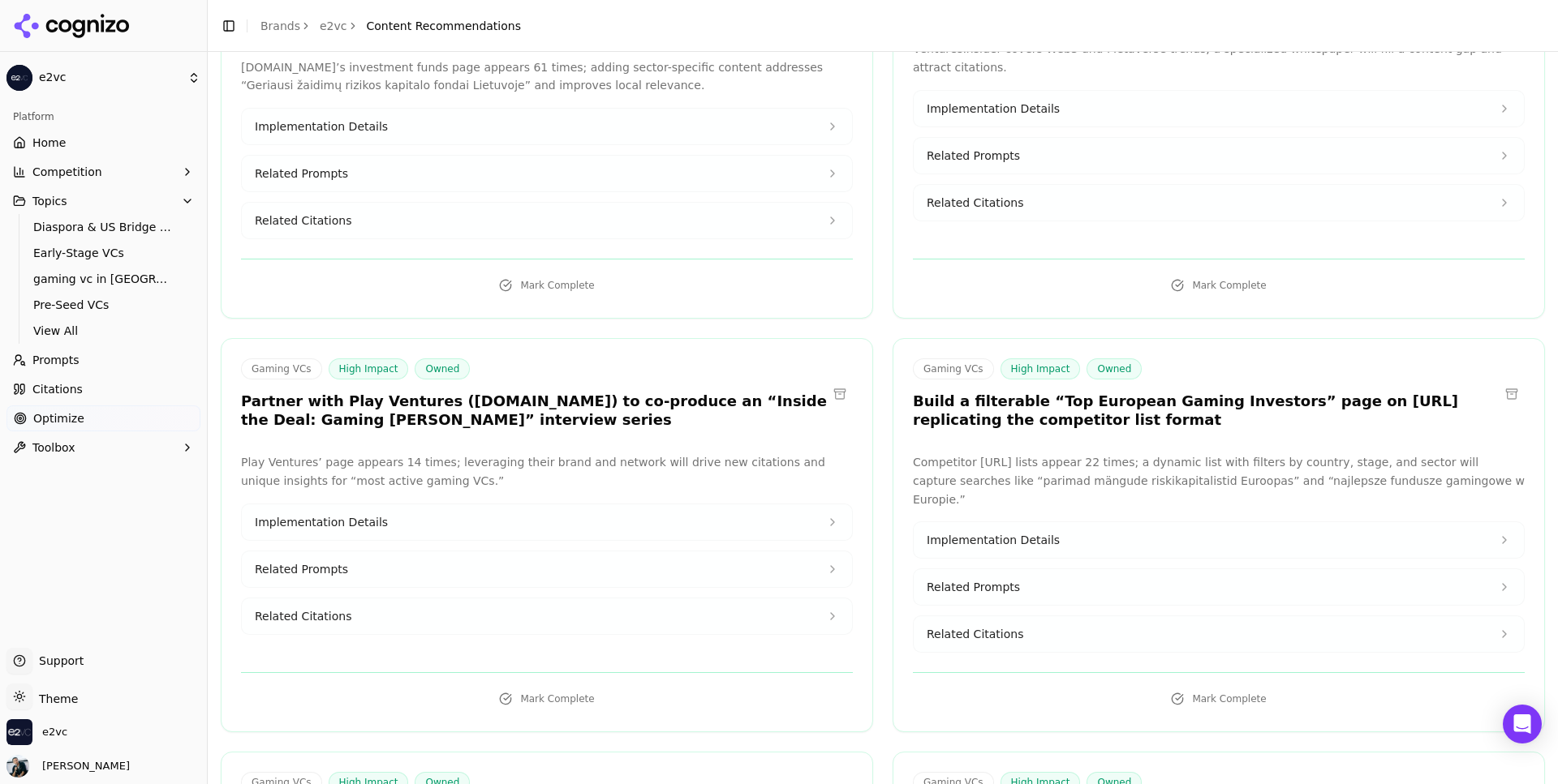
click at [433, 504] on button "Implementation Details" at bounding box center [546, 522] width 611 height 36
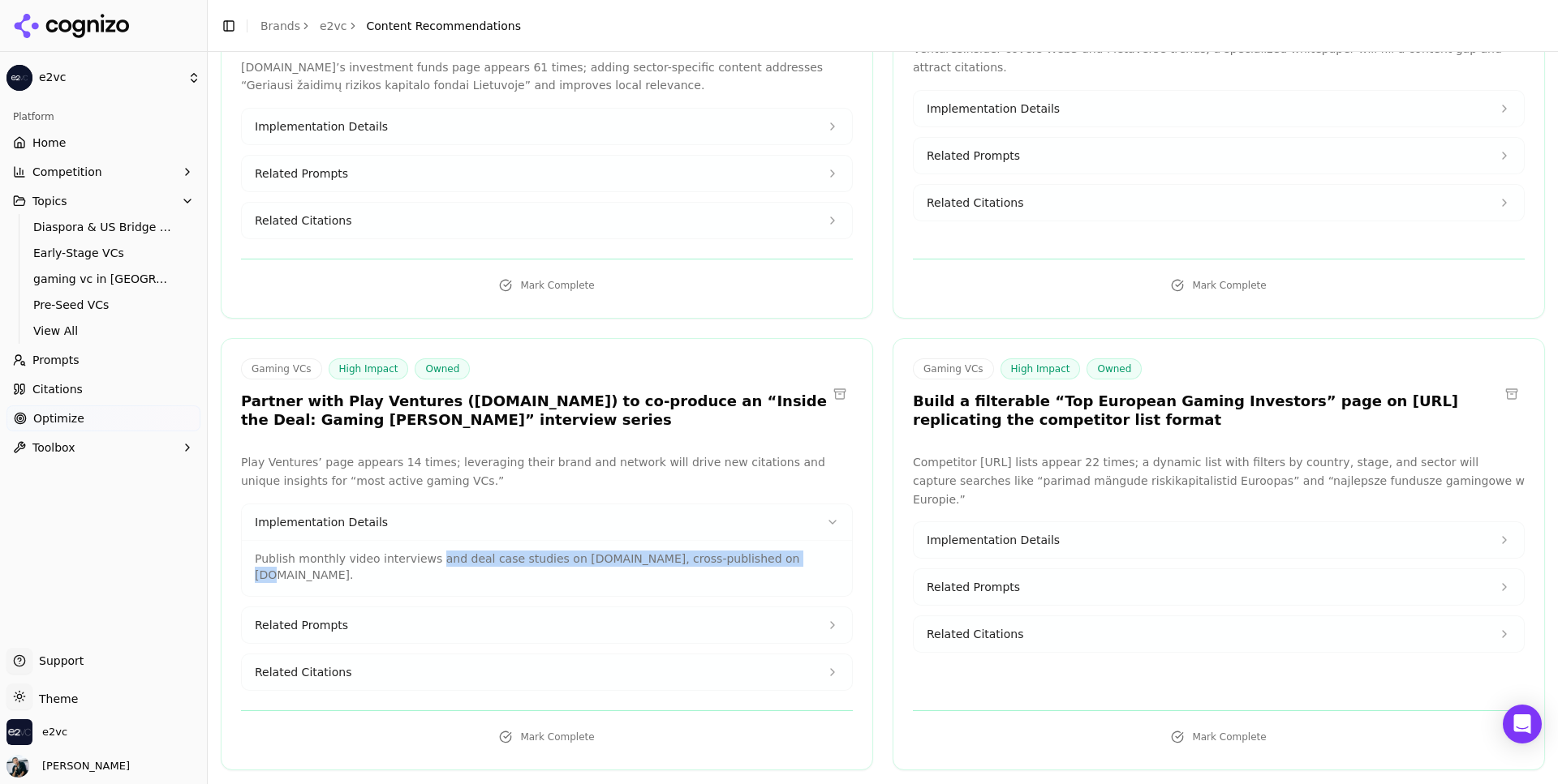
drag, startPoint x: 429, startPoint y: 541, endPoint x: 780, endPoint y: 548, distance: 351.1
click at [780, 551] on p "Publish monthly video interviews and deal case studies on [DOMAIN_NAME], cross-…" at bounding box center [547, 567] width 585 height 32
click at [737, 608] on button "Related Prompts" at bounding box center [546, 625] width 611 height 36
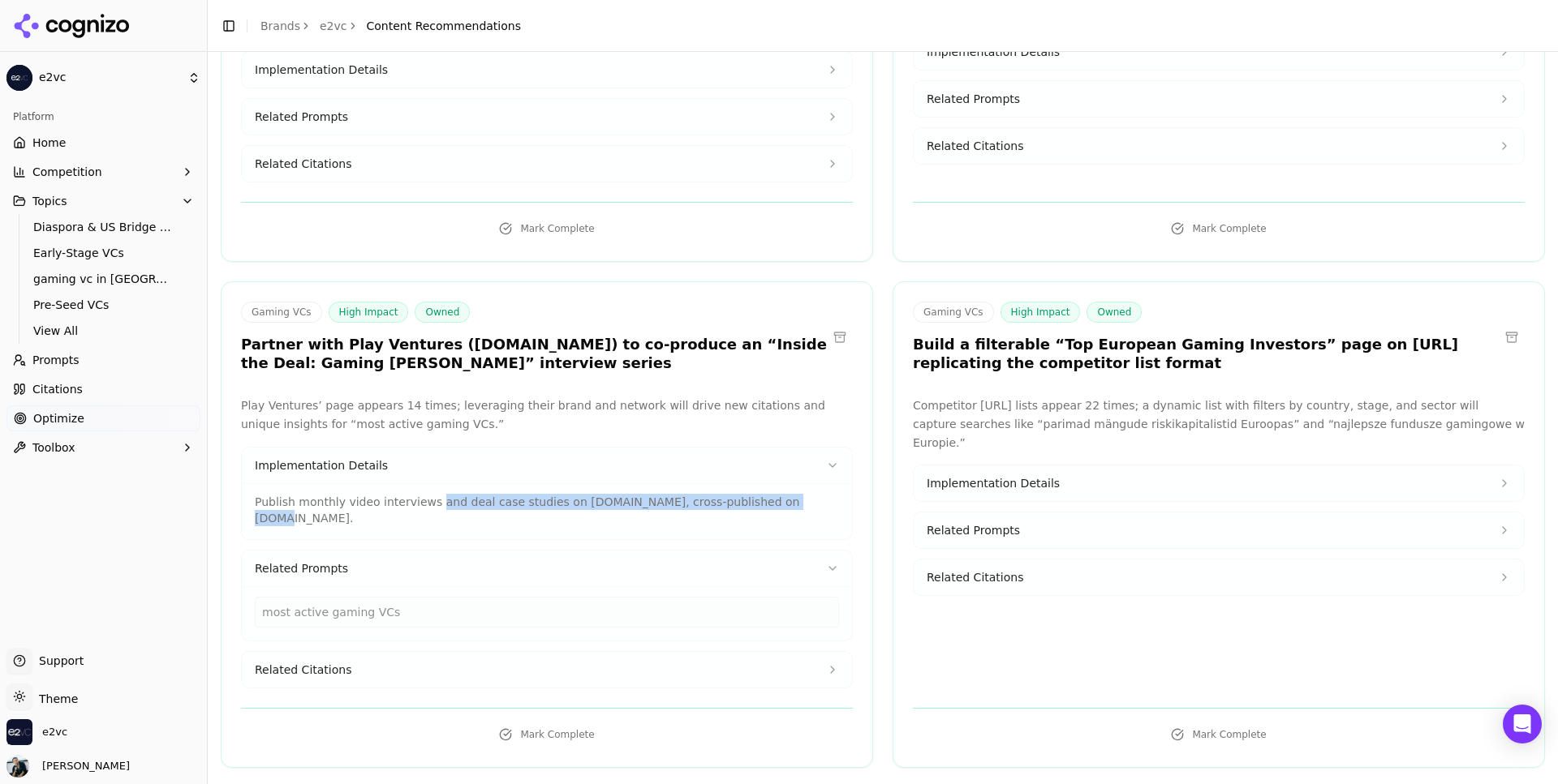
scroll to position [365, 0]
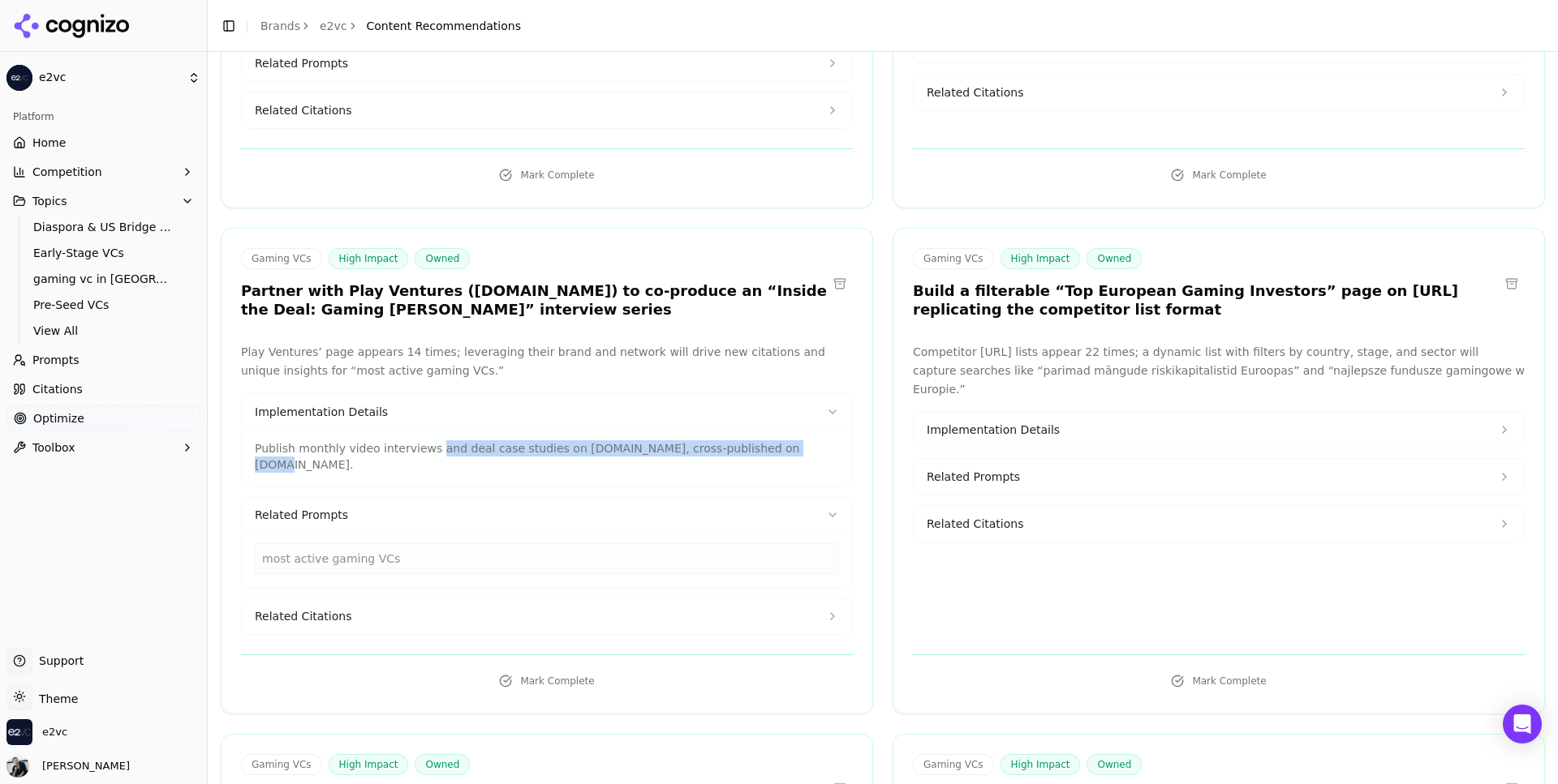
click at [387, 599] on button "Related Citations" at bounding box center [546, 617] width 611 height 36
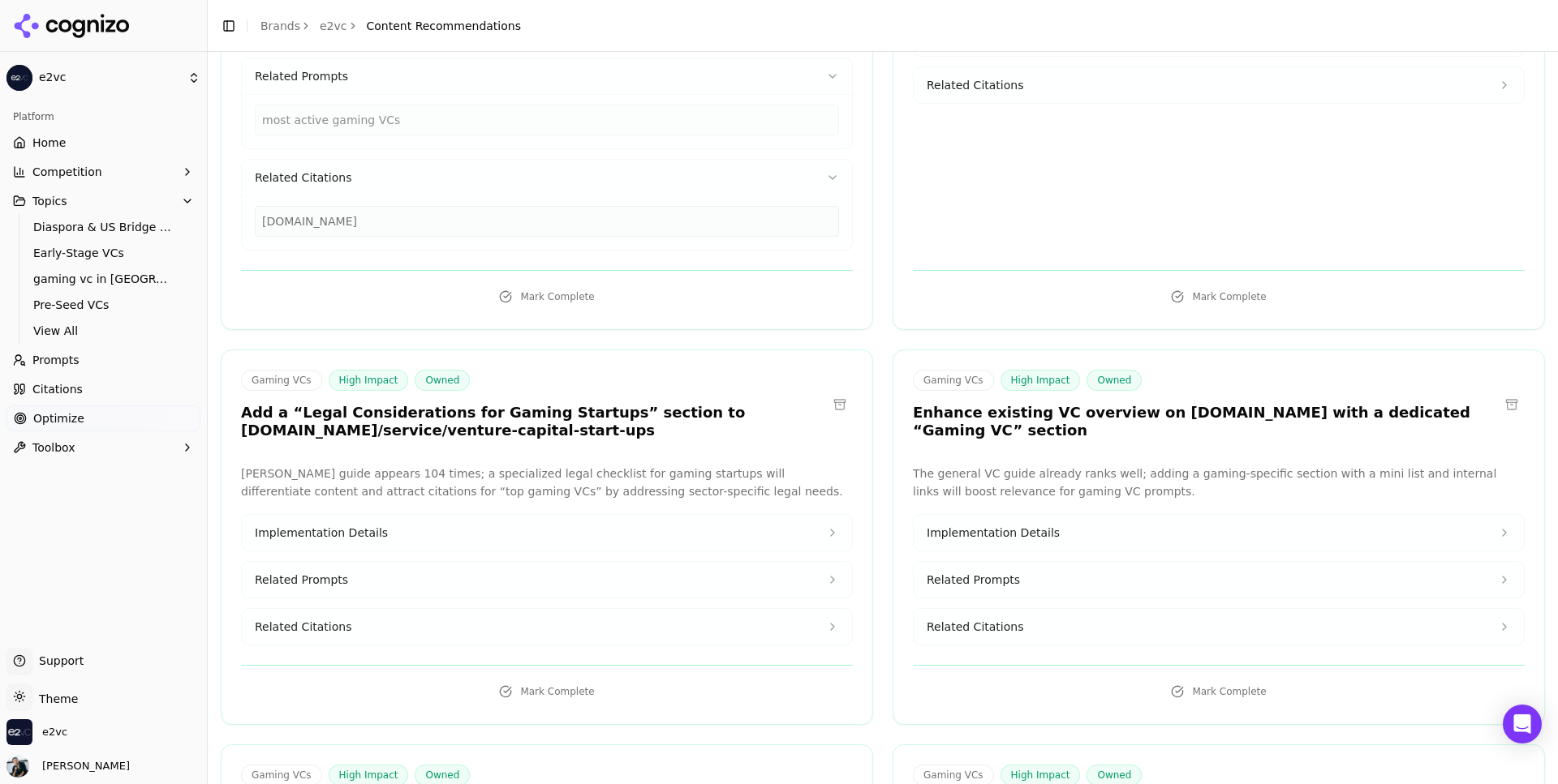
scroll to position [832, 0]
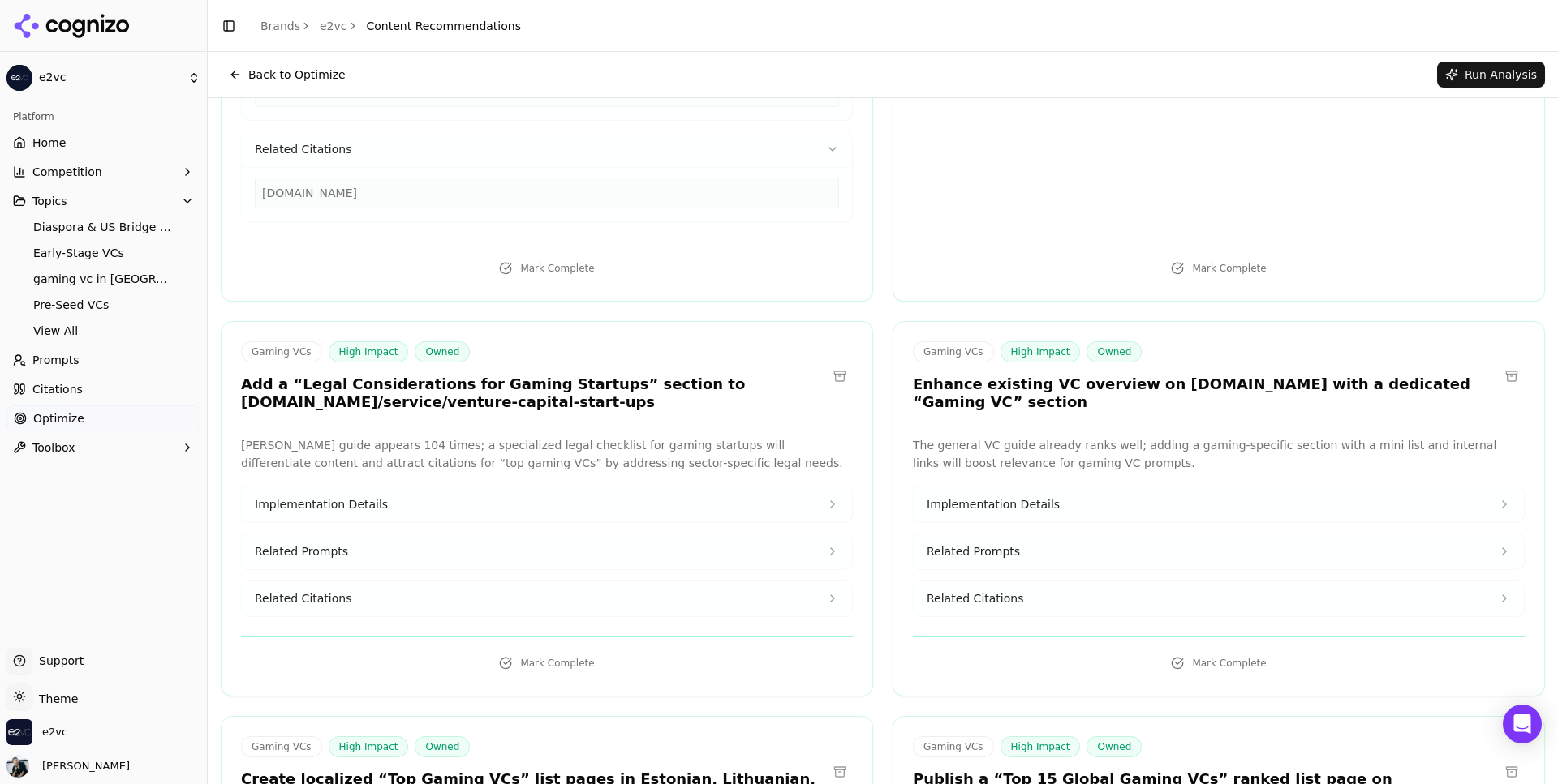
click at [153, 444] on button "Toolbox" at bounding box center [103, 447] width 194 height 26
click at [113, 479] on span "llms.txt Generator" at bounding box center [103, 474] width 141 height 16
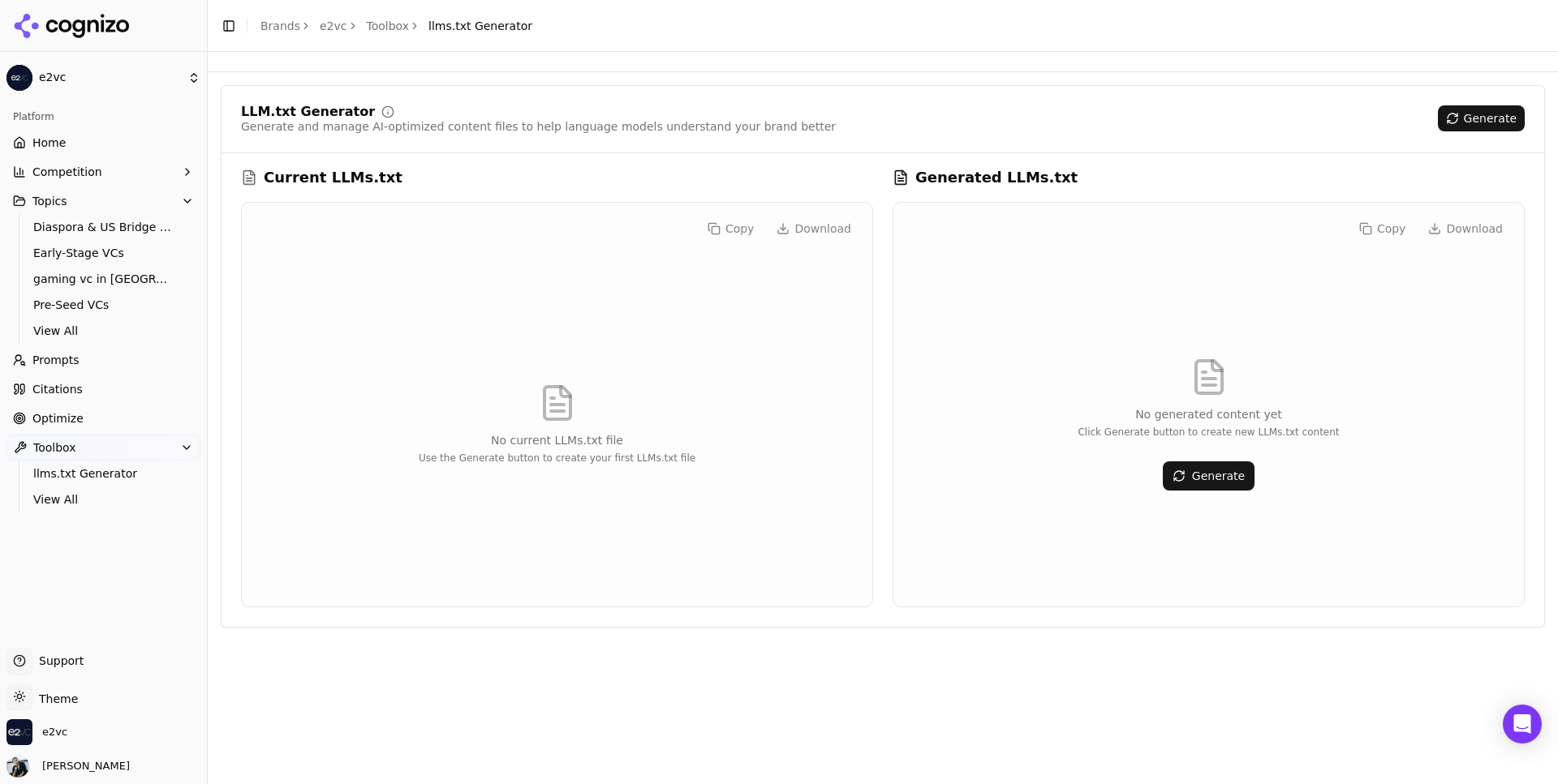
click at [1209, 471] on button "Generate" at bounding box center [1209, 476] width 92 height 29
click at [72, 147] on link "Home" at bounding box center [103, 143] width 194 height 26
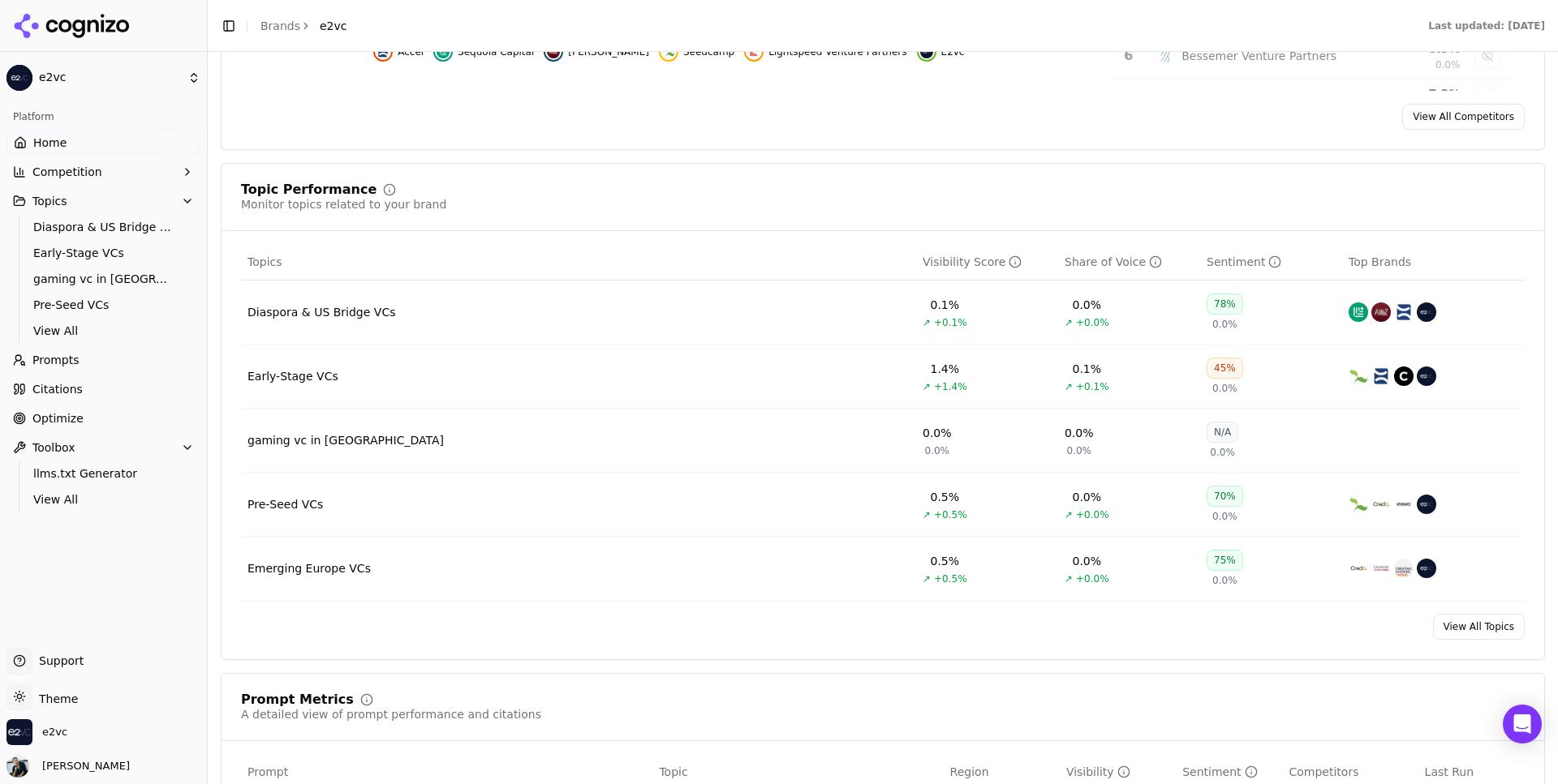
scroll to position [583, 0]
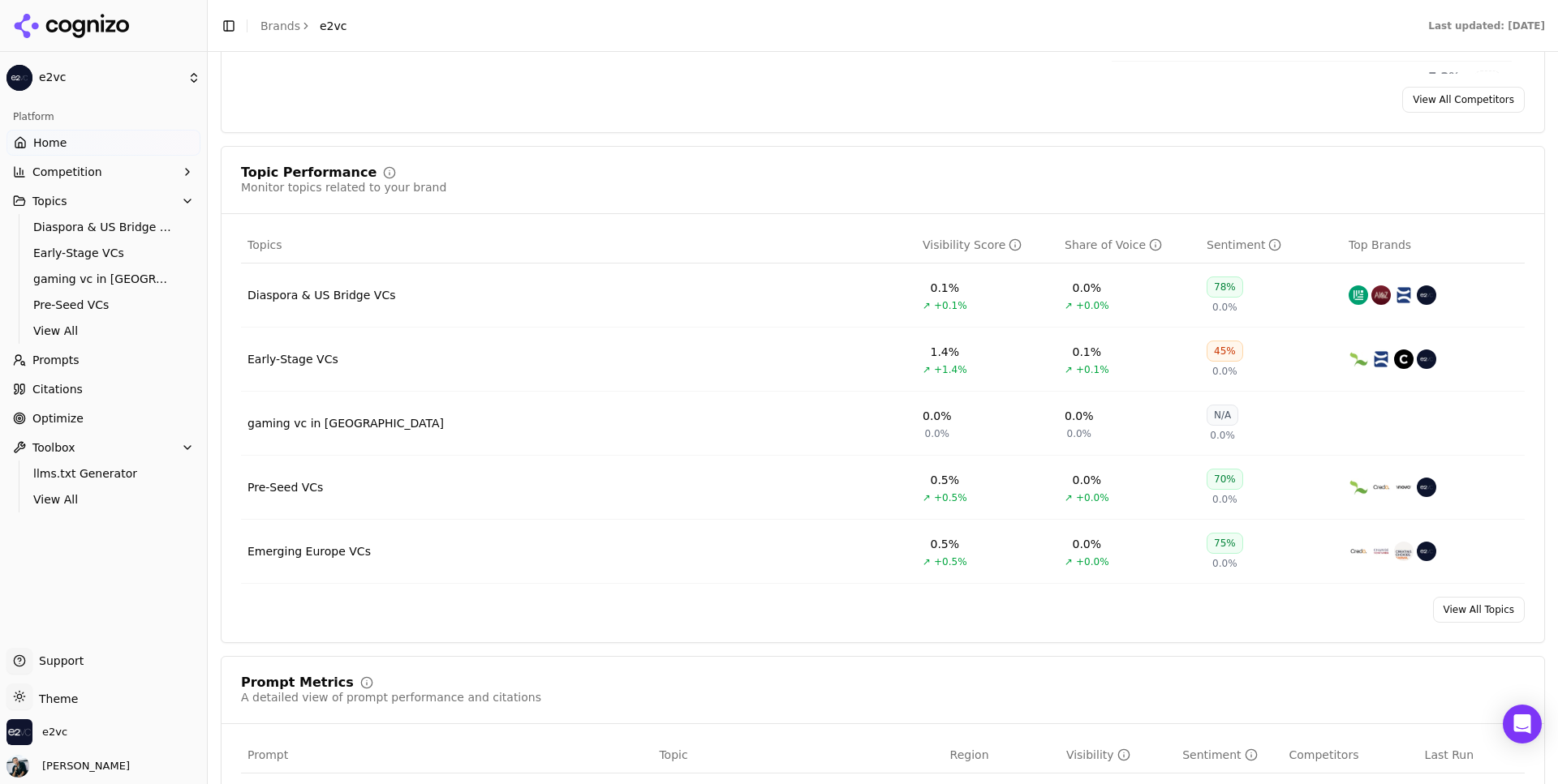
click at [350, 300] on div "Diaspora & US Bridge VCs" at bounding box center [322, 295] width 148 height 16
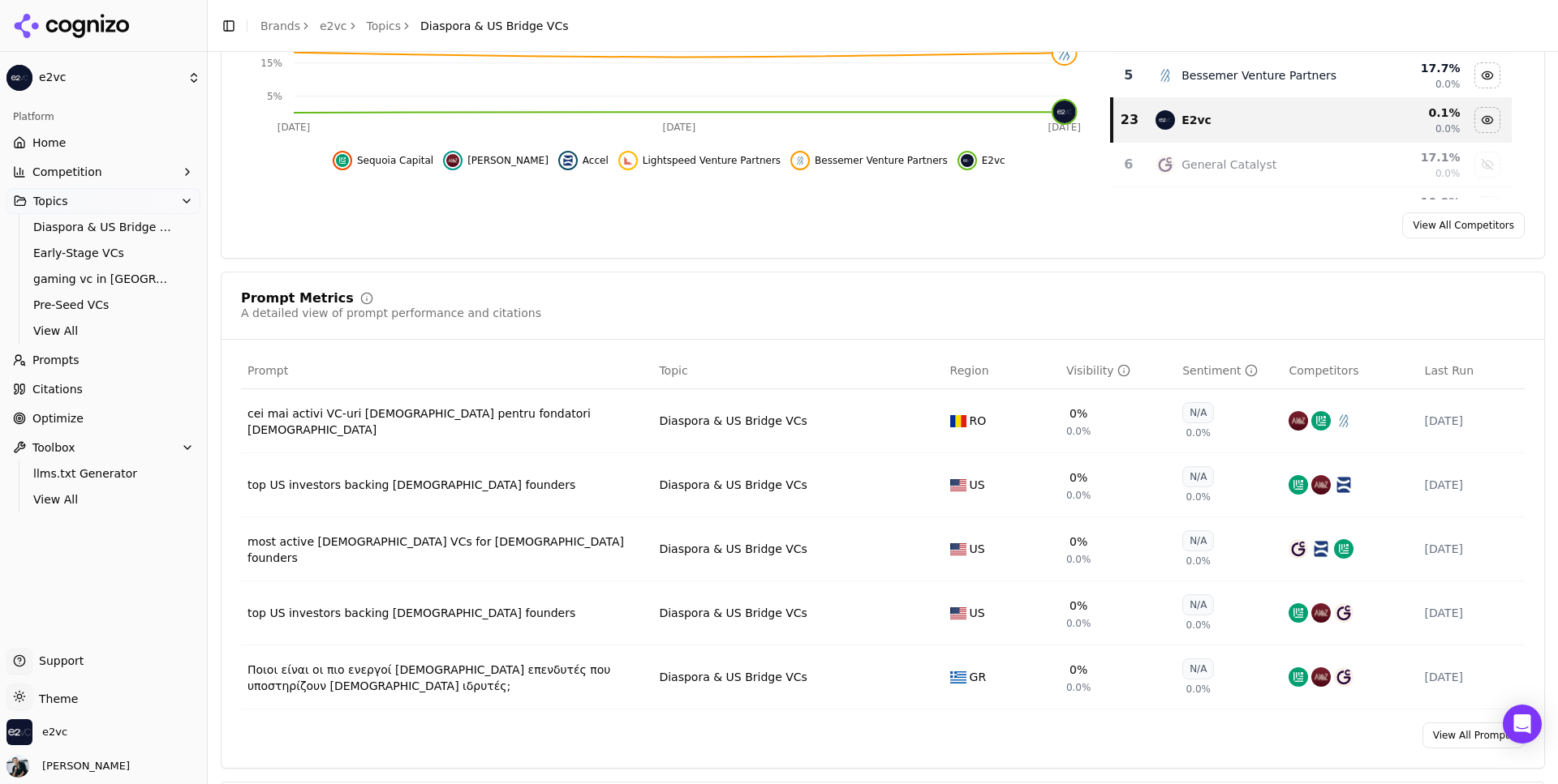
scroll to position [368, 0]
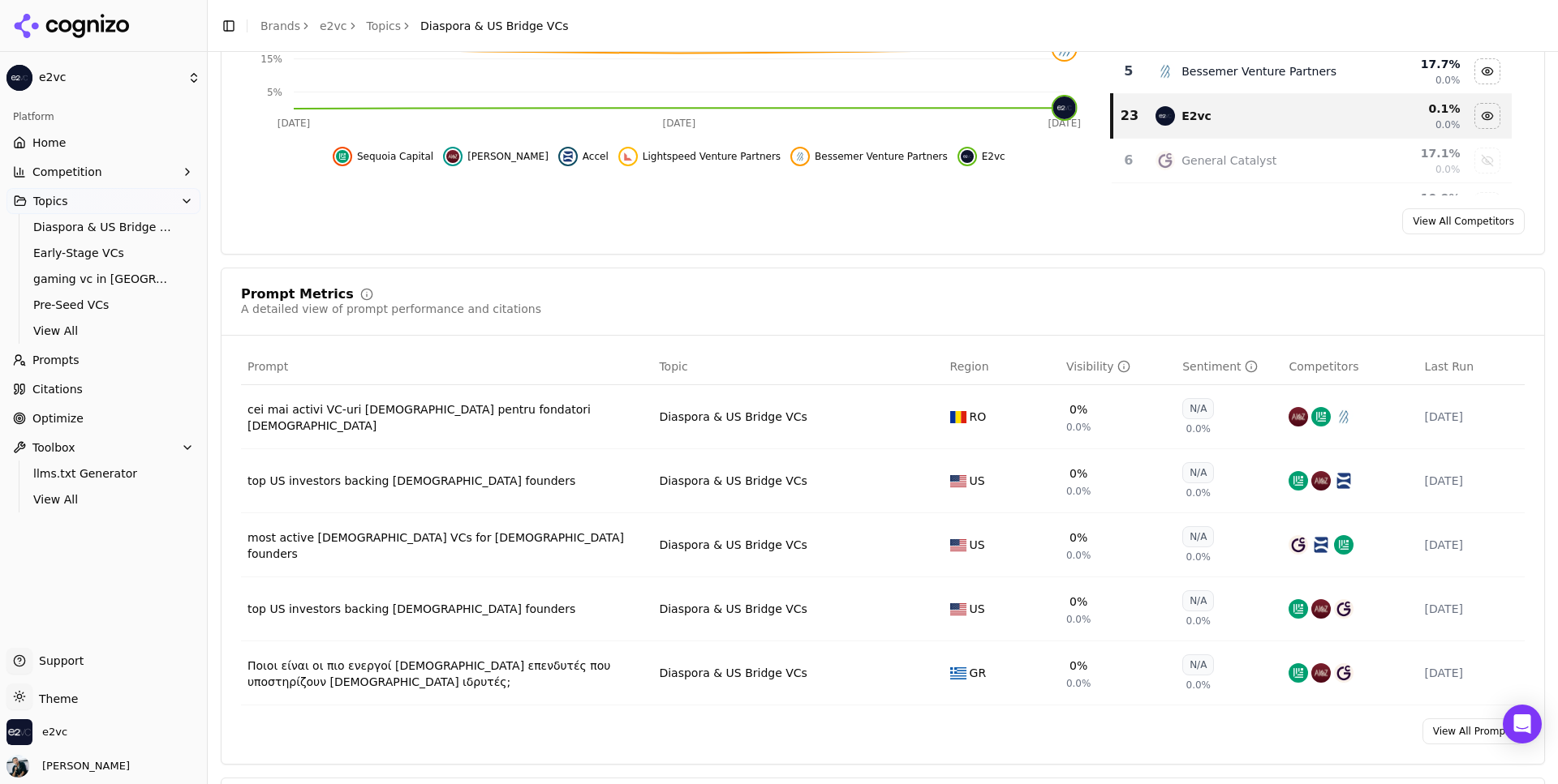
click at [487, 421] on div "cei mai activi VC-uri [DEMOGRAPHIC_DATA] pentru fondatori [DEMOGRAPHIC_DATA]" at bounding box center [447, 418] width 398 height 32
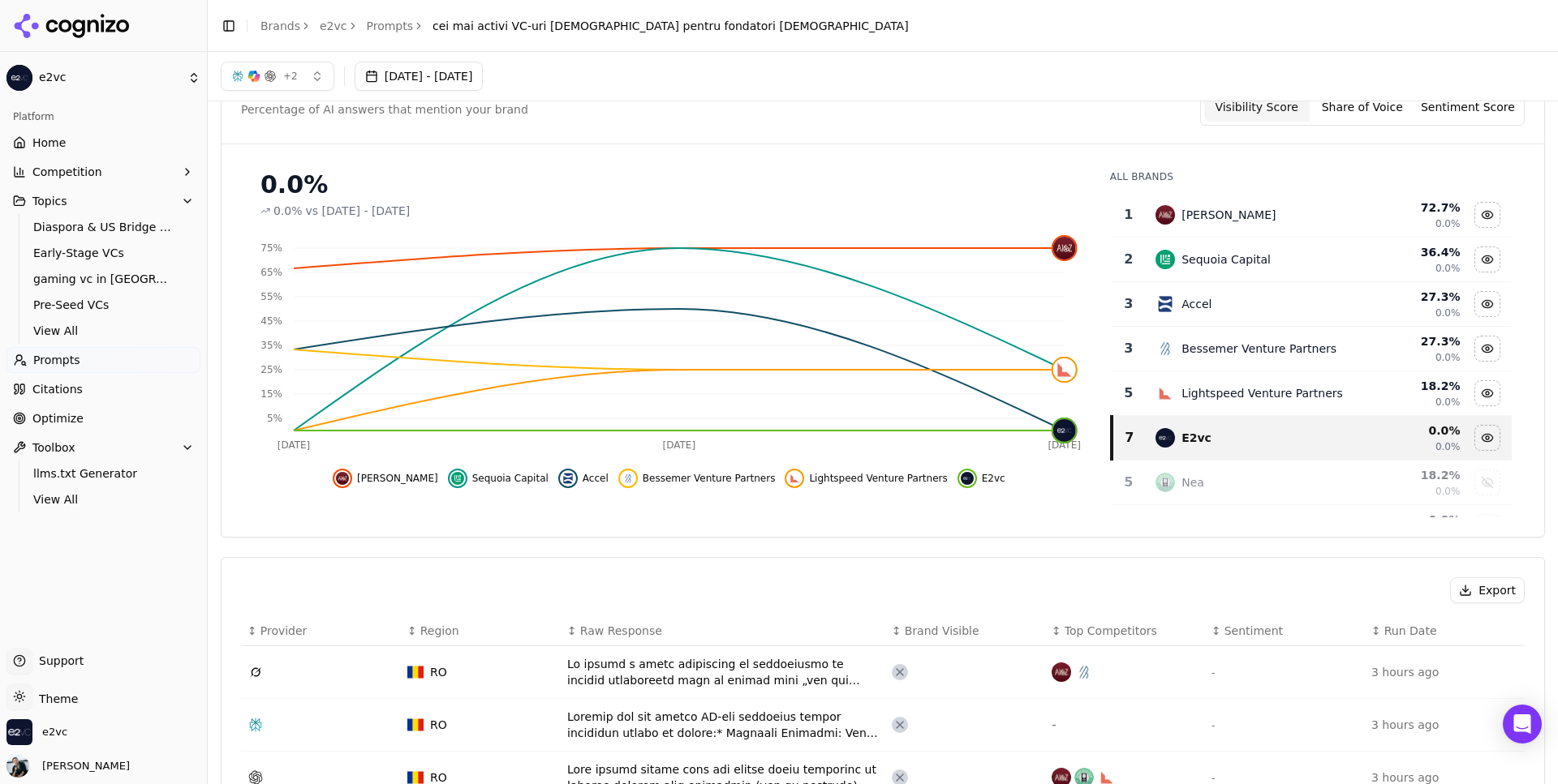
scroll to position [50, 0]
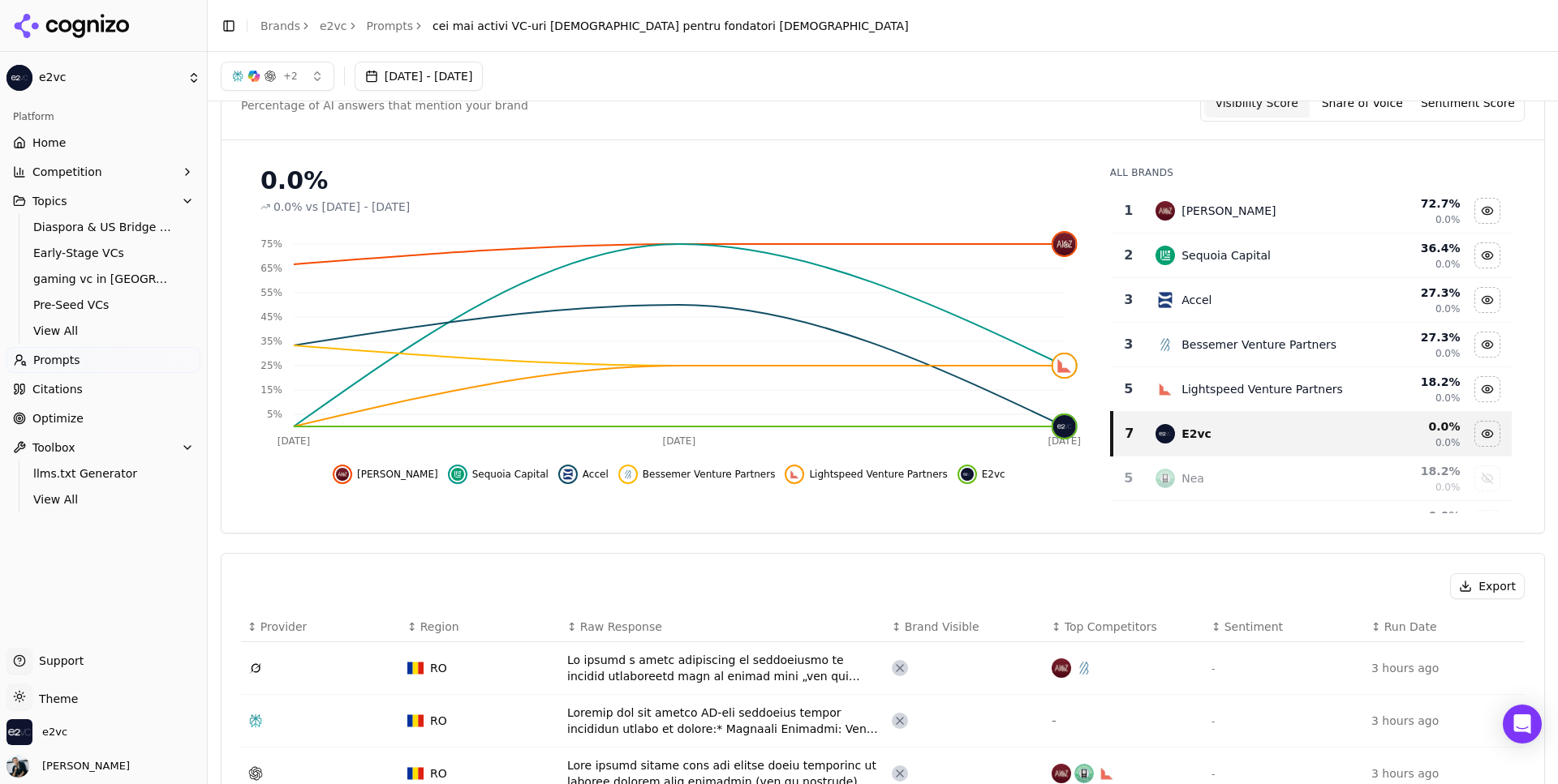
click at [389, 26] on link "Prompts" at bounding box center [390, 26] width 47 height 16
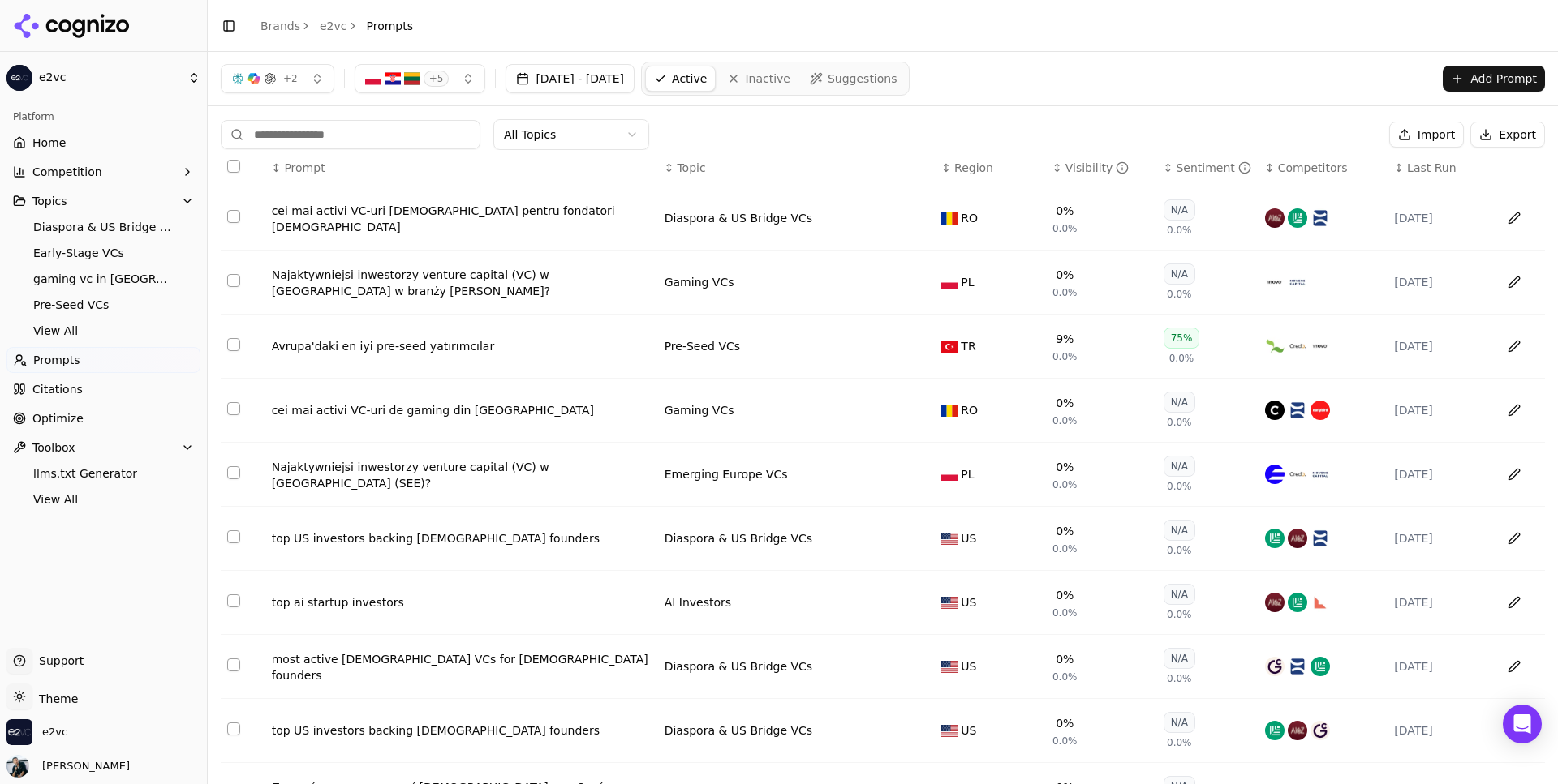
click at [94, 138] on link "Home" at bounding box center [103, 143] width 194 height 26
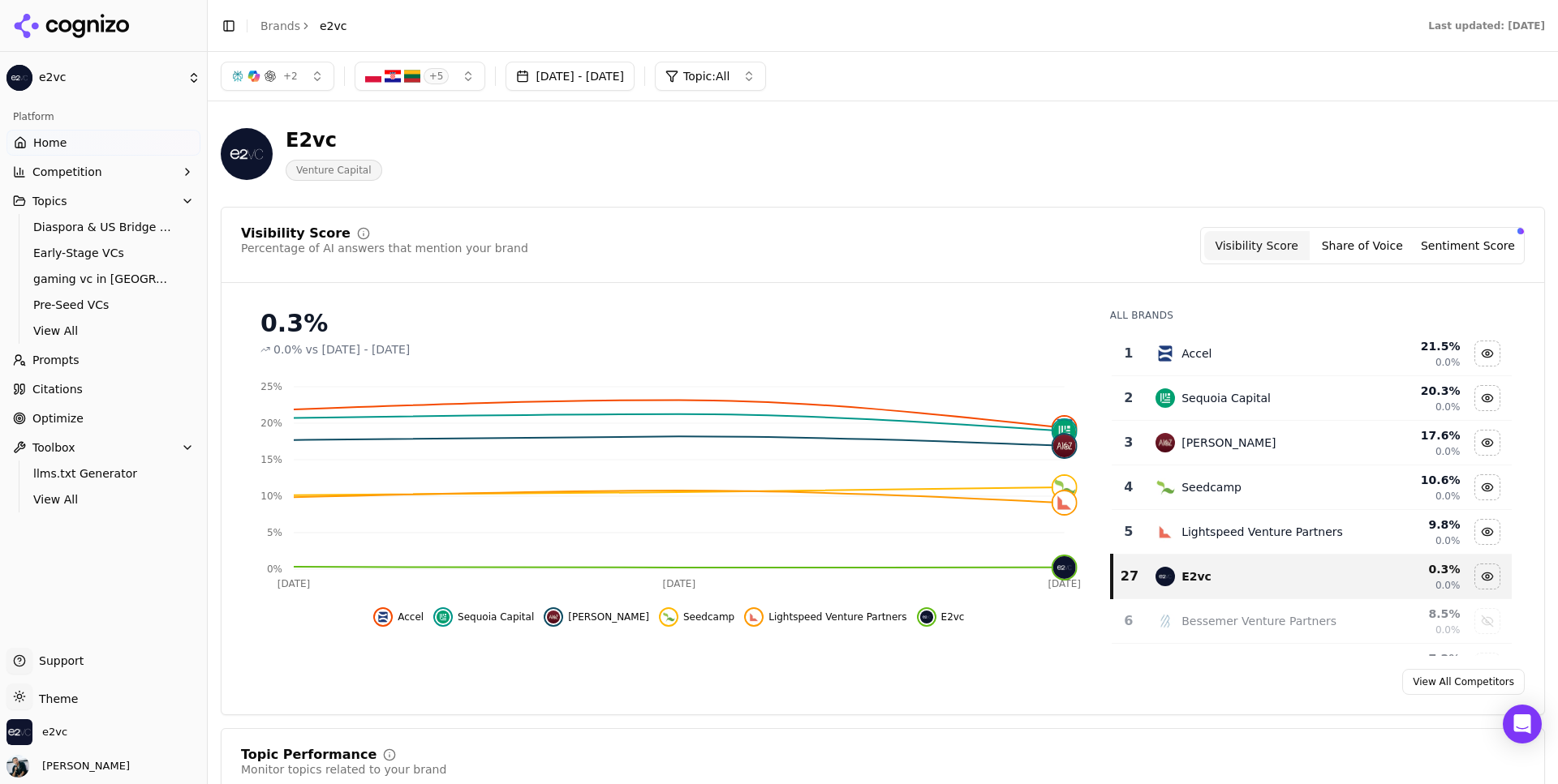
click at [75, 390] on span "Citations" at bounding box center [57, 389] width 50 height 16
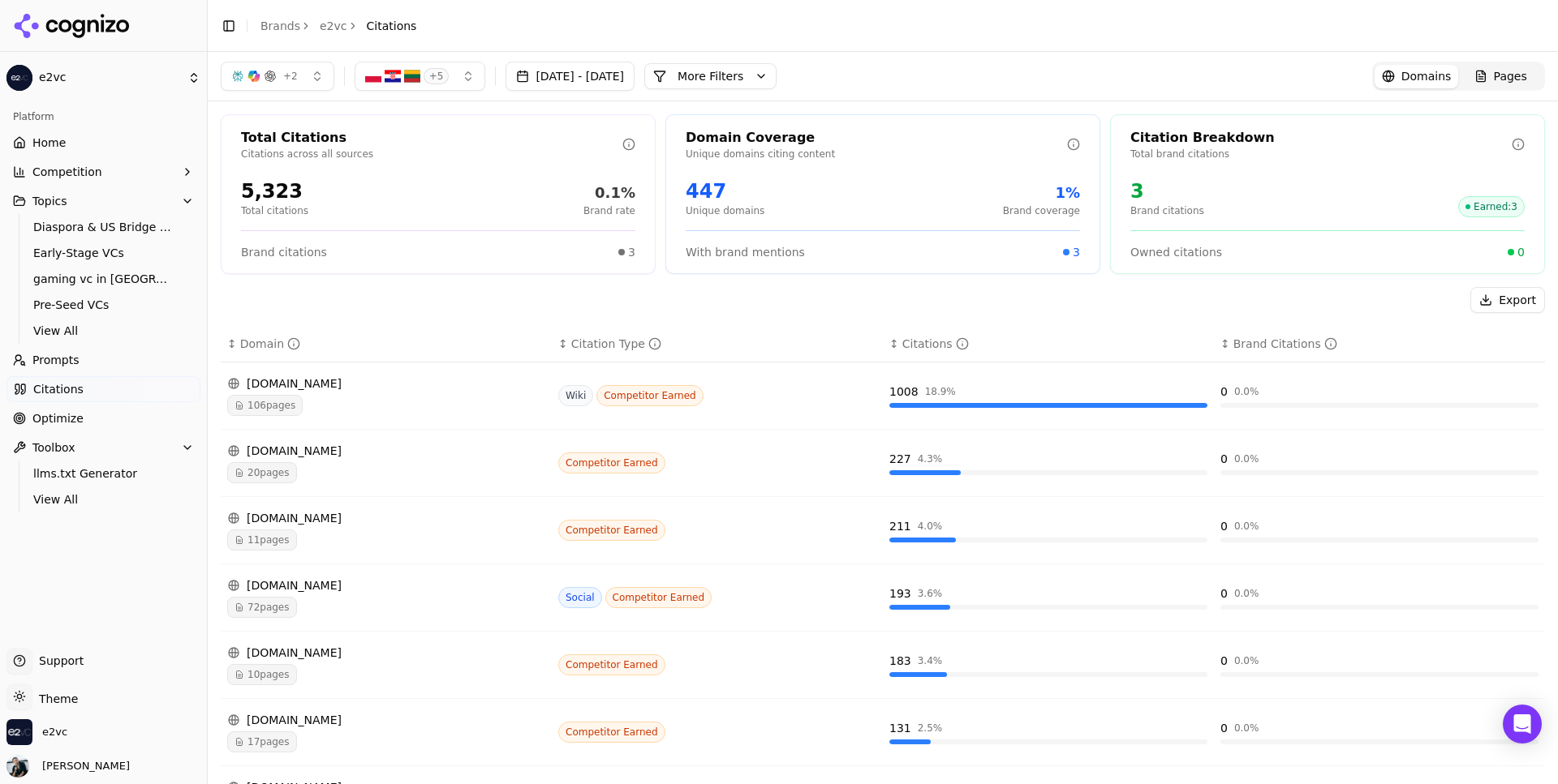
click at [60, 424] on span "Optimize" at bounding box center [57, 419] width 51 height 16
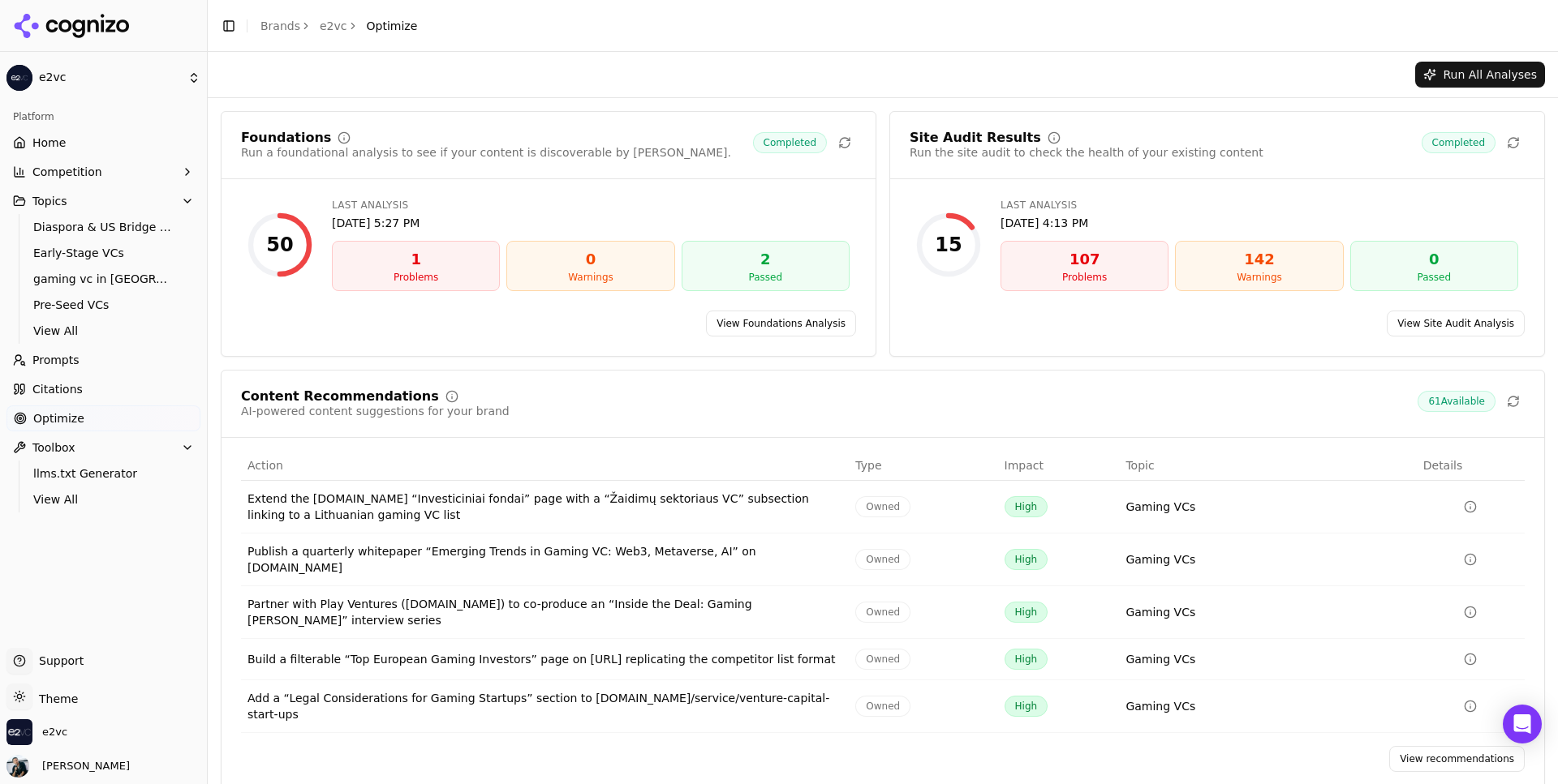
click at [77, 362] on span "Prompts" at bounding box center [55, 360] width 47 height 16
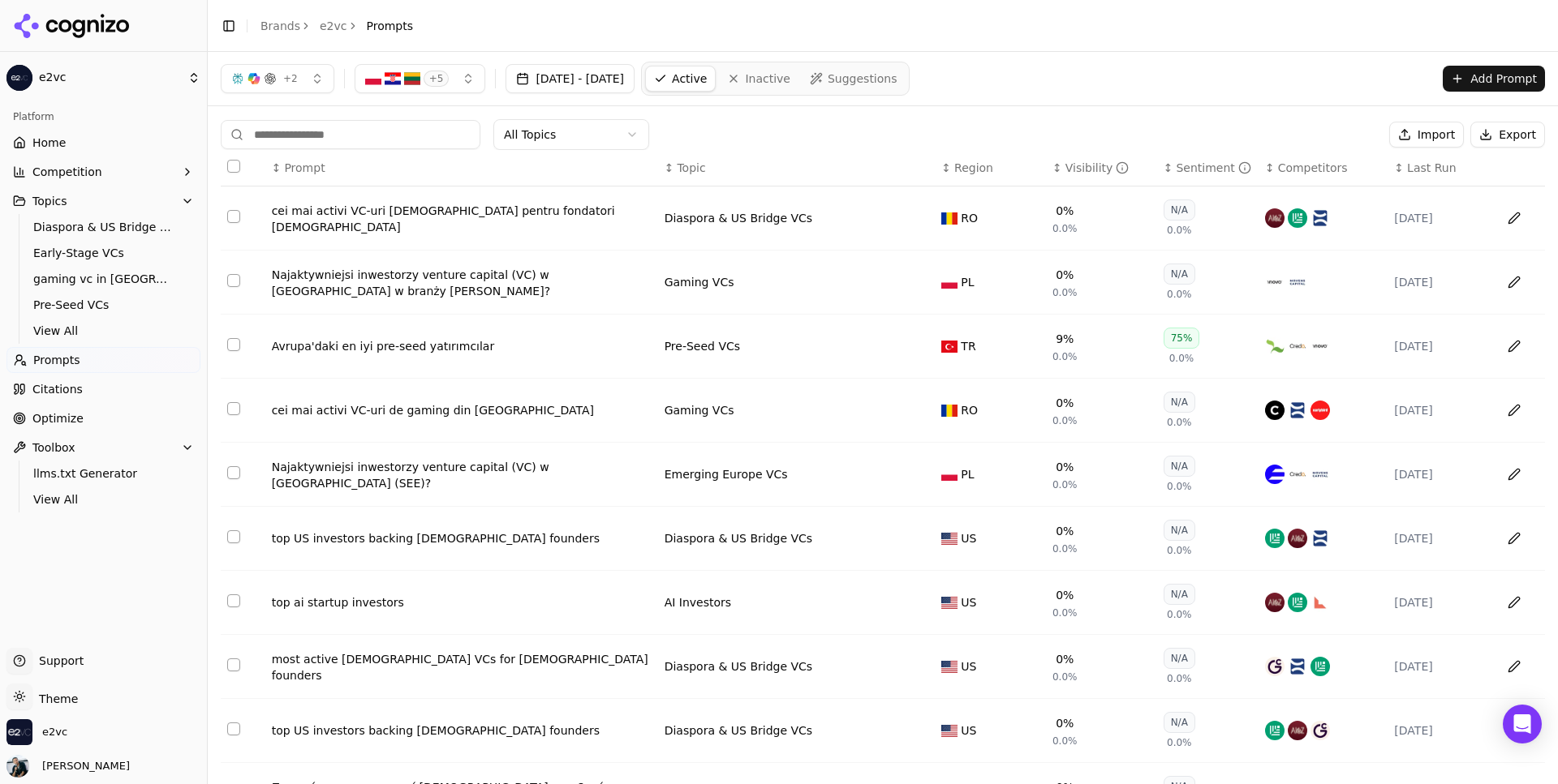
click at [98, 396] on link "Citations" at bounding box center [103, 388] width 194 height 26
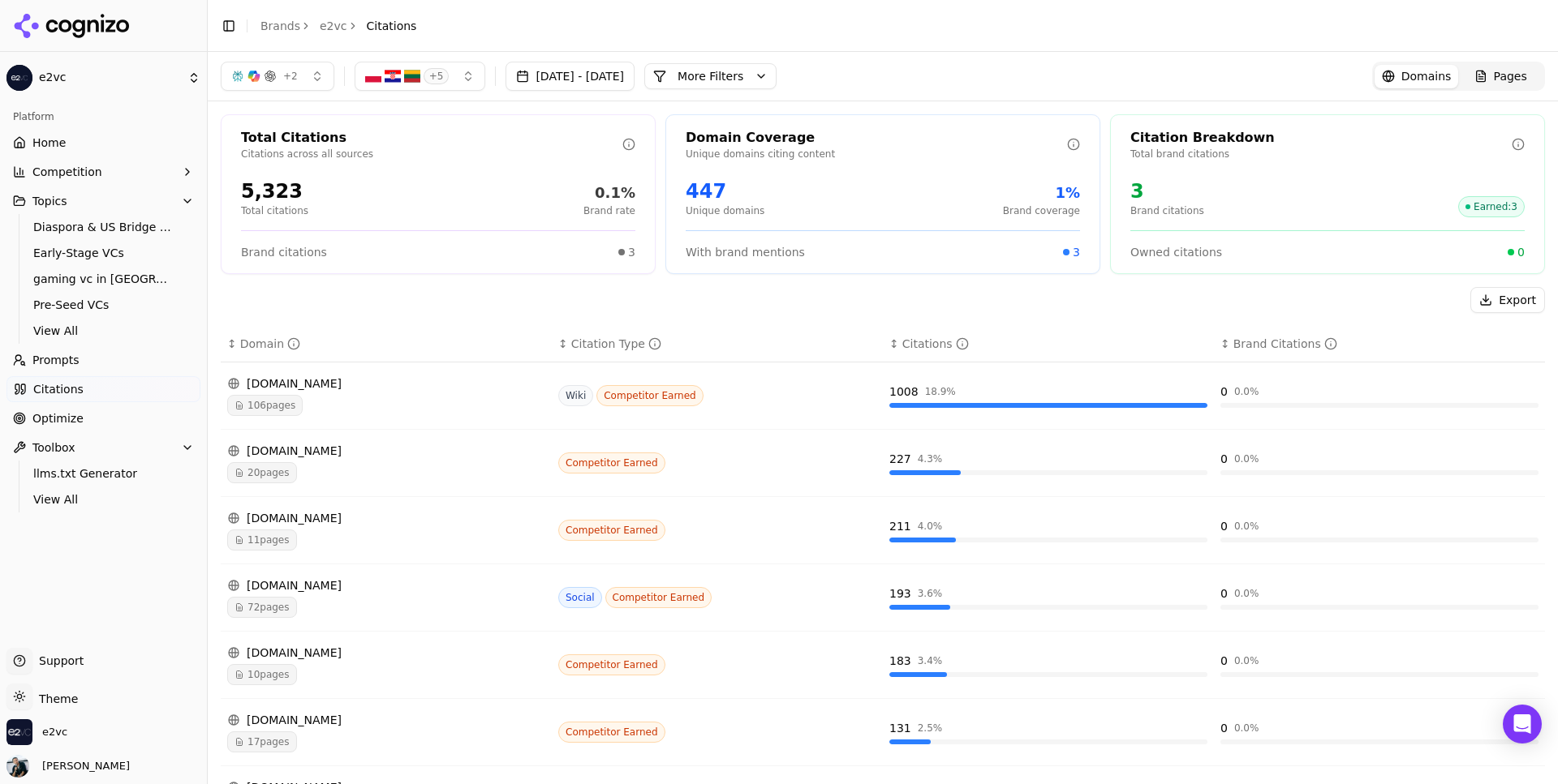
click at [113, 423] on link "Optimize" at bounding box center [103, 418] width 194 height 26
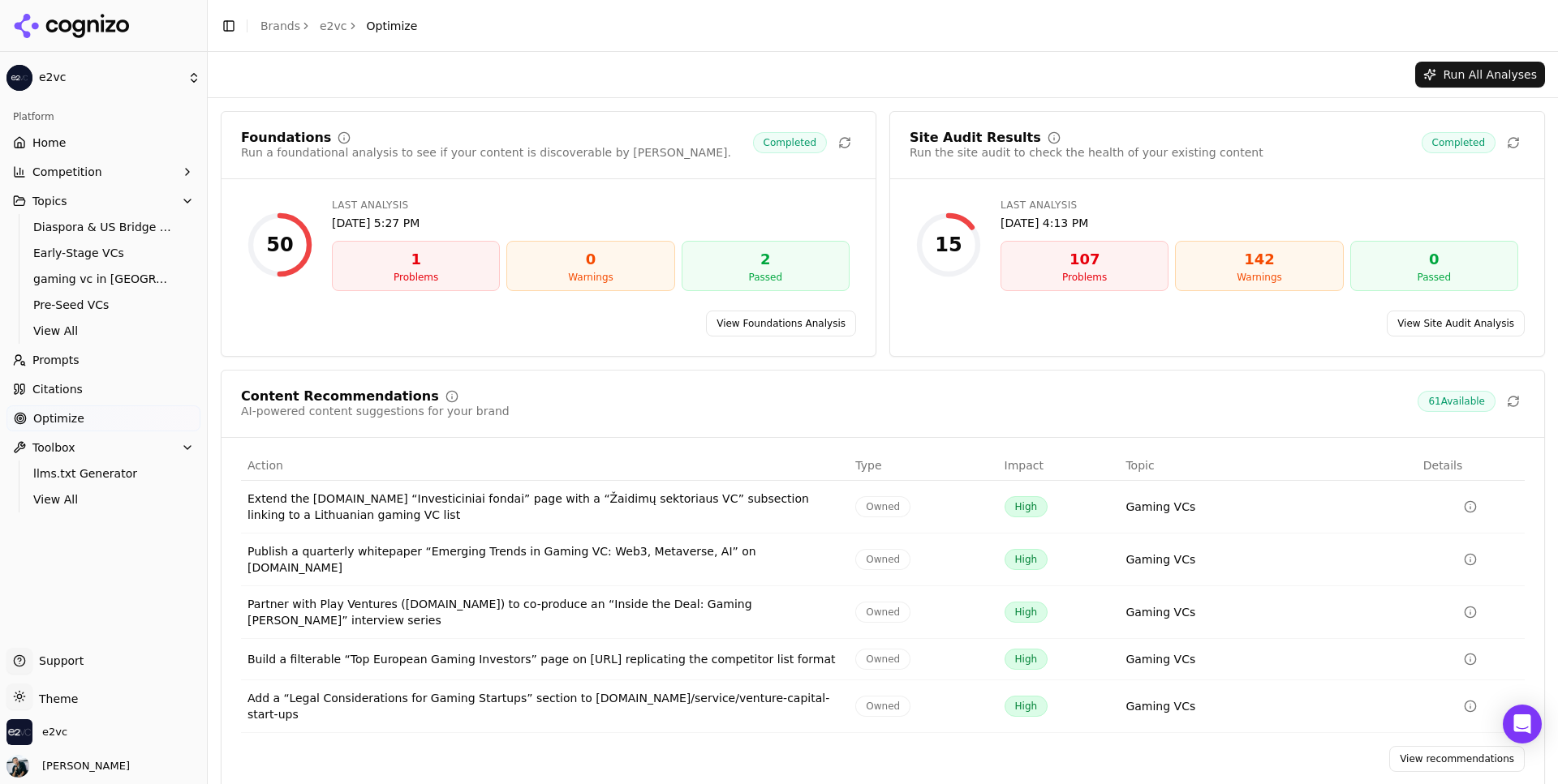
click at [76, 167] on span "Competition" at bounding box center [67, 172] width 70 height 16
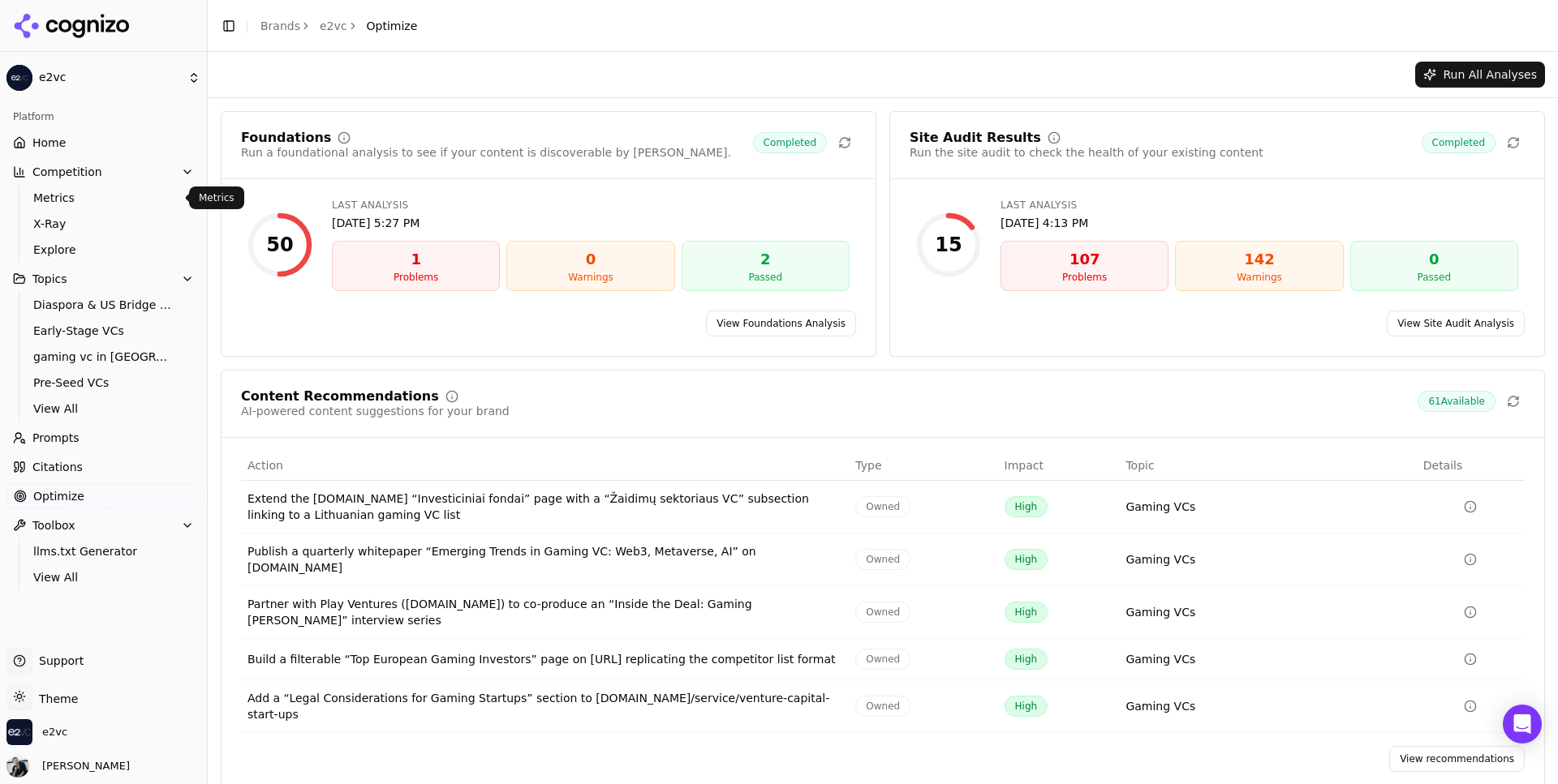
click at [86, 207] on link "Metrics" at bounding box center [103, 197] width 154 height 22
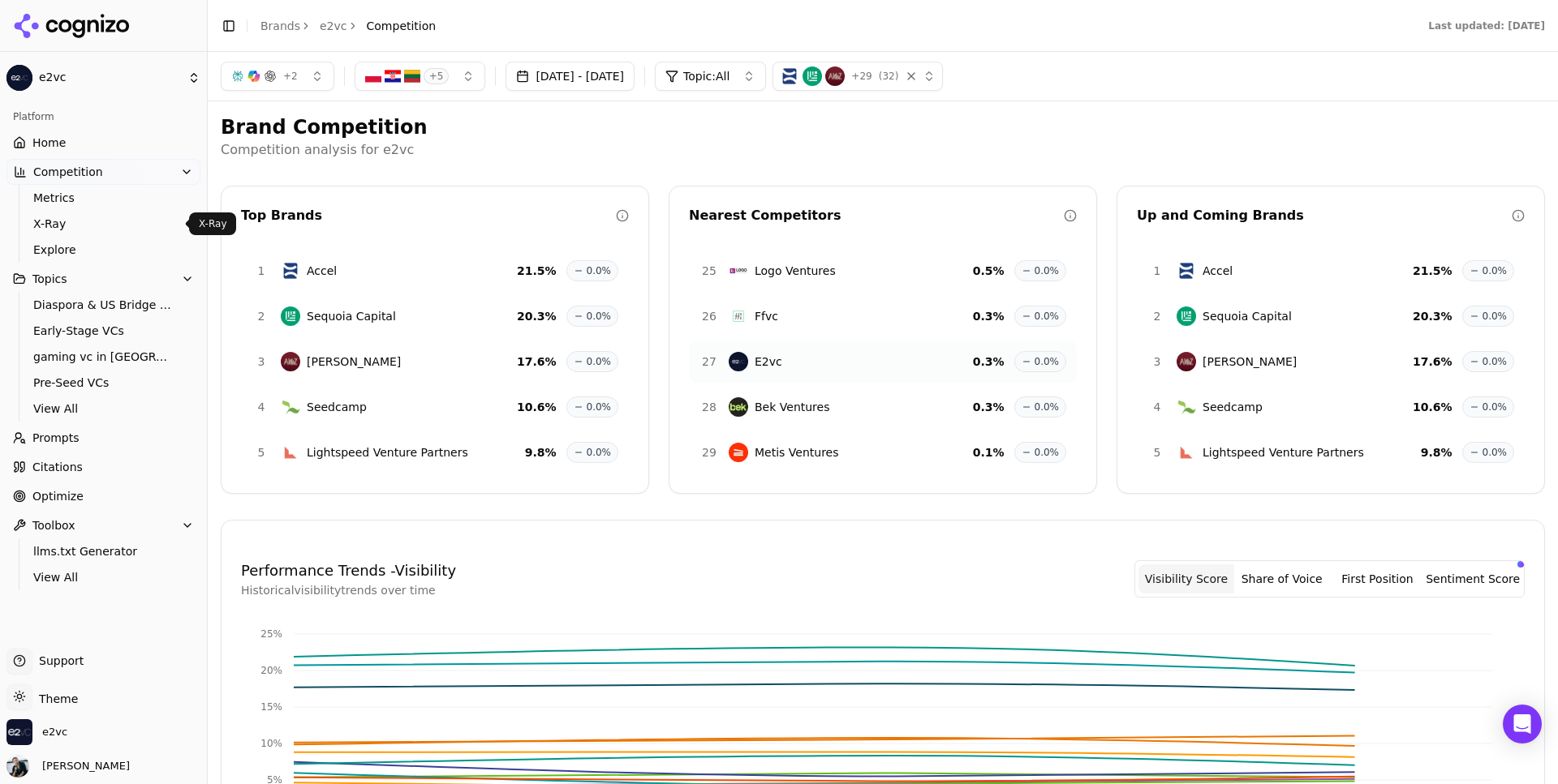
click at [79, 228] on span "X-Ray" at bounding box center [103, 224] width 141 height 16
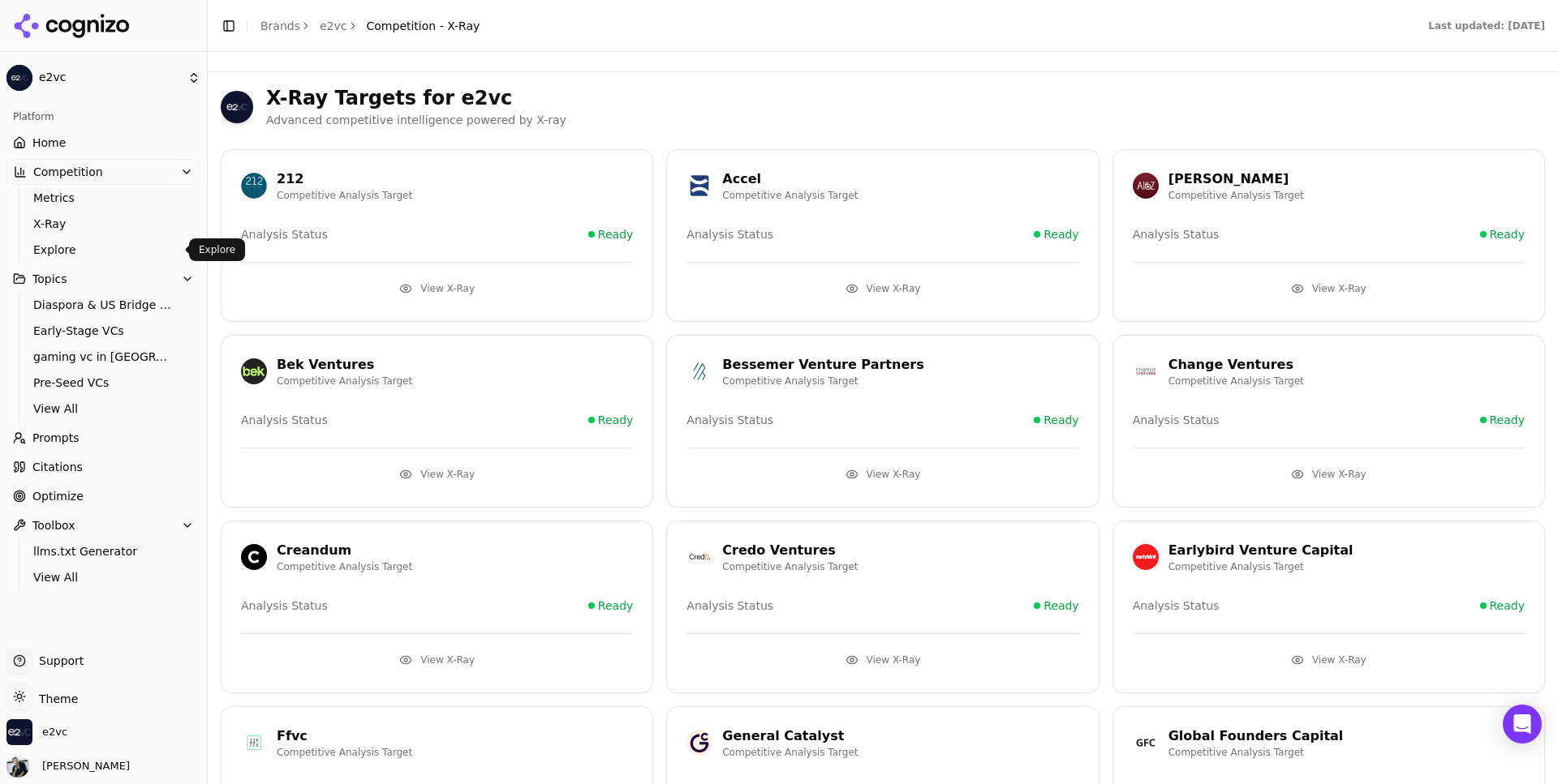
click at [86, 245] on span "Explore" at bounding box center [103, 249] width 141 height 16
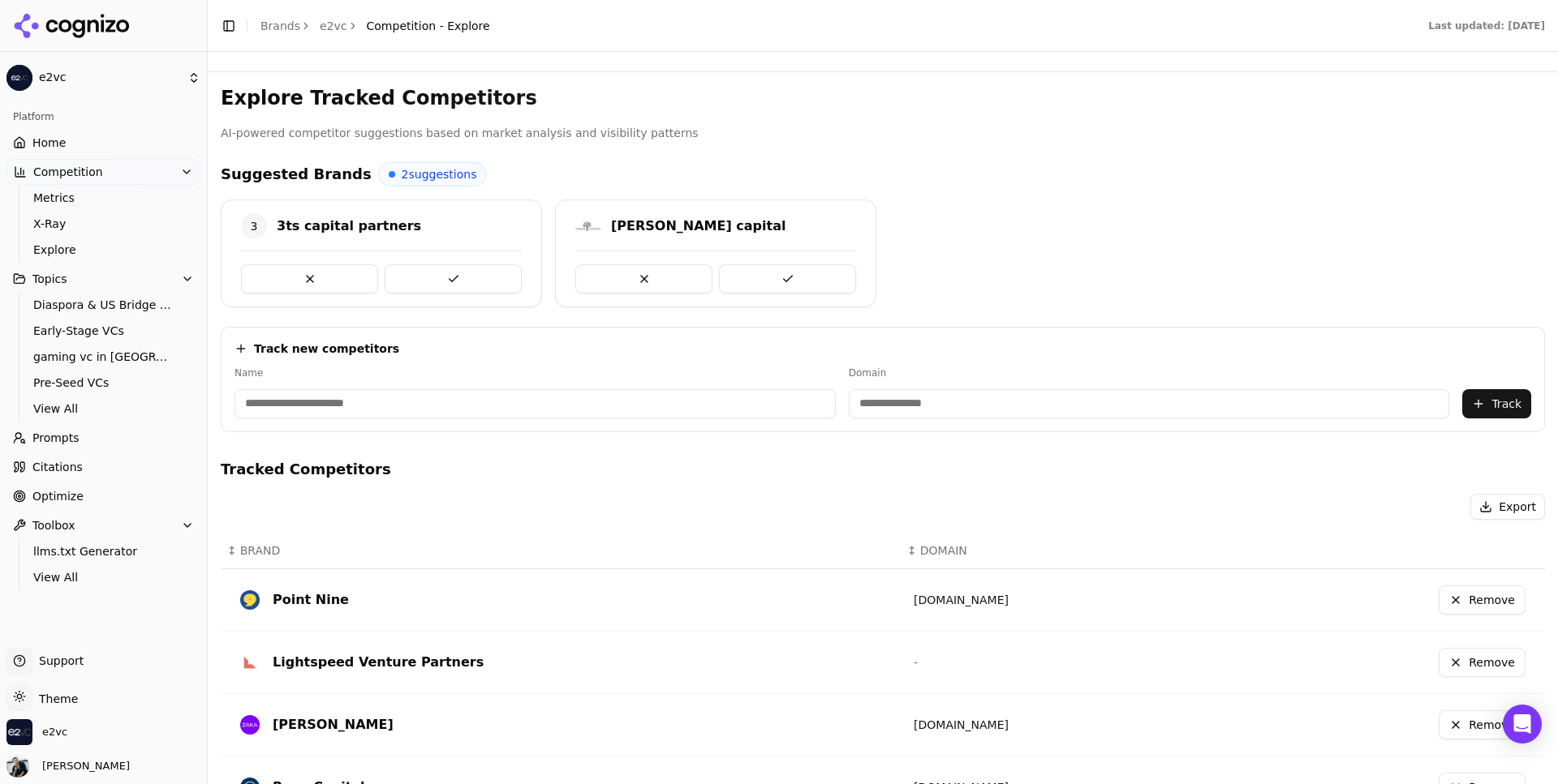
click at [102, 132] on link "Home" at bounding box center [103, 143] width 194 height 26
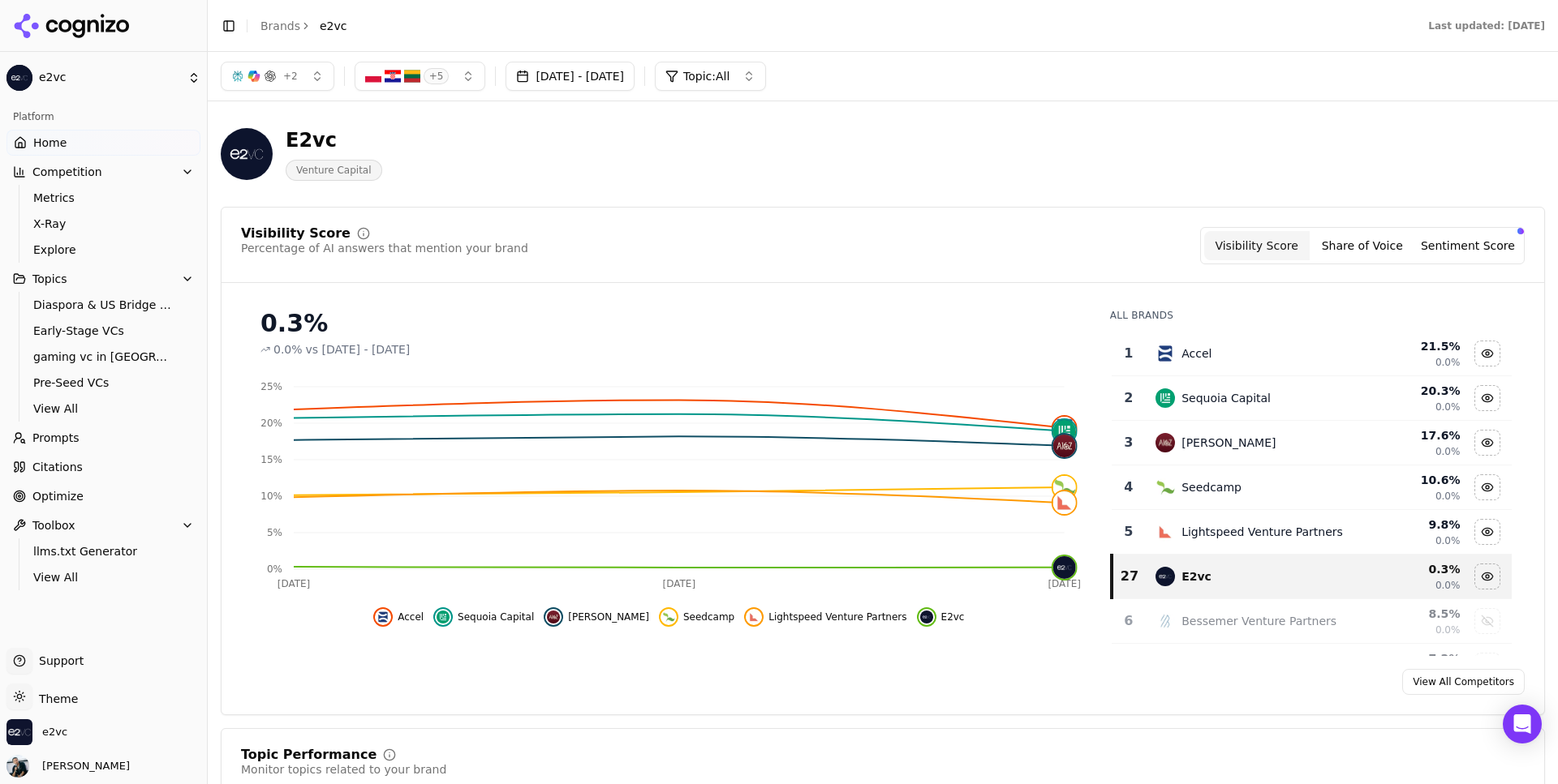
click at [305, 77] on button "+ 2" at bounding box center [277, 76] width 113 height 29
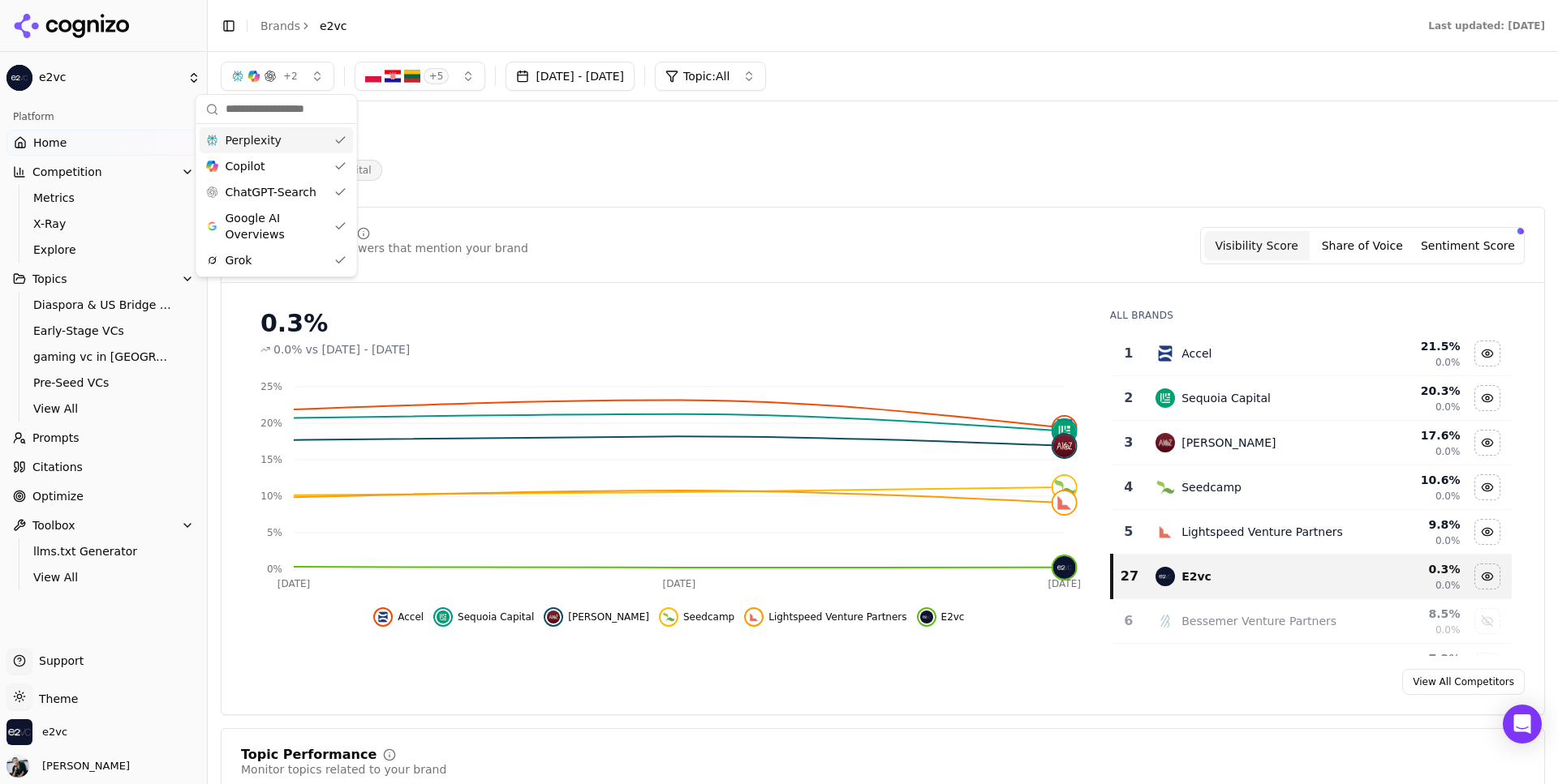
click at [535, 137] on div "E2vc Venture Capital" at bounding box center [585, 154] width 727 height 53
